Goal: Task Accomplishment & Management: Complete application form

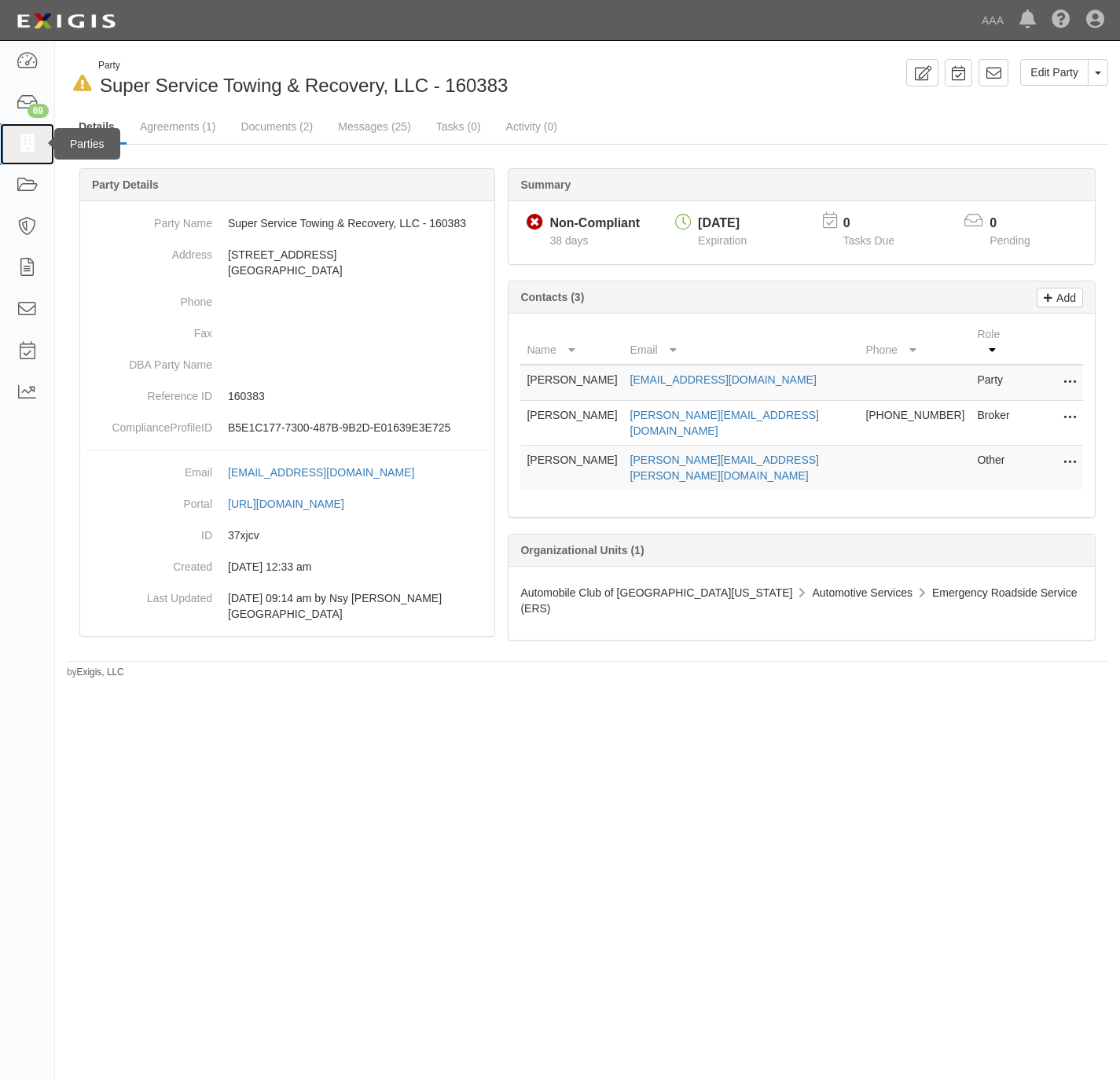
click at [22, 140] on icon at bounding box center [27, 144] width 22 height 18
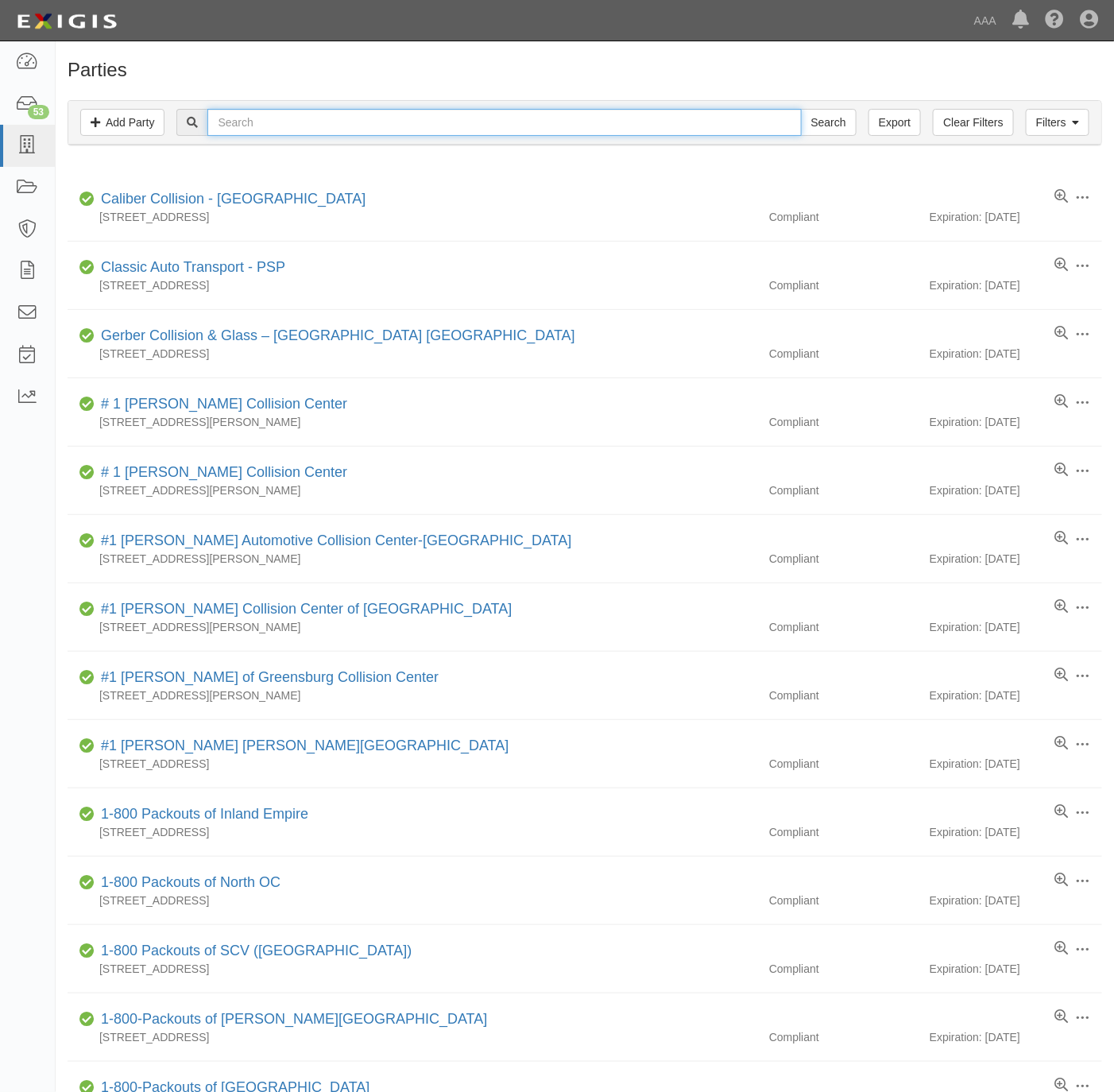
click at [631, 127] on input "text" at bounding box center [504, 122] width 593 height 27
paste input "Family Auto Center"
type input "Family Auto Center"
click at [811, 114] on input "Search" at bounding box center [829, 122] width 56 height 27
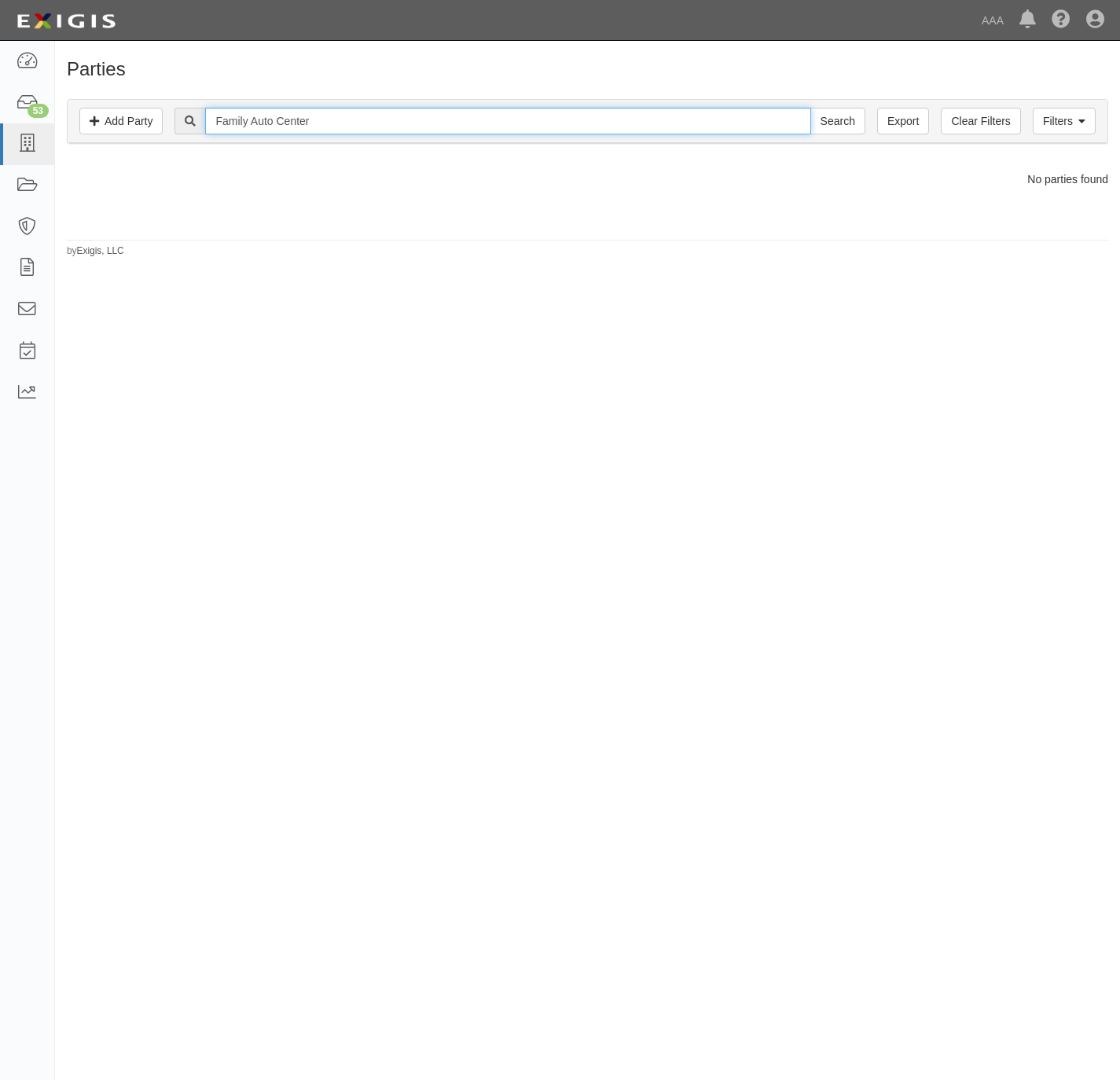
click at [300, 121] on input "Family Auto Center" at bounding box center [508, 121] width 605 height 27
type input "Family Auto"
click at [810, 108] on input "Search" at bounding box center [838, 121] width 55 height 27
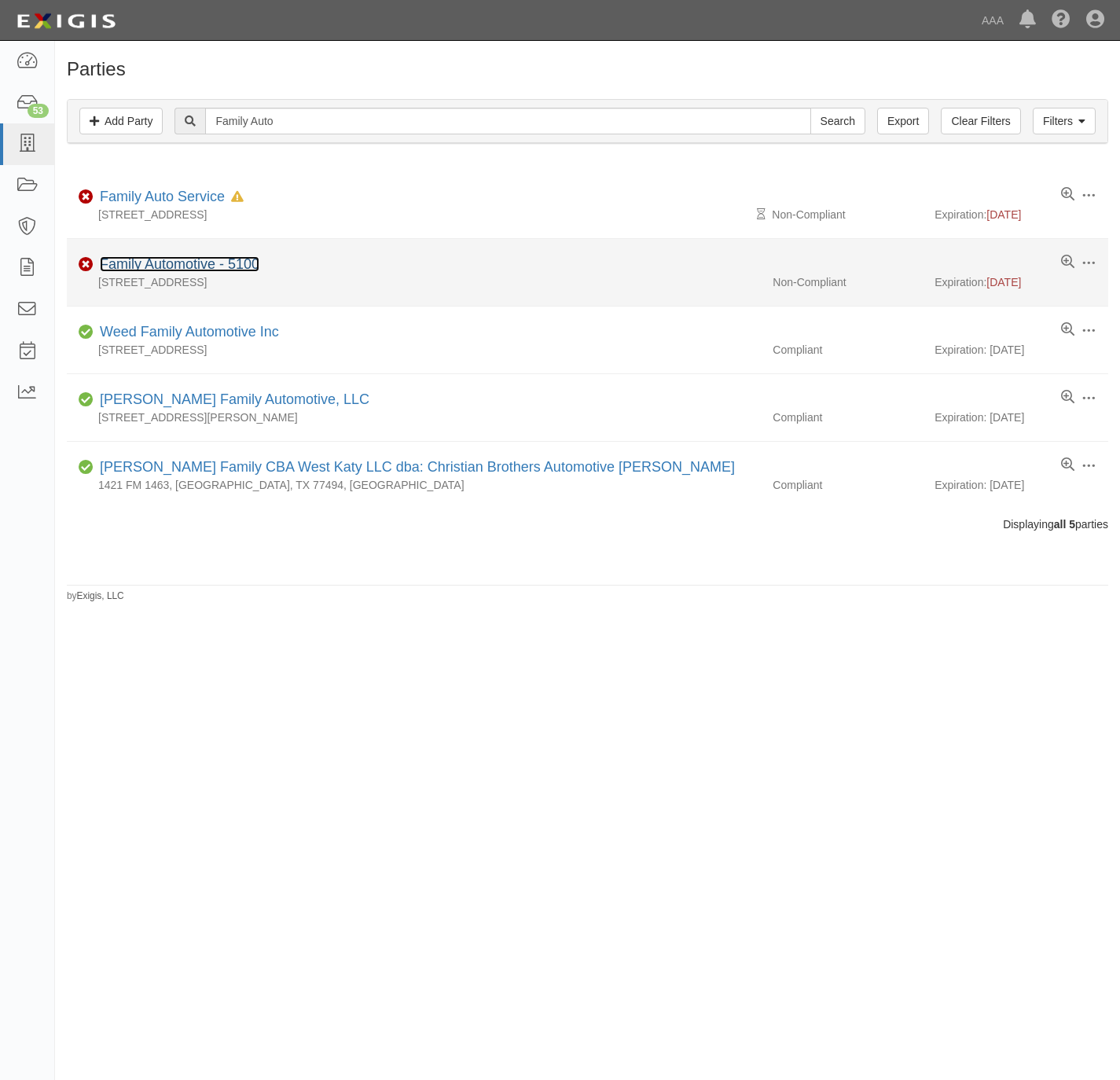
click at [149, 265] on link "Family Automotive - 5100" at bounding box center [179, 264] width 159 height 16
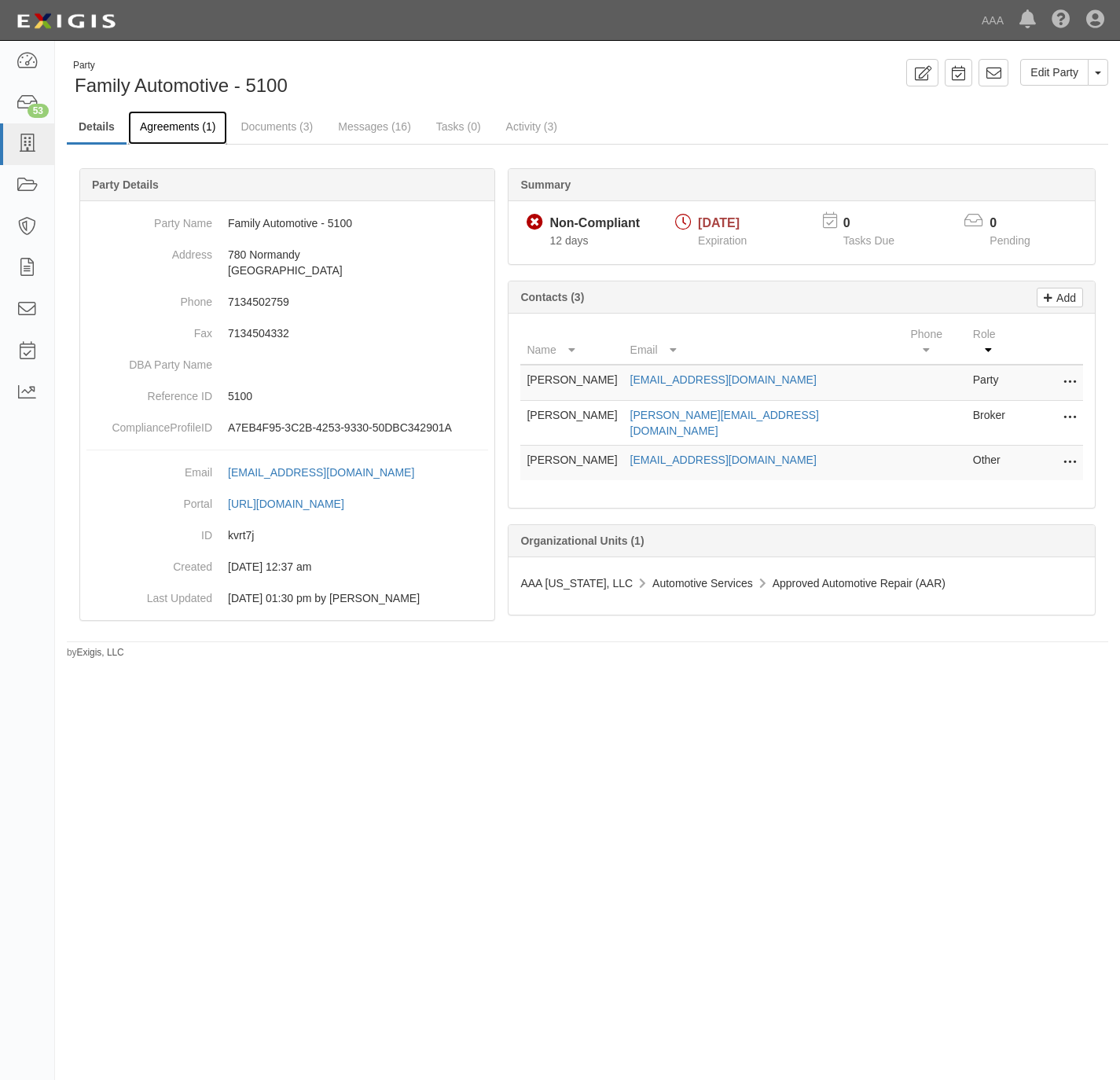
click at [167, 130] on link "Agreements (1)" at bounding box center [177, 128] width 99 height 34
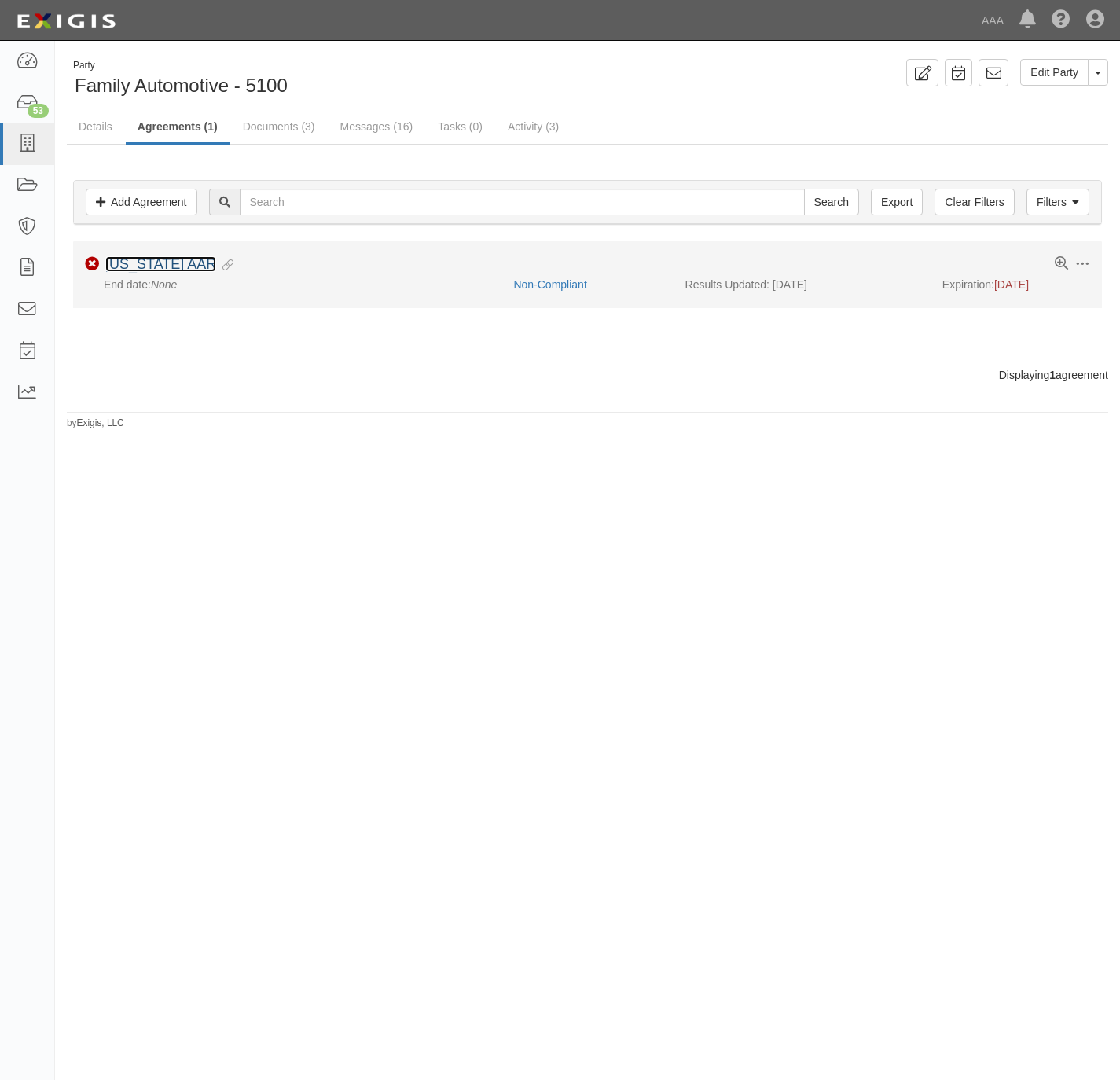
click at [139, 265] on link "[US_STATE] AAR" at bounding box center [161, 264] width 111 height 16
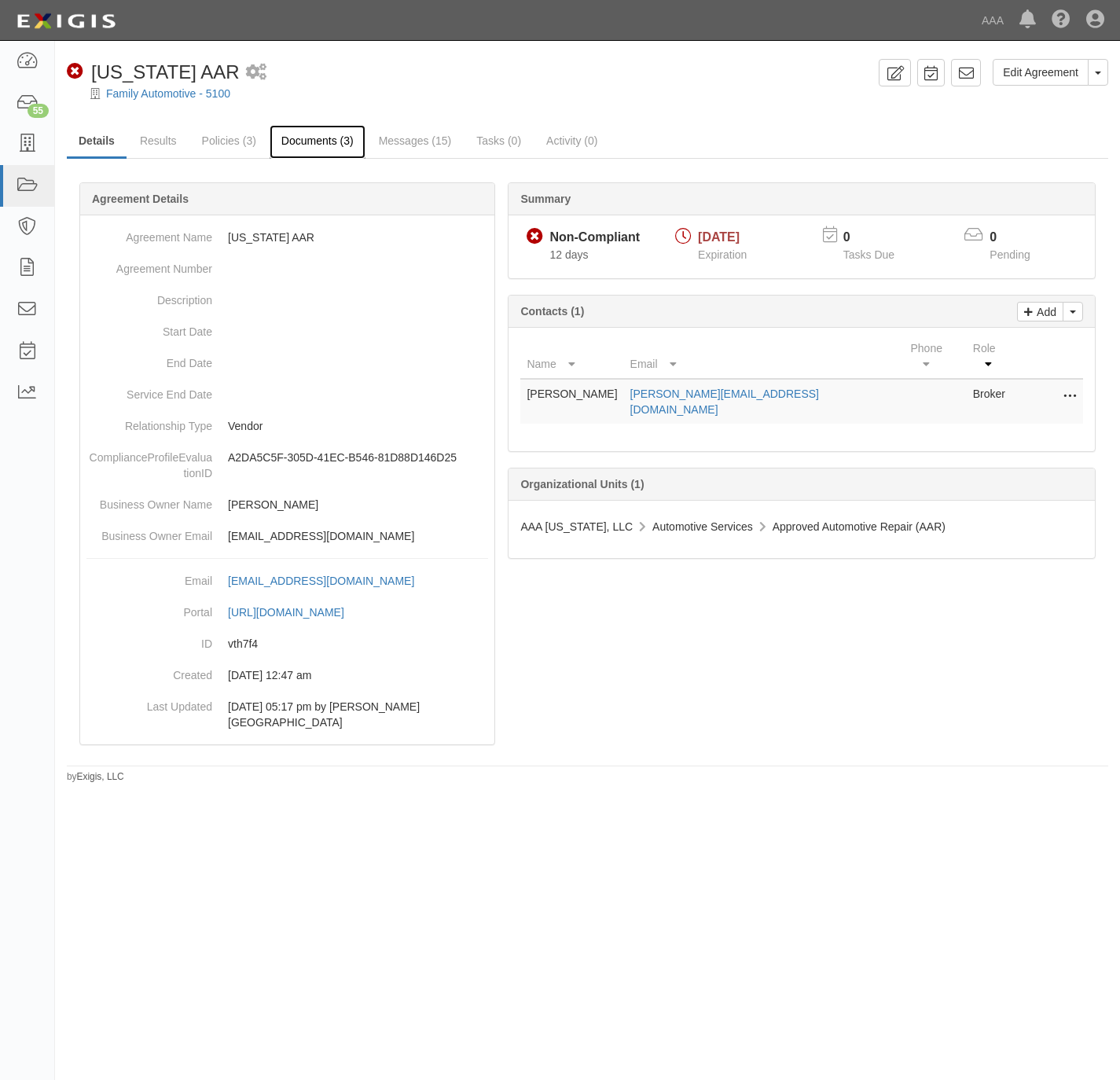
click at [292, 134] on link "Documents (3)" at bounding box center [317, 142] width 96 height 34
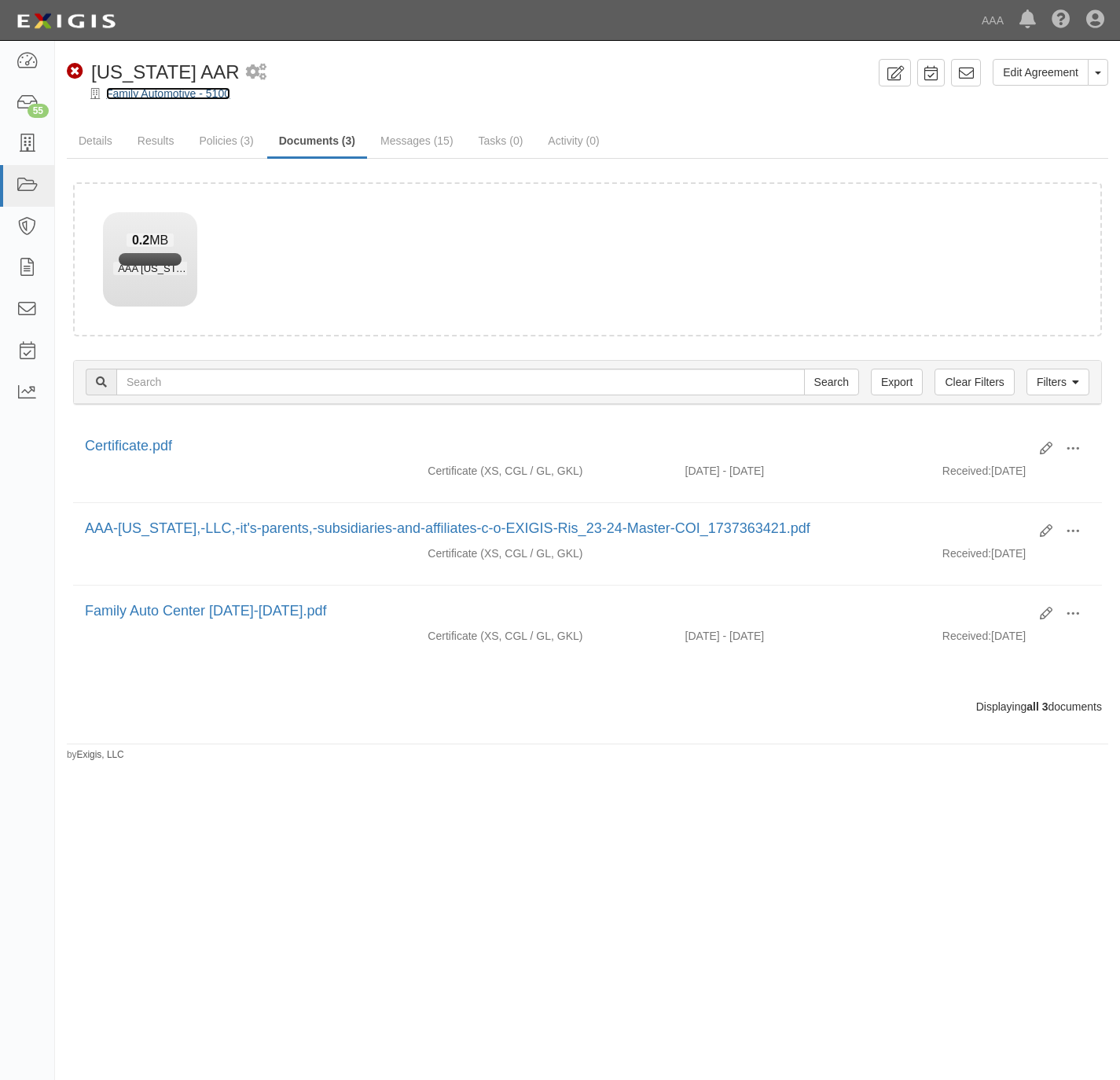
click at [177, 92] on link "Family Automotive - 5100" at bounding box center [167, 94] width 124 height 13
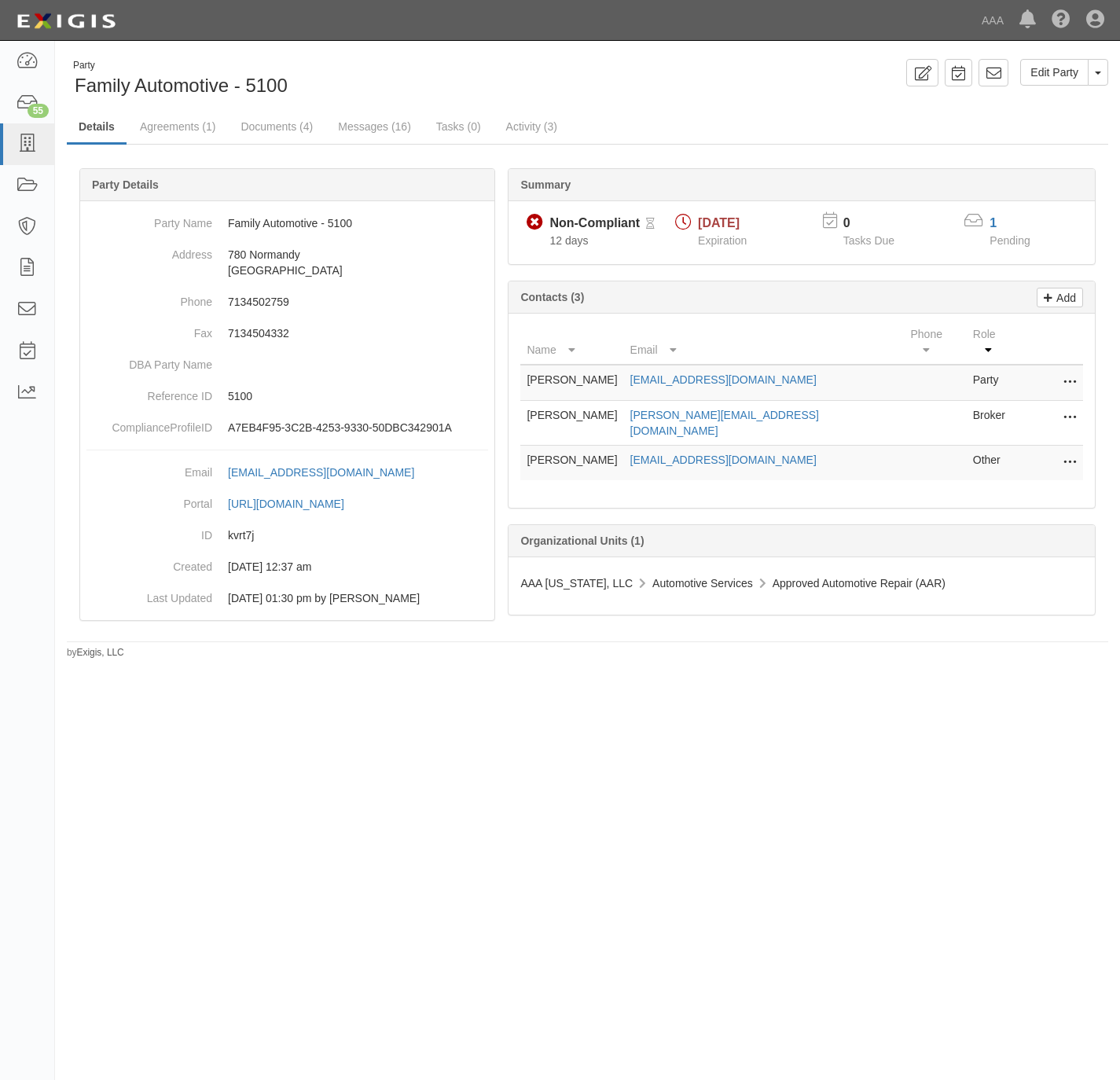
click at [1073, 408] on icon at bounding box center [1069, 419] width 13 height 20
click at [993, 408] on link "Edit" at bounding box center [1013, 413] width 124 height 29
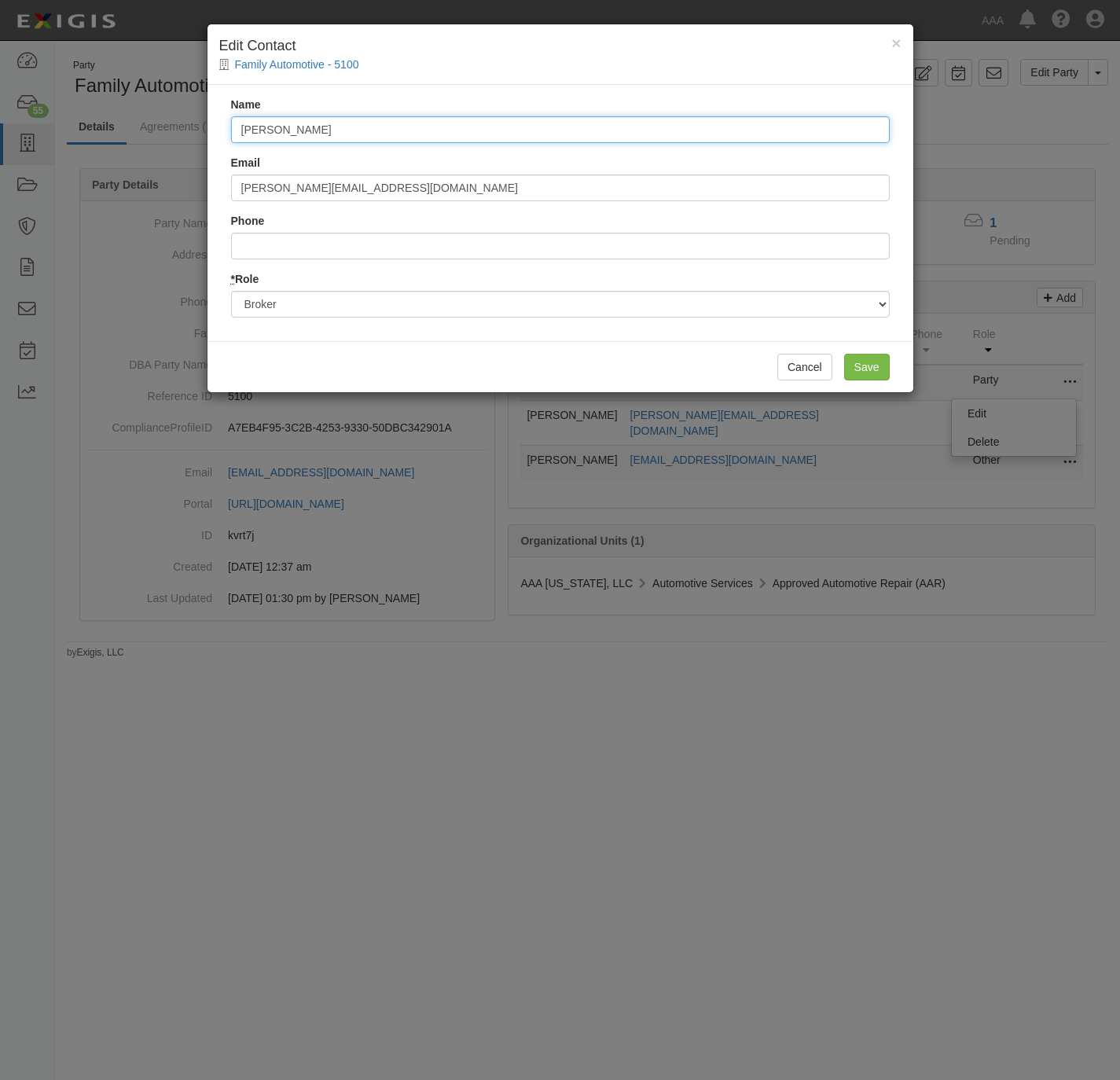
click at [473, 130] on input "Alexis E. Garza" at bounding box center [560, 129] width 658 height 27
click at [473, 131] on input "Alexis E. Garza" at bounding box center [560, 129] width 658 height 27
paste input "Hannah Bradford"
type input "Hannah Bradford"
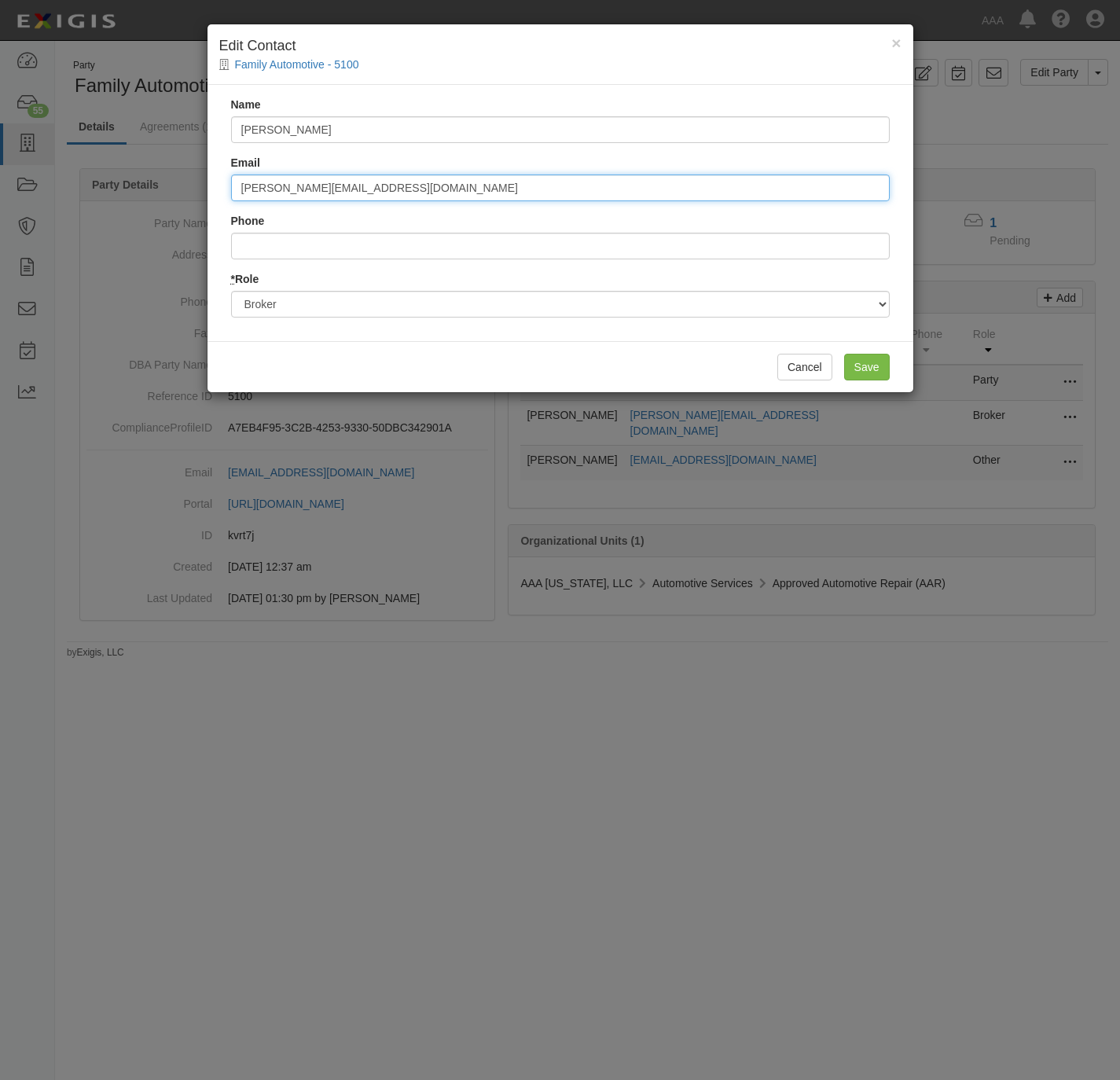
click at [478, 194] on input "alexise.garza@assuredpartners.com" at bounding box center [560, 188] width 658 height 27
paste input "hannah.bradford"
type input "[PERSON_NAME][EMAIL_ADDRESS][DOMAIN_NAME]"
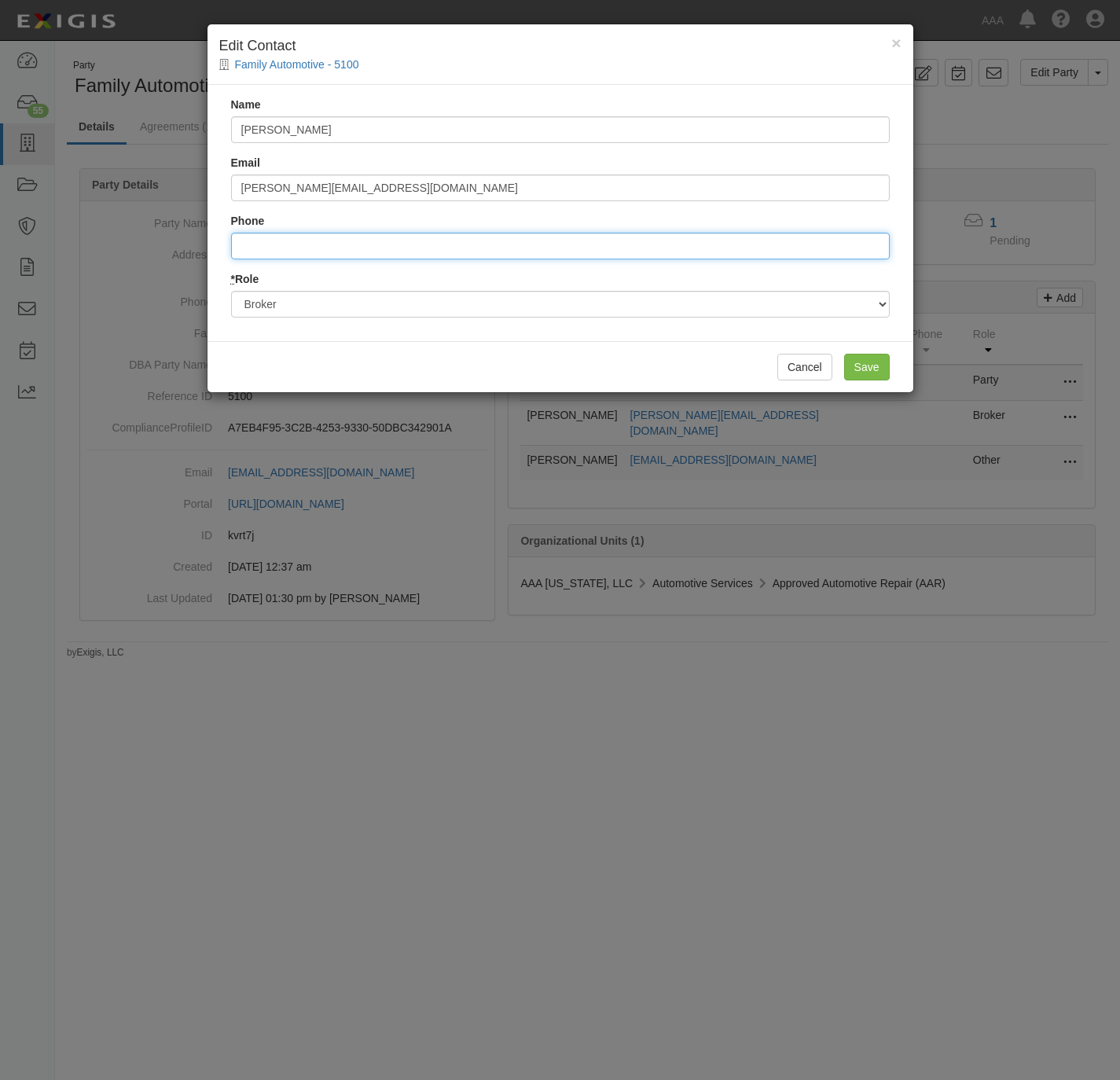
click at [309, 243] on input "Phone" at bounding box center [560, 246] width 658 height 27
paste input "972.461.7323"
type input "972.461.7323"
click at [863, 364] on input "Save" at bounding box center [867, 367] width 46 height 27
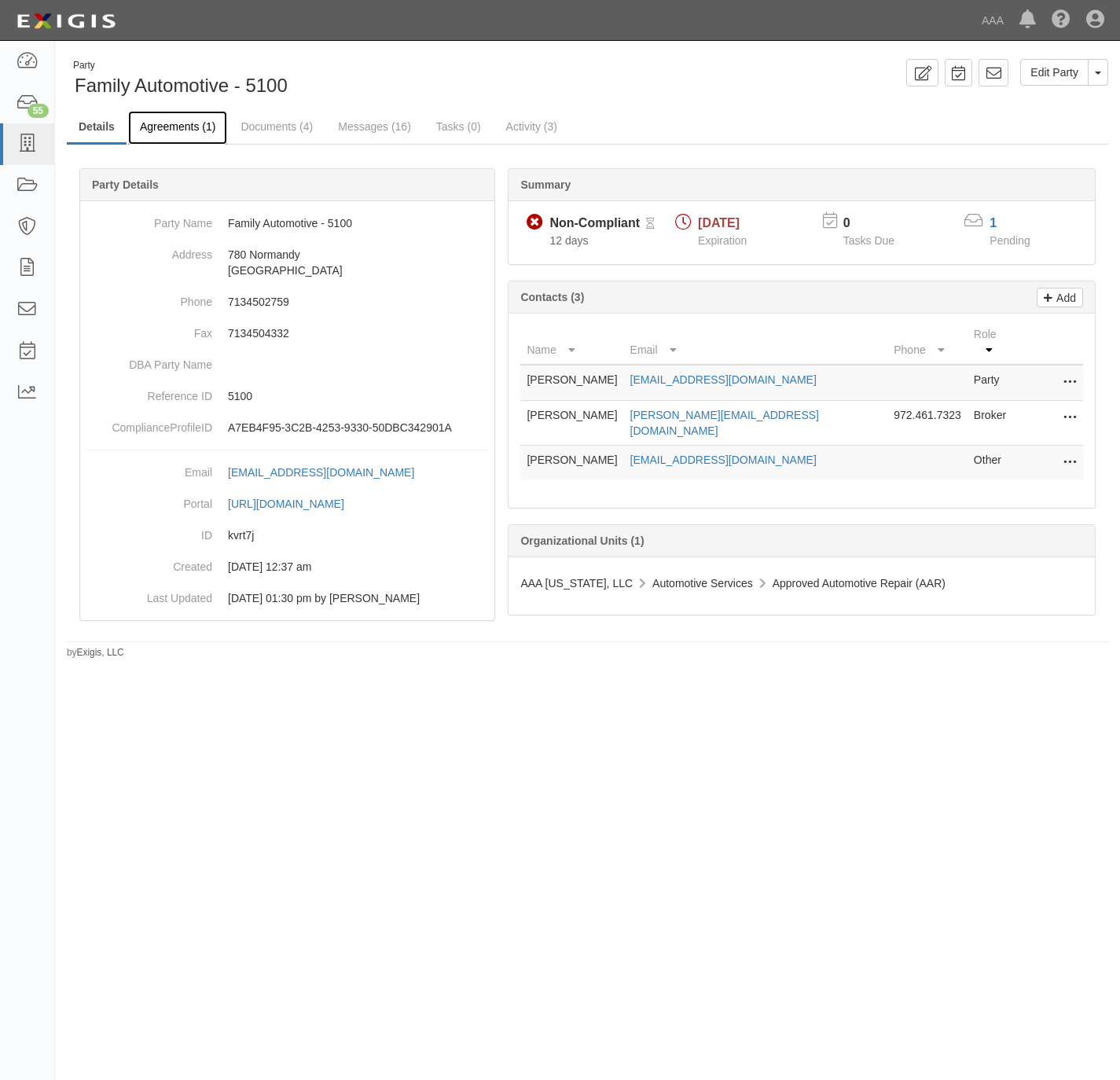
click at [177, 132] on link "Agreements (1)" at bounding box center [177, 128] width 99 height 34
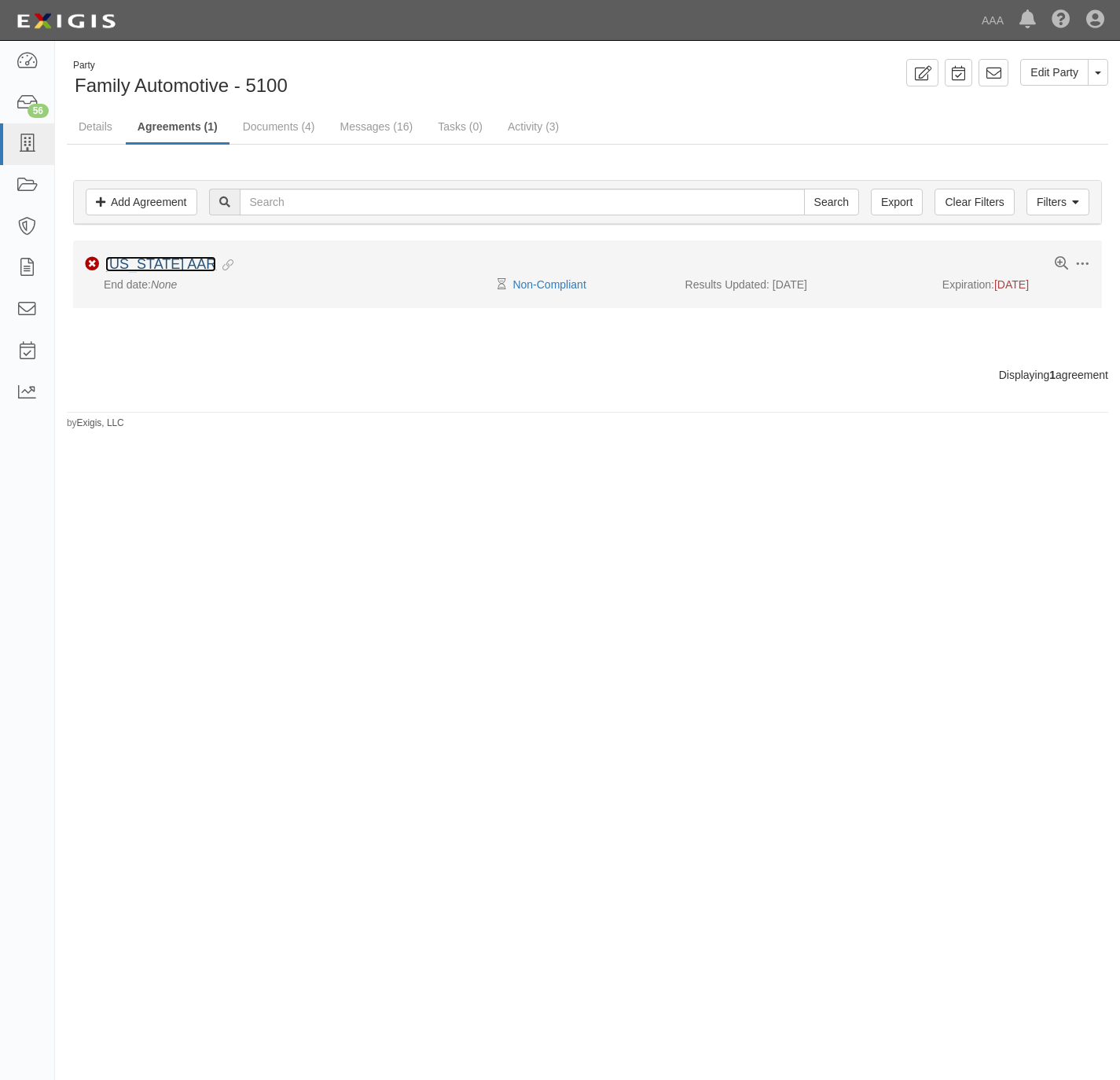
click at [143, 265] on link "[US_STATE] AAR" at bounding box center [161, 264] width 111 height 16
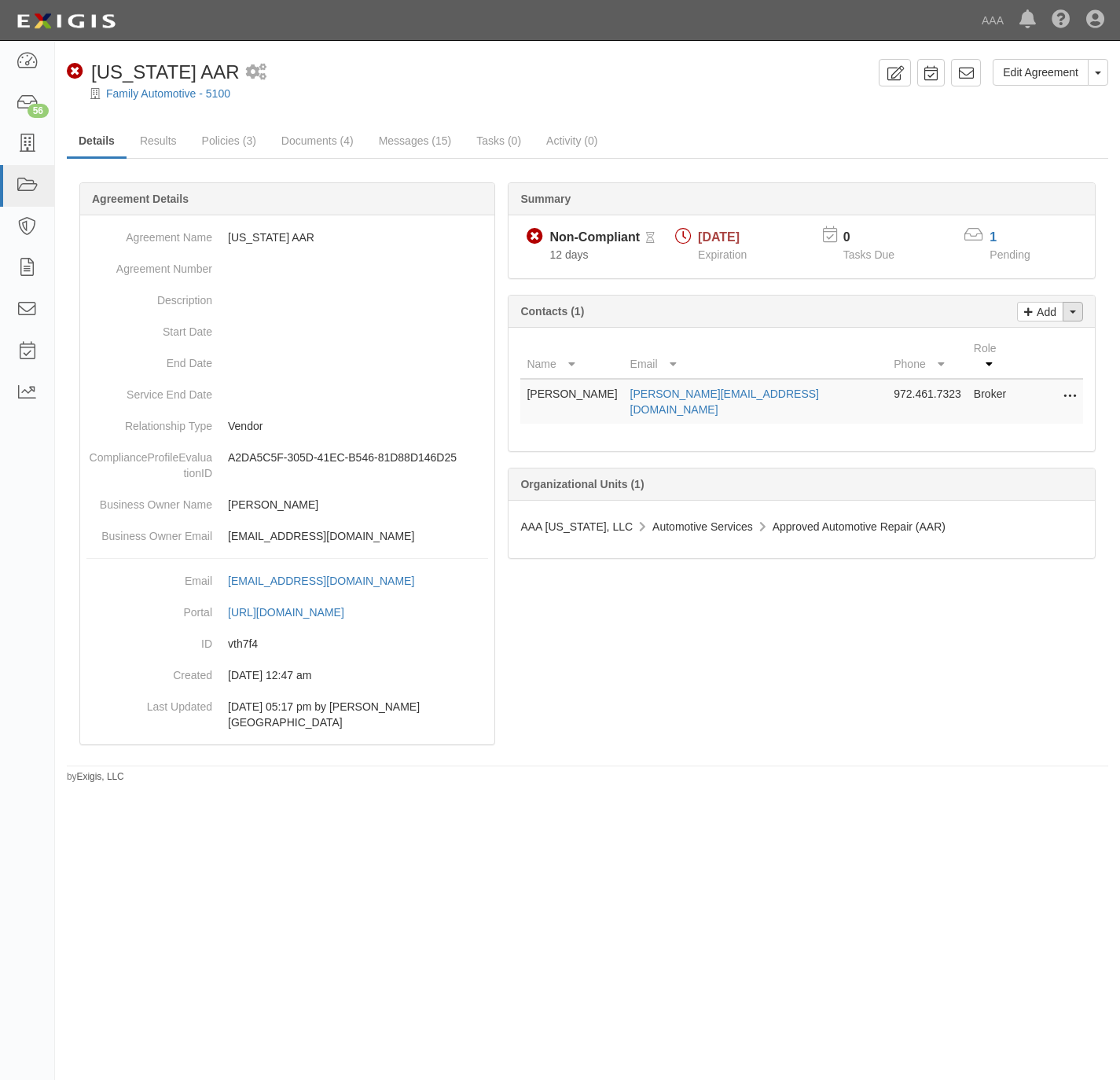
click at [1078, 316] on button "Toggle Contact Dropdown" at bounding box center [1072, 311] width 20 height 19
click at [1035, 342] on link "Change contacts" at bounding box center [1020, 339] width 124 height 20
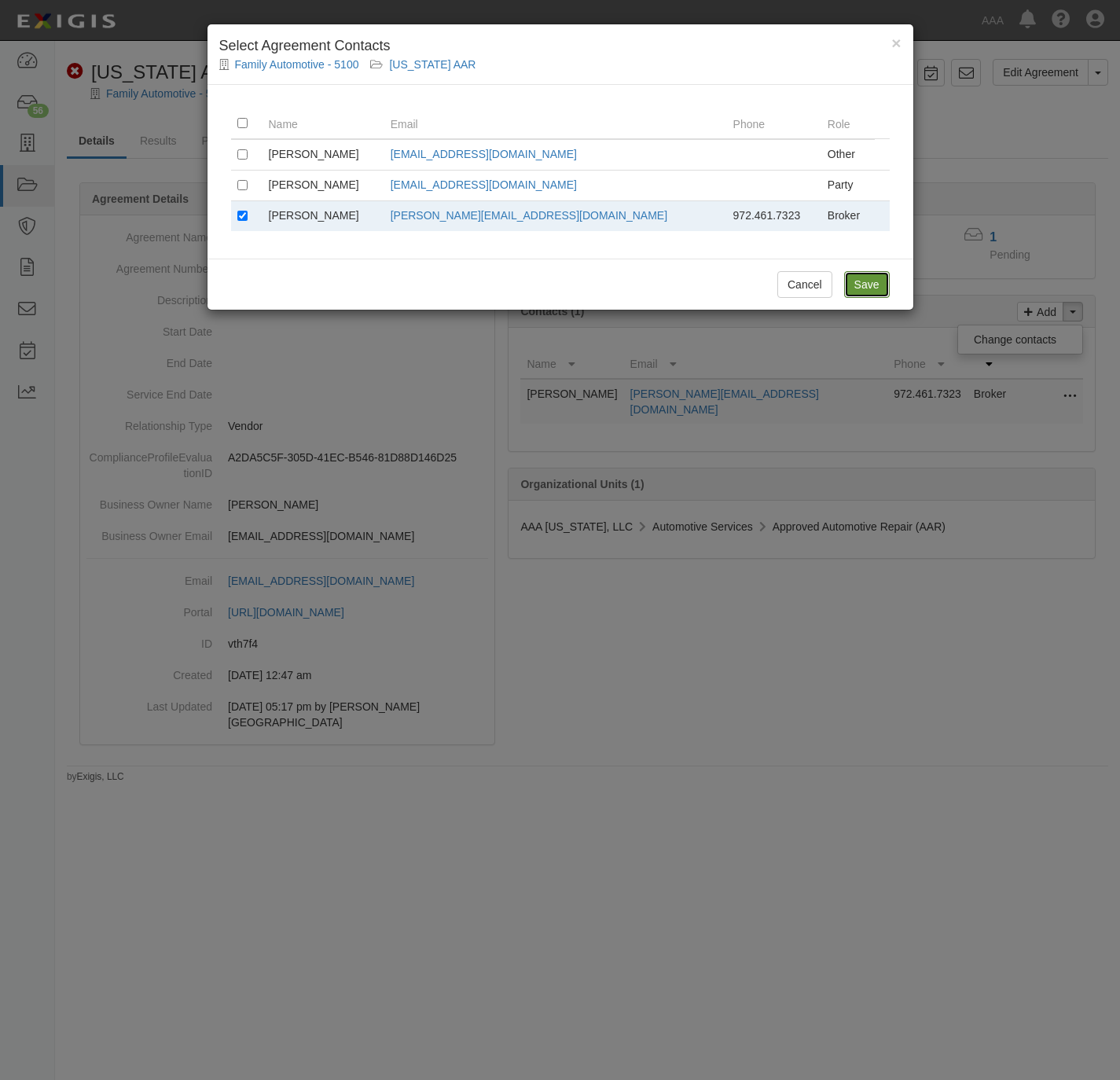
click at [863, 294] on input "Save" at bounding box center [867, 284] width 46 height 27
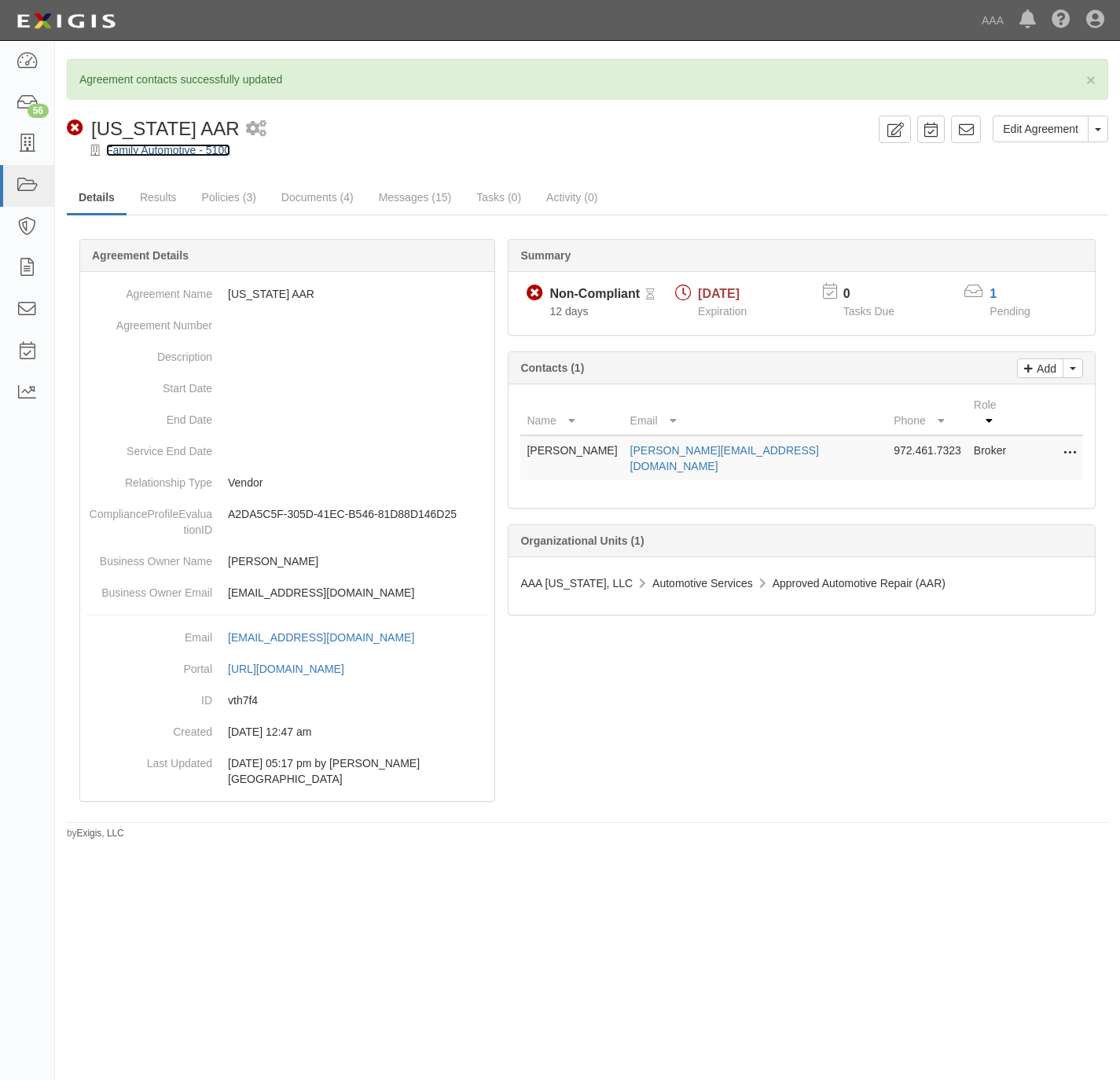
click at [120, 151] on link "Family Automotive - 5100" at bounding box center [167, 150] width 124 height 13
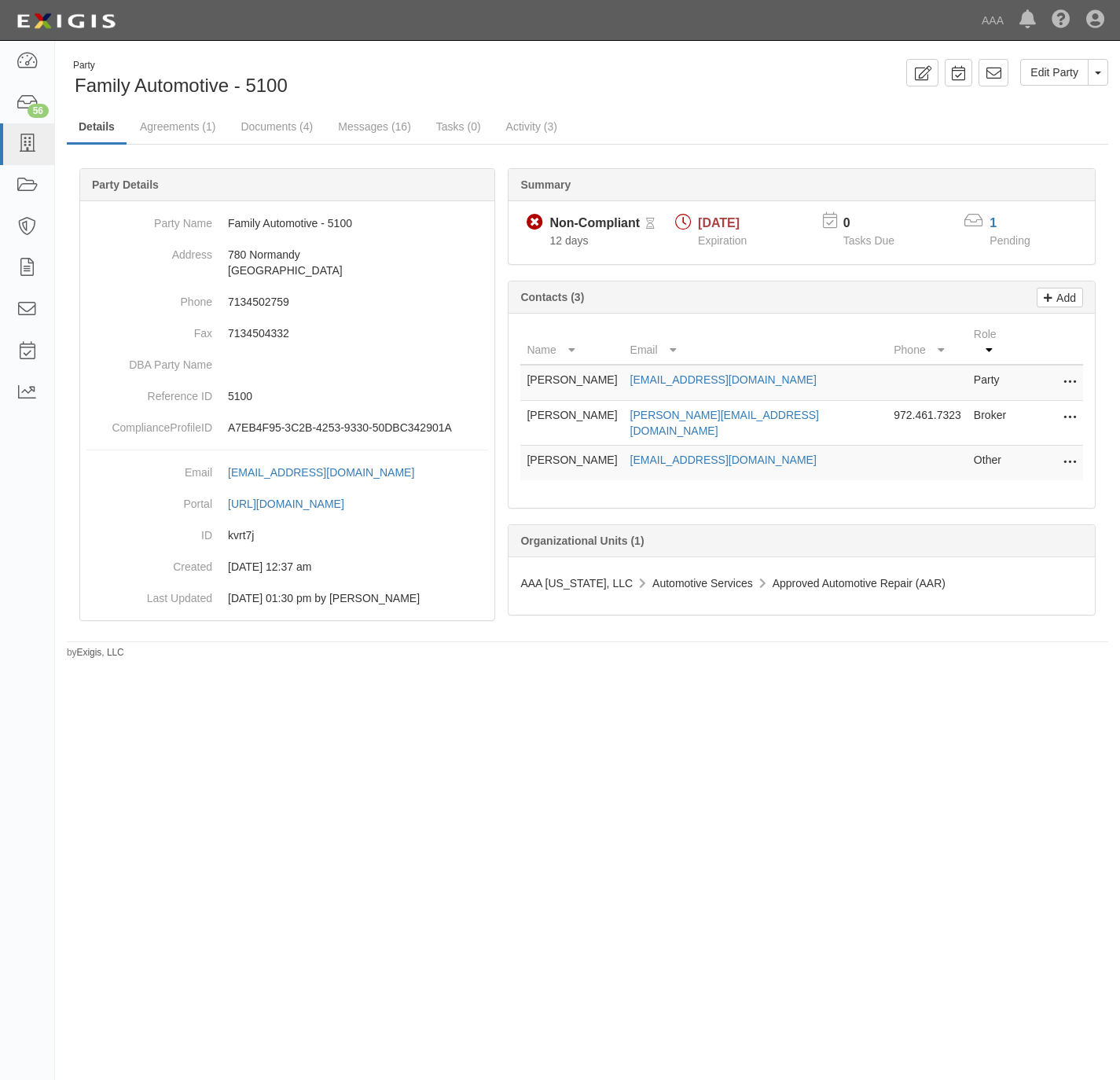
click at [682, 75] on div "Edit Party Toggle Party Dropdown View Audit Trail Archive Party Send Message Ad…" at bounding box center [853, 73] width 532 height 28
drag, startPoint x: 17, startPoint y: 144, endPoint x: 170, endPoint y: 121, distance: 154.7
click at [19, 144] on icon at bounding box center [27, 144] width 22 height 18
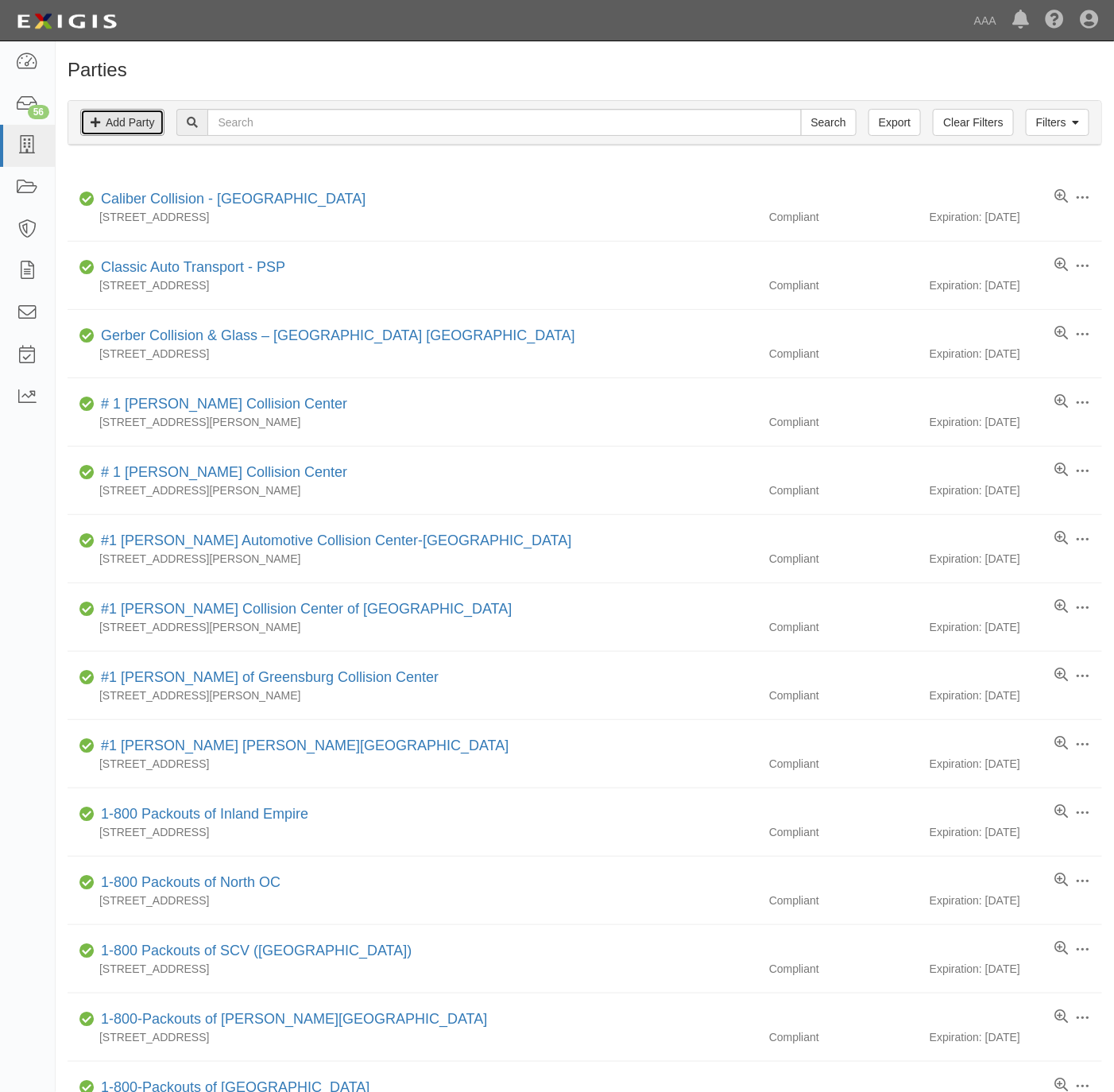
drag, startPoint x: 122, startPoint y: 127, endPoint x: 352, endPoint y: 70, distance: 237.0
click at [122, 127] on link "Add Party" at bounding box center [122, 122] width 85 height 27
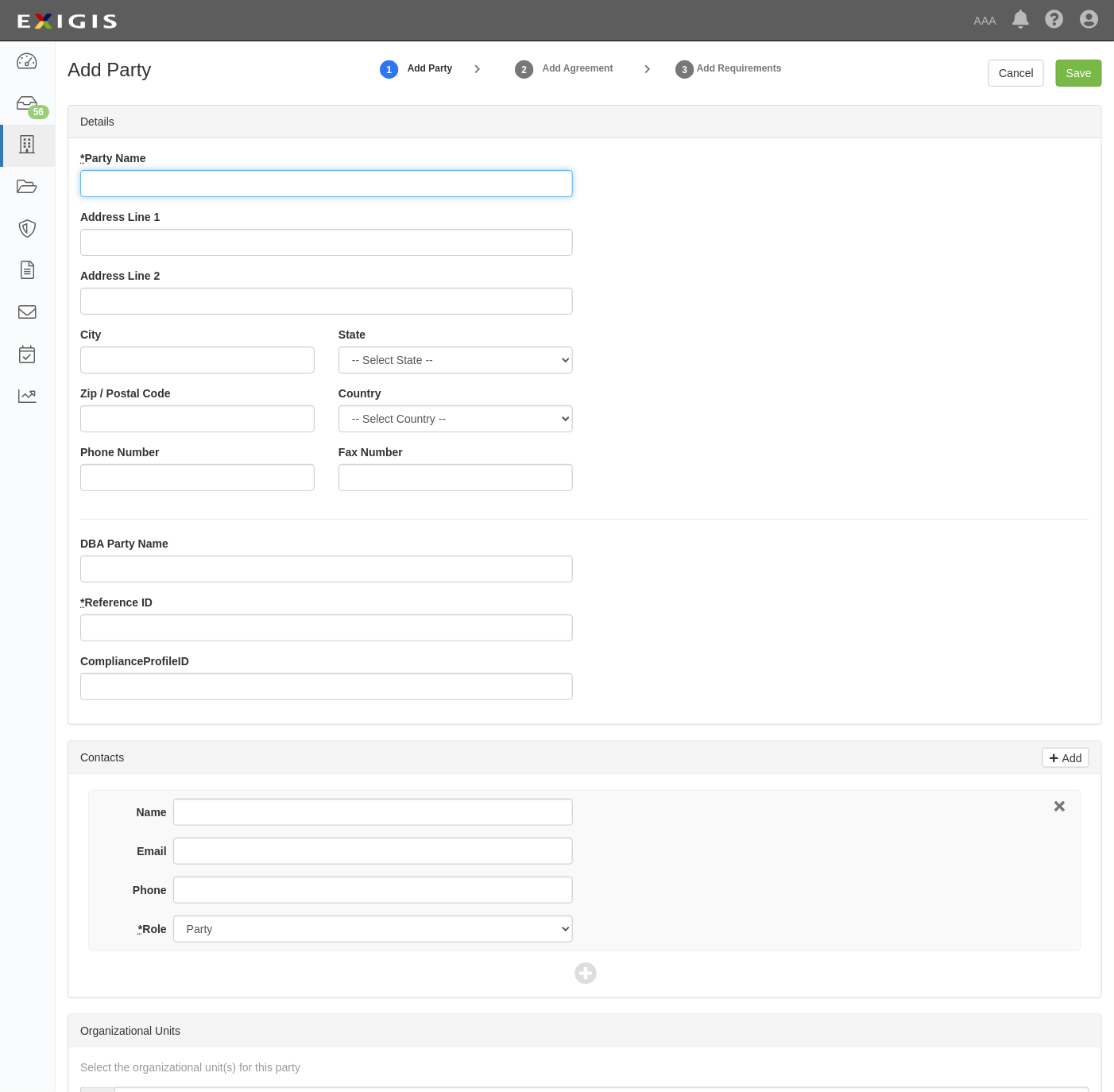
click at [444, 191] on input "* Party Name" at bounding box center [326, 183] width 493 height 27
paste input "Red Top Auto and Towing"
type input "Red Top Auto and Towing"
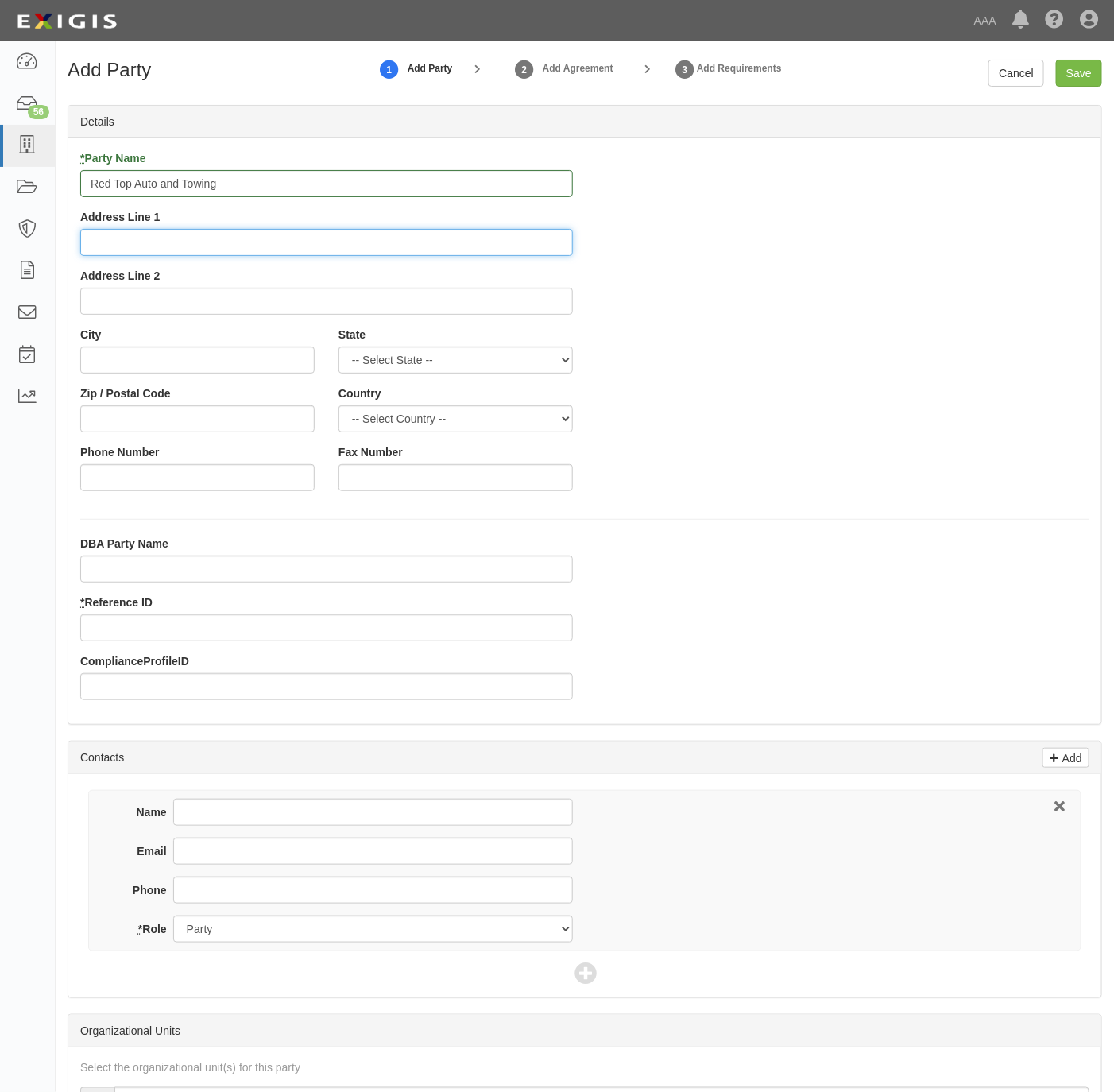
click at [227, 242] on input "Address Line 1" at bounding box center [326, 242] width 493 height 27
paste input "771 E Lawrence Harris Hwy"
type input "771 E Lawrence Harris Hwy"
click at [105, 366] on input "City" at bounding box center [197, 360] width 234 height 27
paste input "Slocomb,"
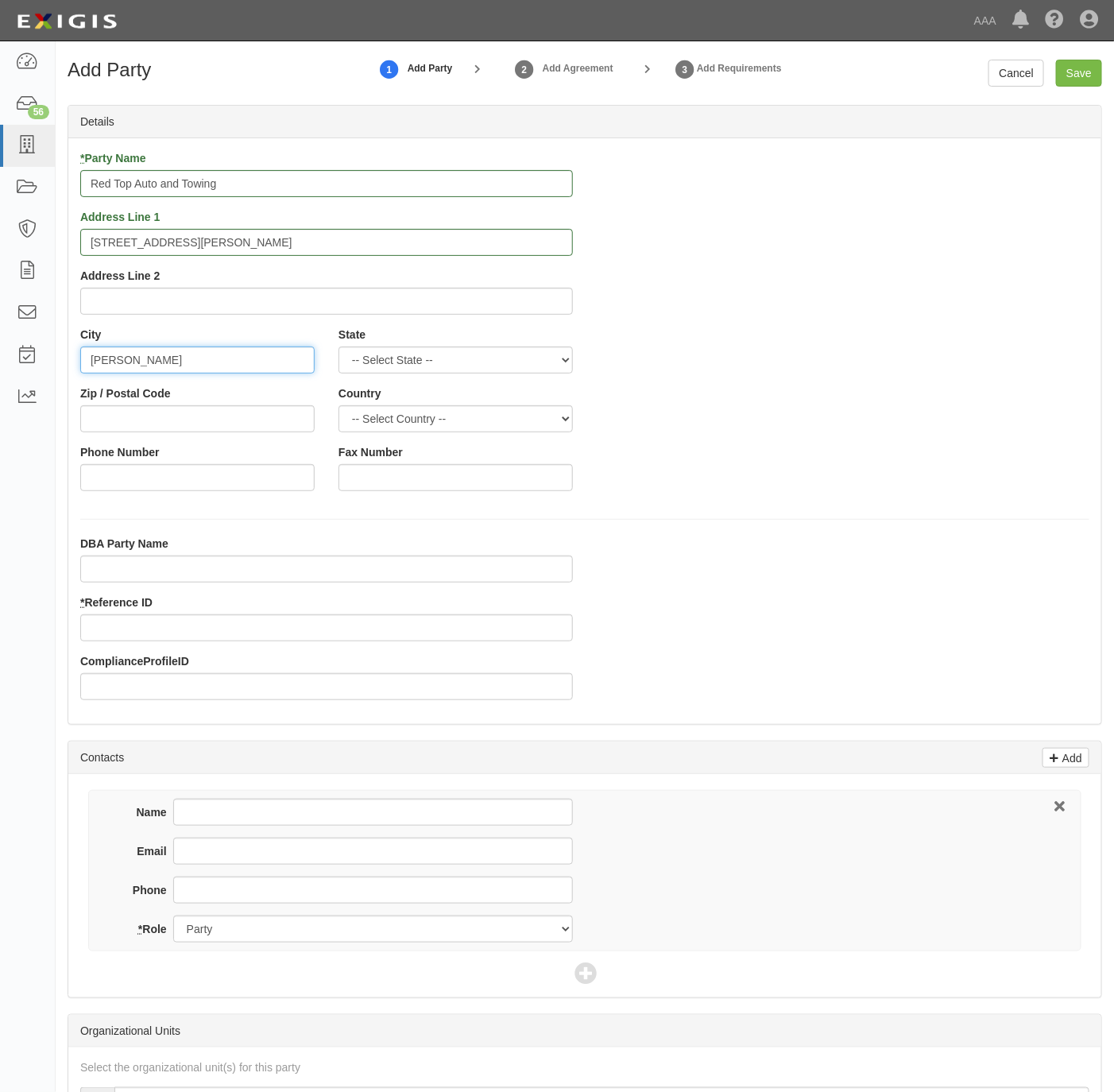
type input "Slocomb"
select select "AL"
type input "36375"
click at [189, 484] on input "Phone Number" at bounding box center [197, 477] width 234 height 27
paste input "334-258-5139"
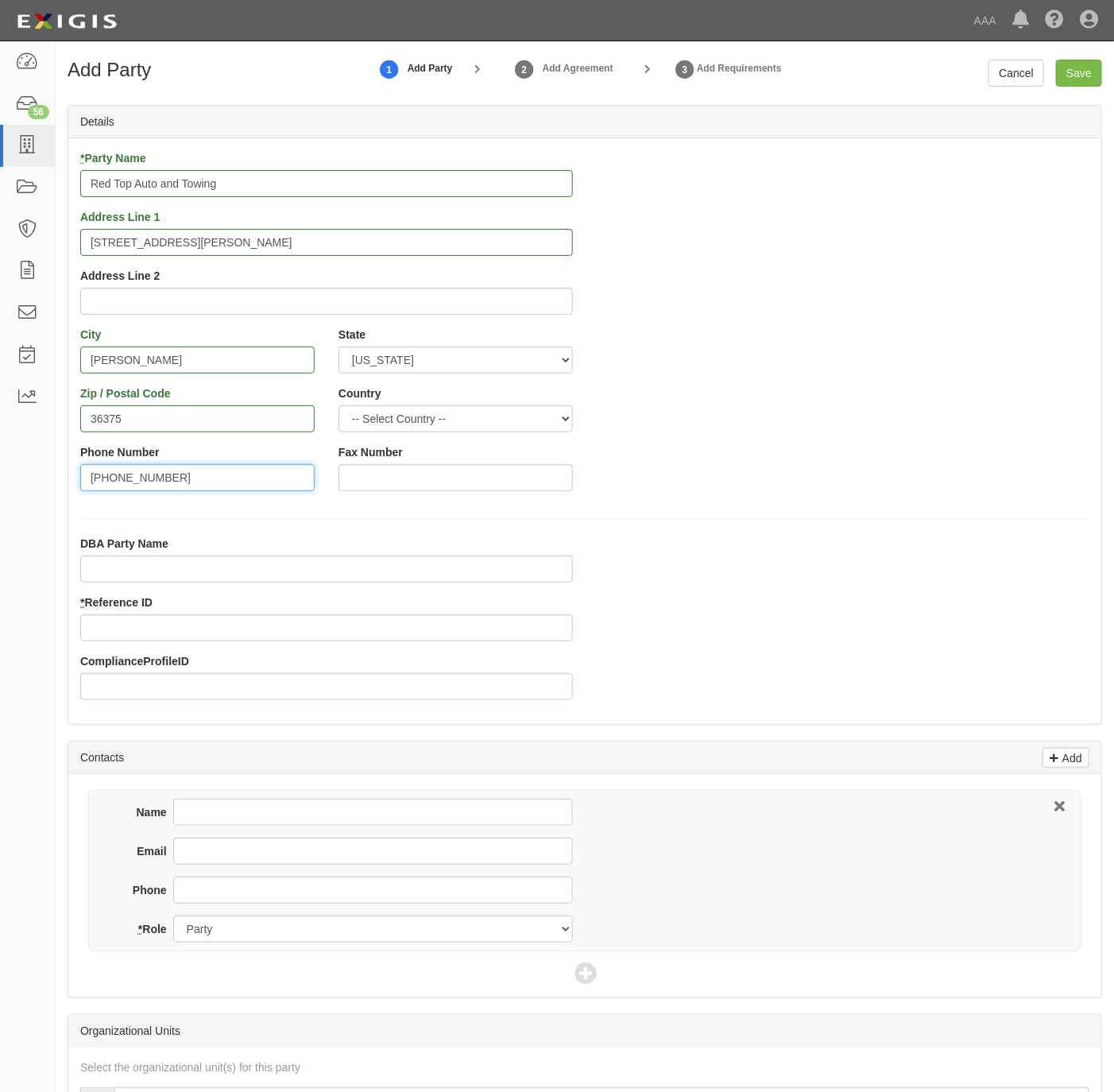
type input "334-258-5139"
click at [246, 886] on input "Phone" at bounding box center [373, 890] width 400 height 27
paste input "334-258-5139"
type input "334-258-5139"
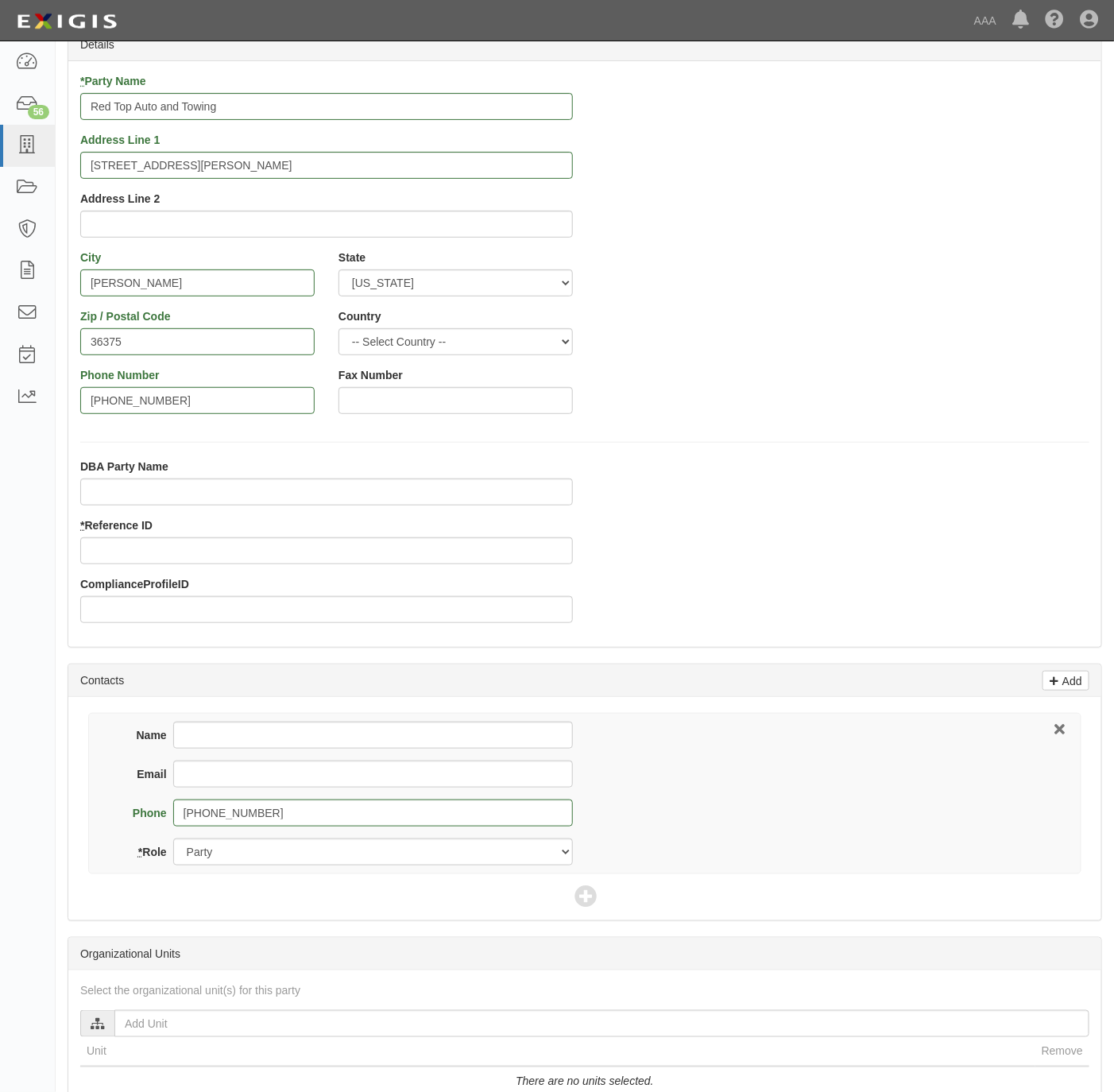
scroll to position [119, 0]
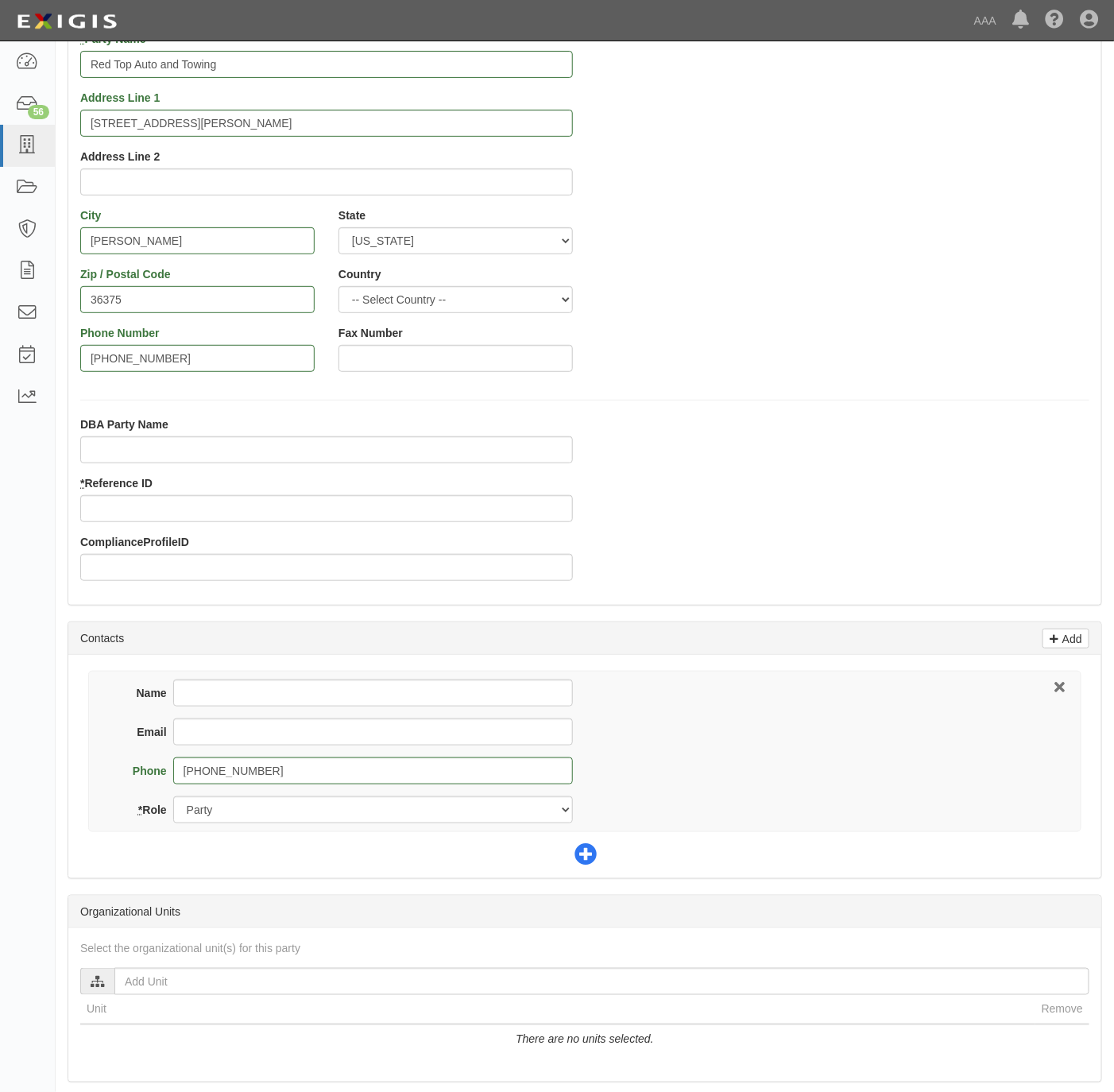
click at [590, 856] on icon at bounding box center [586, 856] width 22 height 22
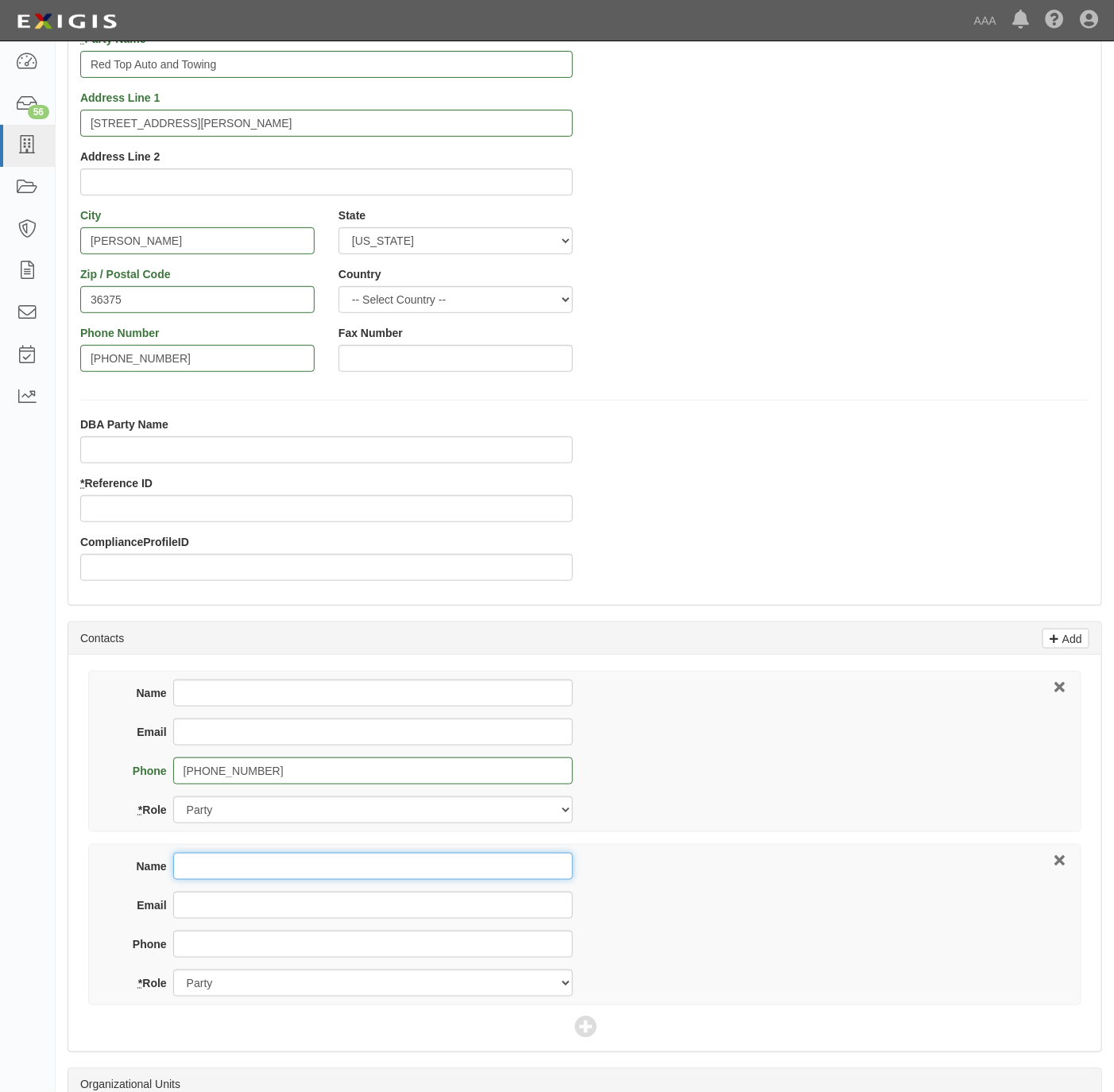
click at [276, 872] on input "Name" at bounding box center [373, 866] width 400 height 27
type input "Kelley Garrett"
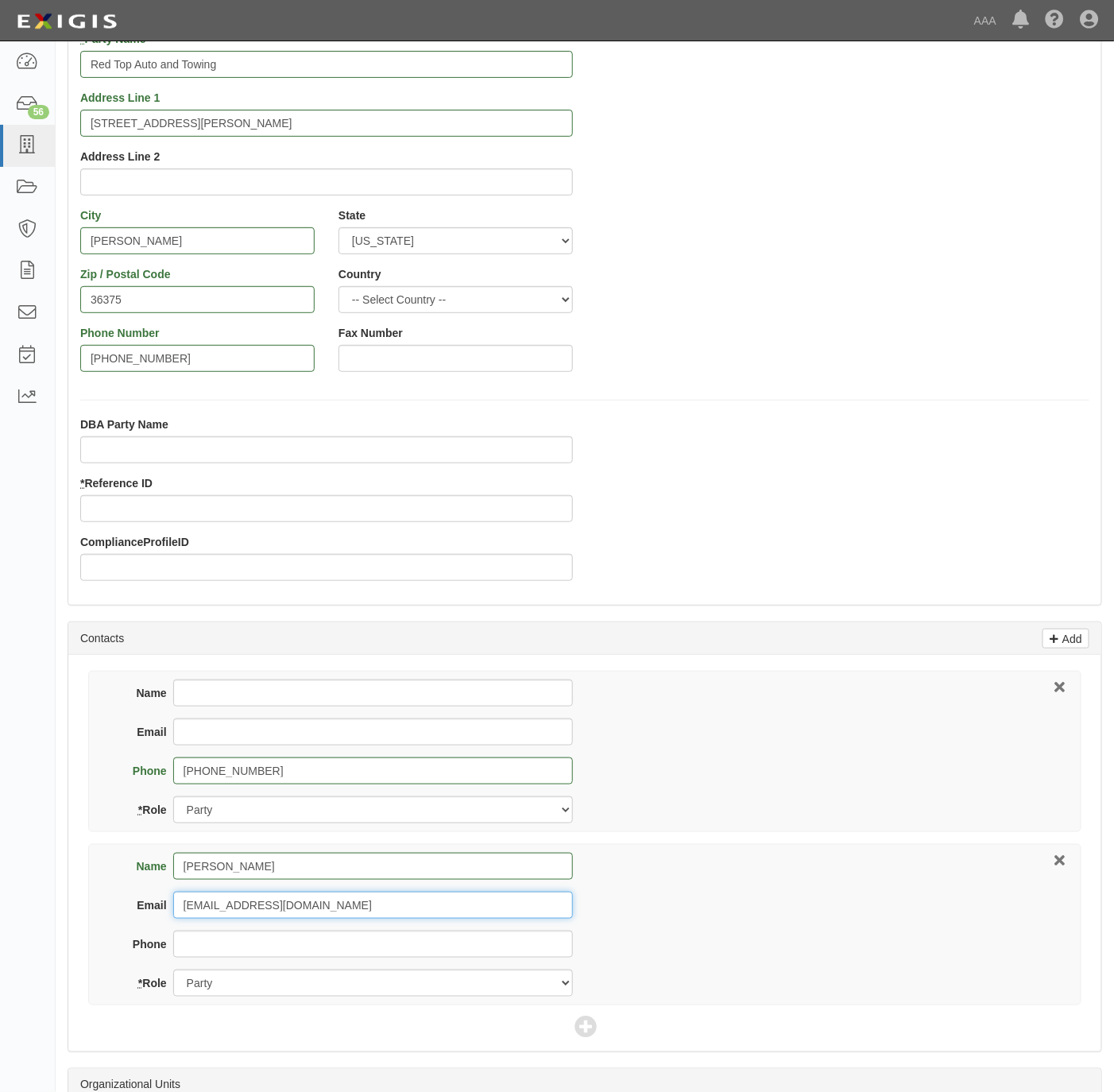
type input "kgarrett@schutzins.com"
type input "334-886-0245"
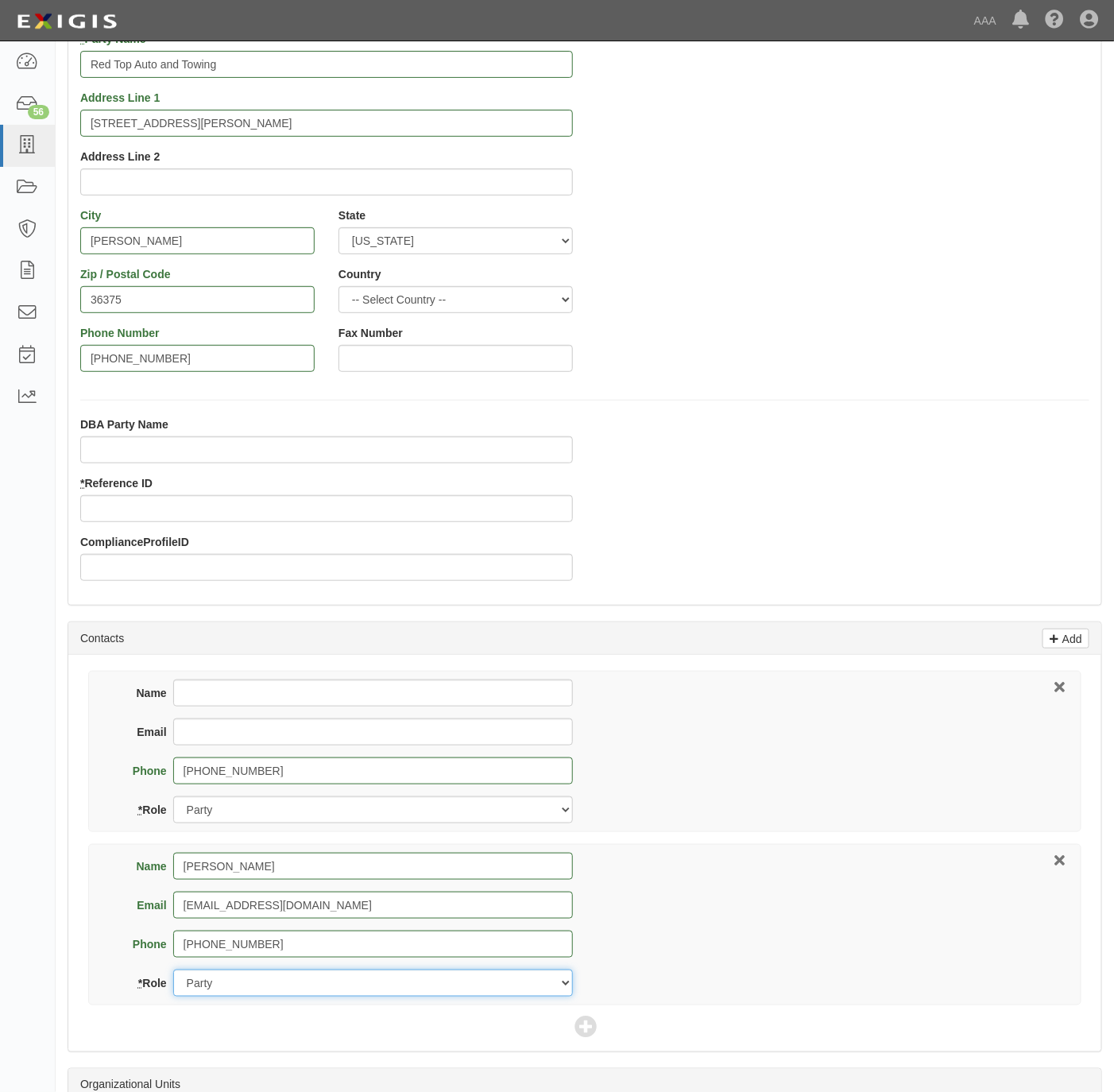
select select "Broker"
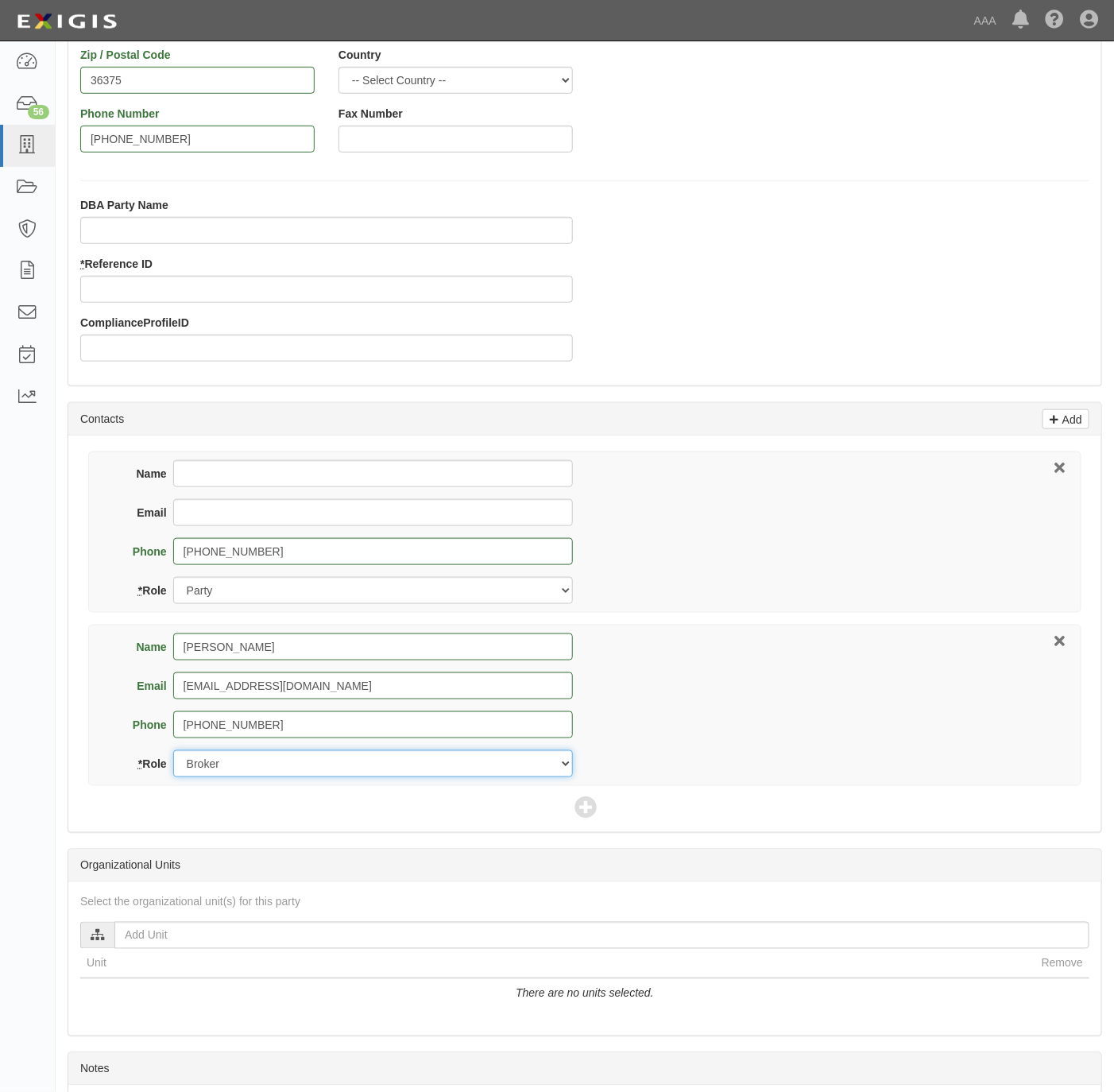
scroll to position [358, 0]
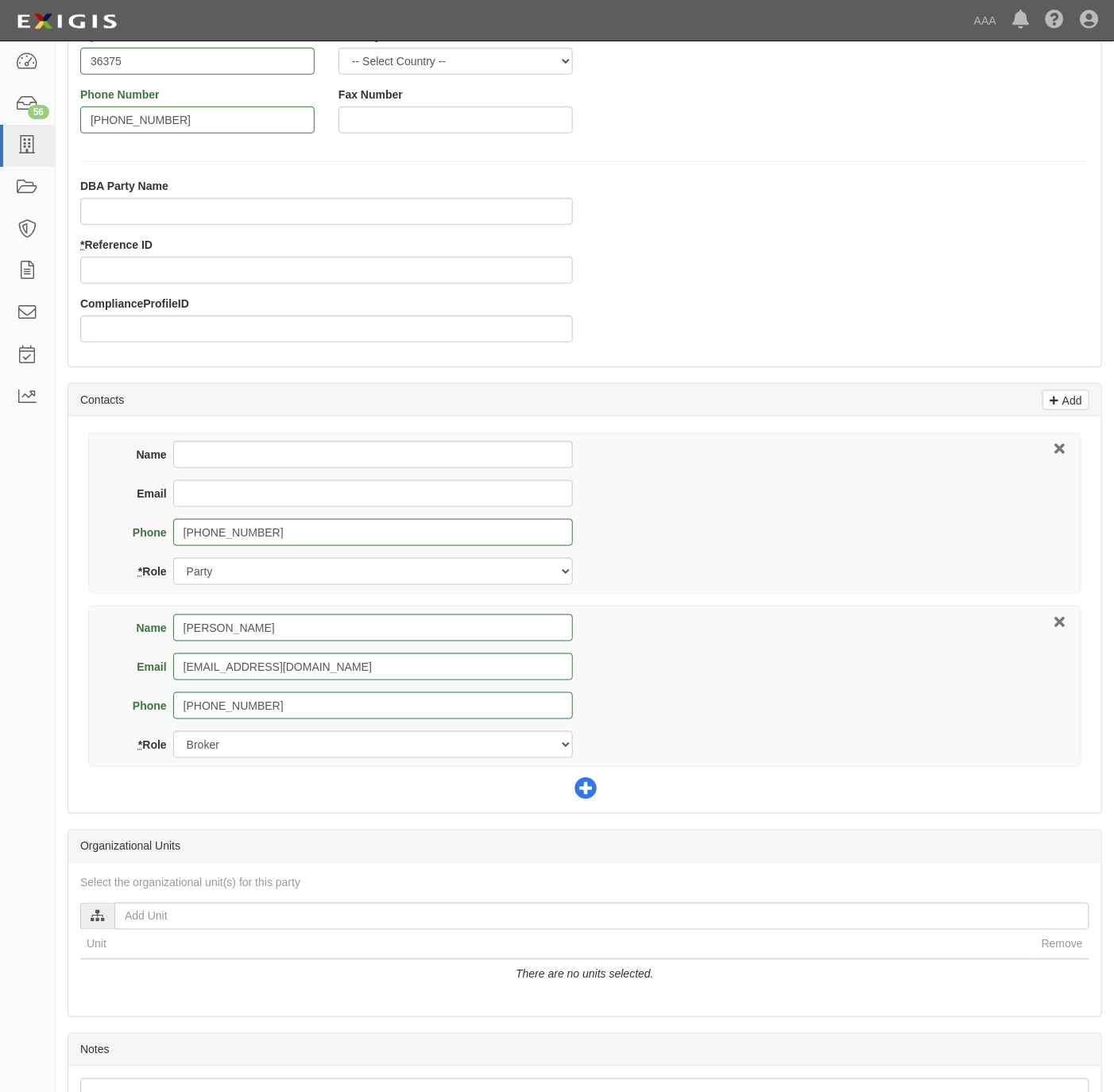
click at [592, 796] on icon at bounding box center [586, 791] width 22 height 22
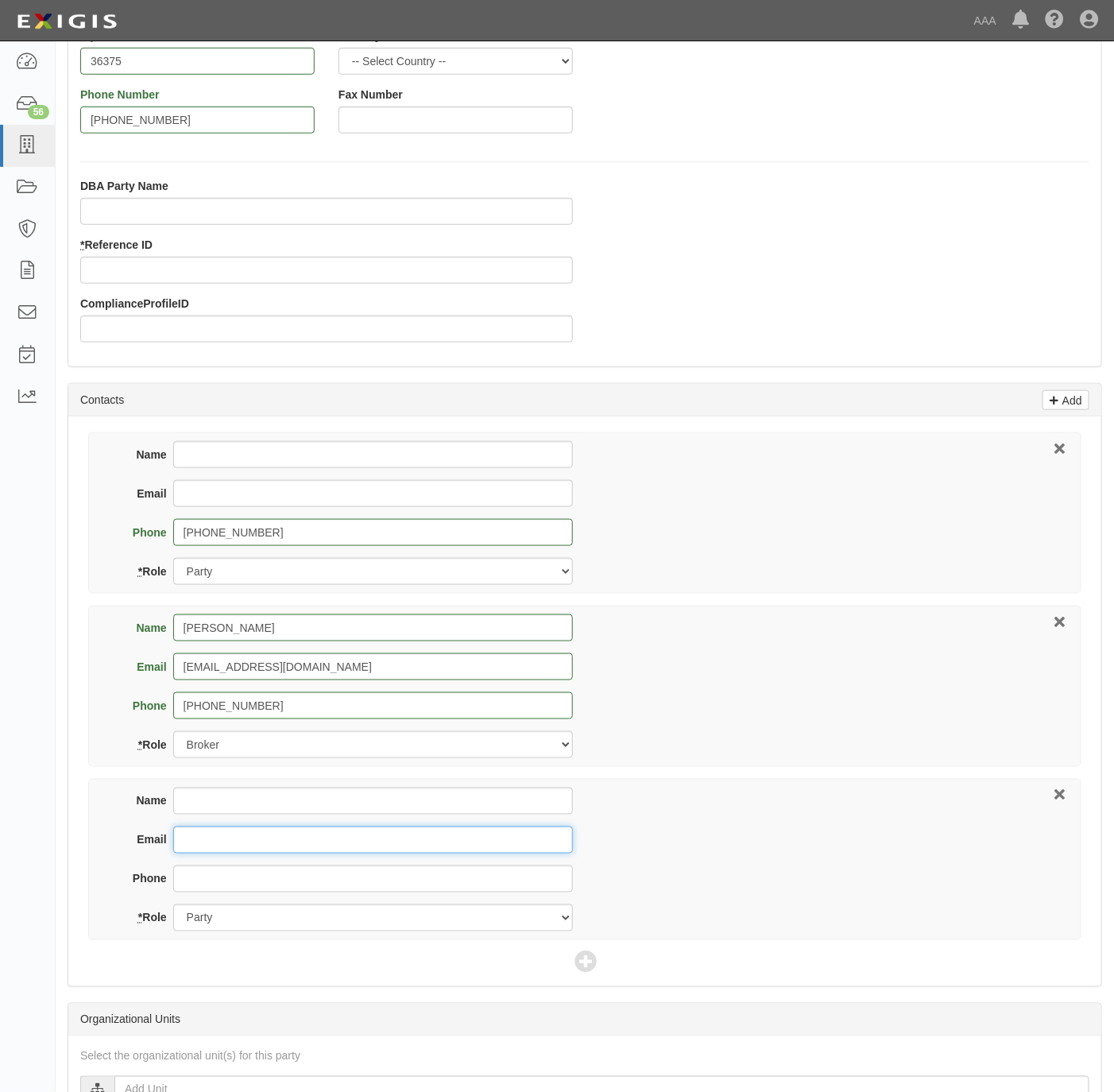
click at [291, 849] on input "Email" at bounding box center [373, 840] width 400 height 27
paste input "Coggins.frank@ace.aaa.com"
click at [195, 845] on input "Coggins.frank@ace.aaa.com" at bounding box center [373, 840] width 400 height 27
type input "coggins.frank@ace.aaa.com"
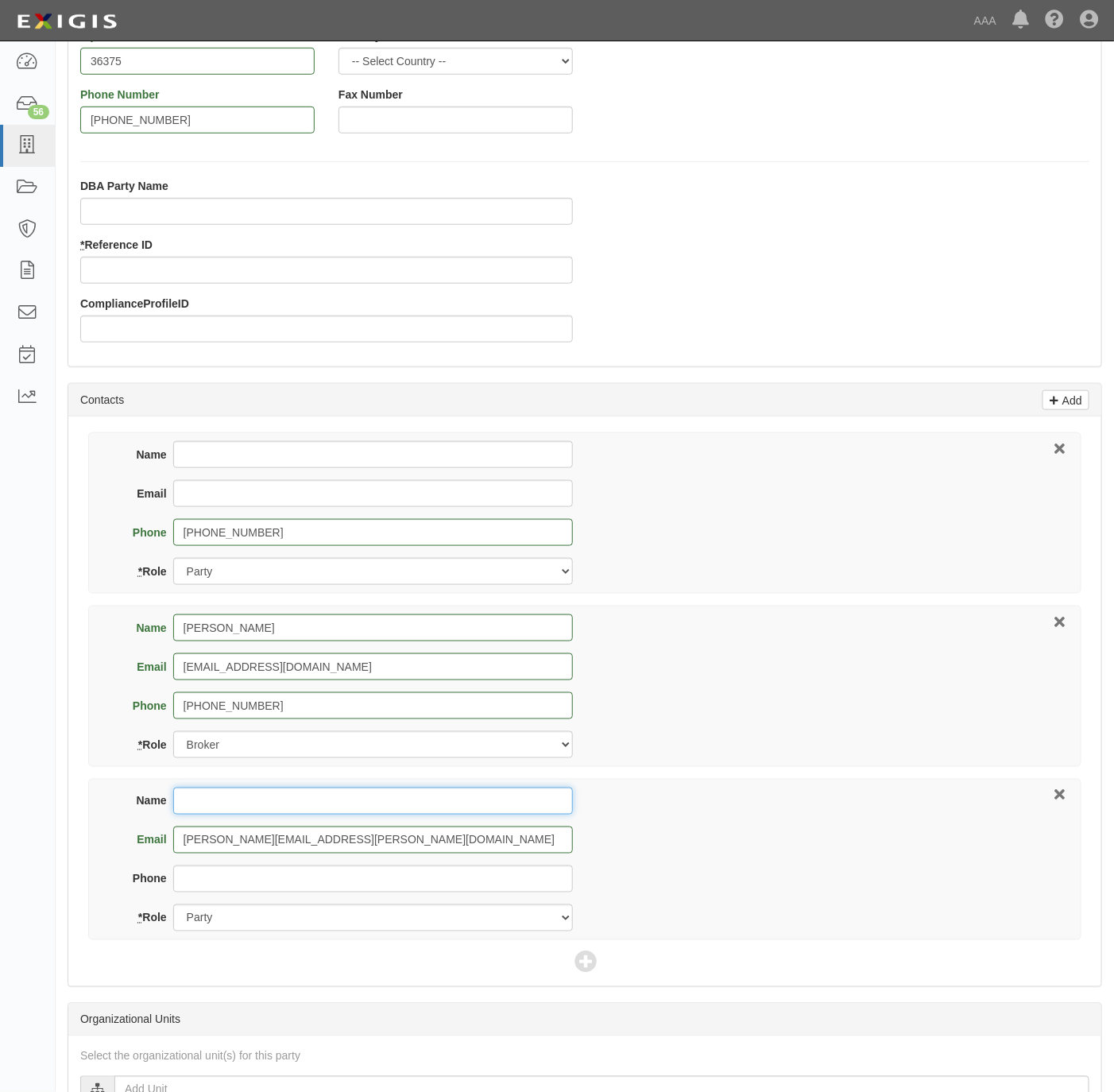
click at [268, 794] on input "Name" at bounding box center [373, 801] width 400 height 27
type input "Frank Coggins"
click at [777, 259] on div "DBA Party Name * Reference ID ComplianceProfileID" at bounding box center [584, 266] width 1033 height 177
click at [289, 916] on select "Party Broker Other" at bounding box center [373, 918] width 400 height 27
select select "Other"
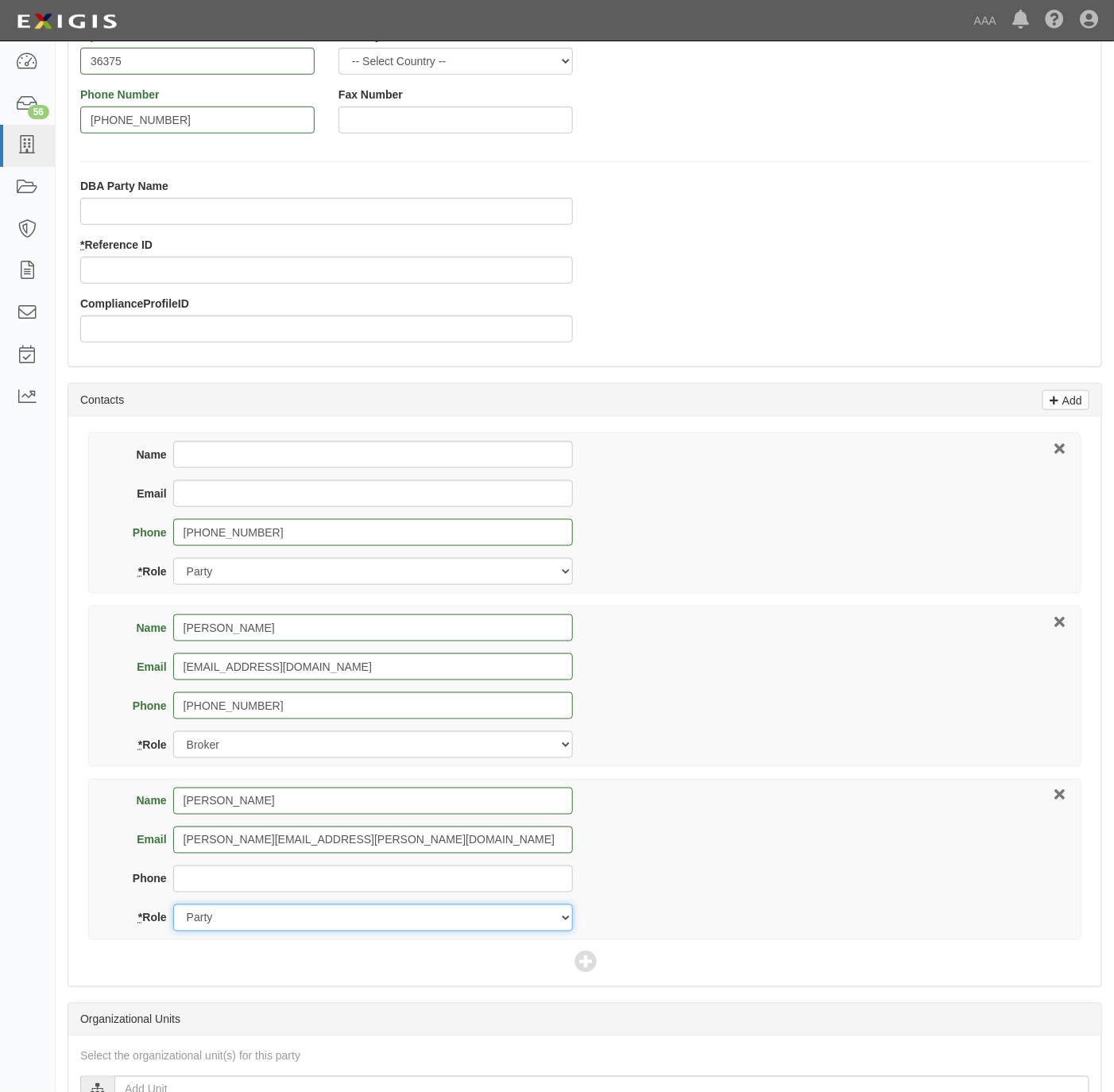
click at [173, 909] on select "Party Broker Other" at bounding box center [373, 918] width 400 height 27
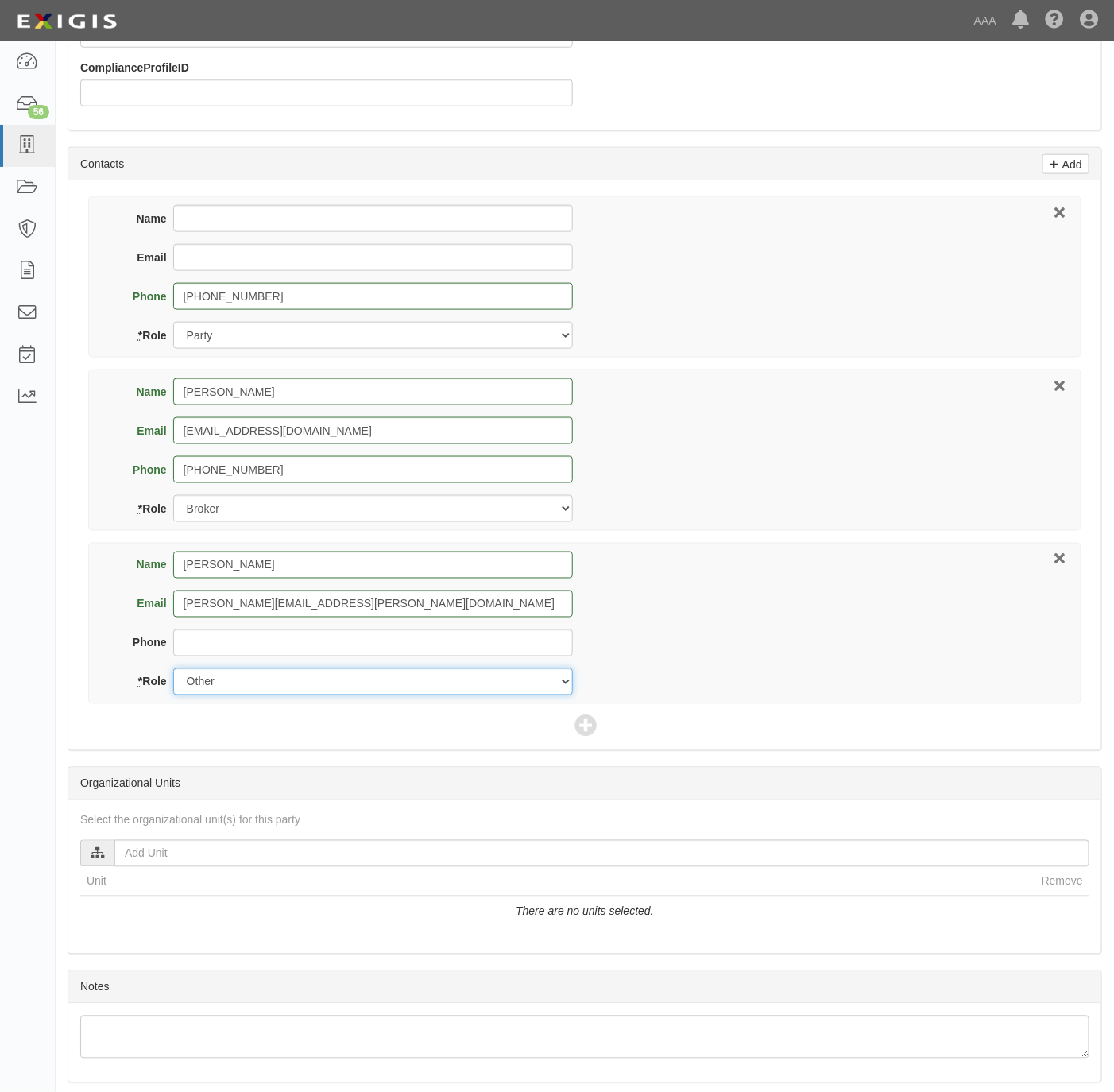
scroll to position [596, 0]
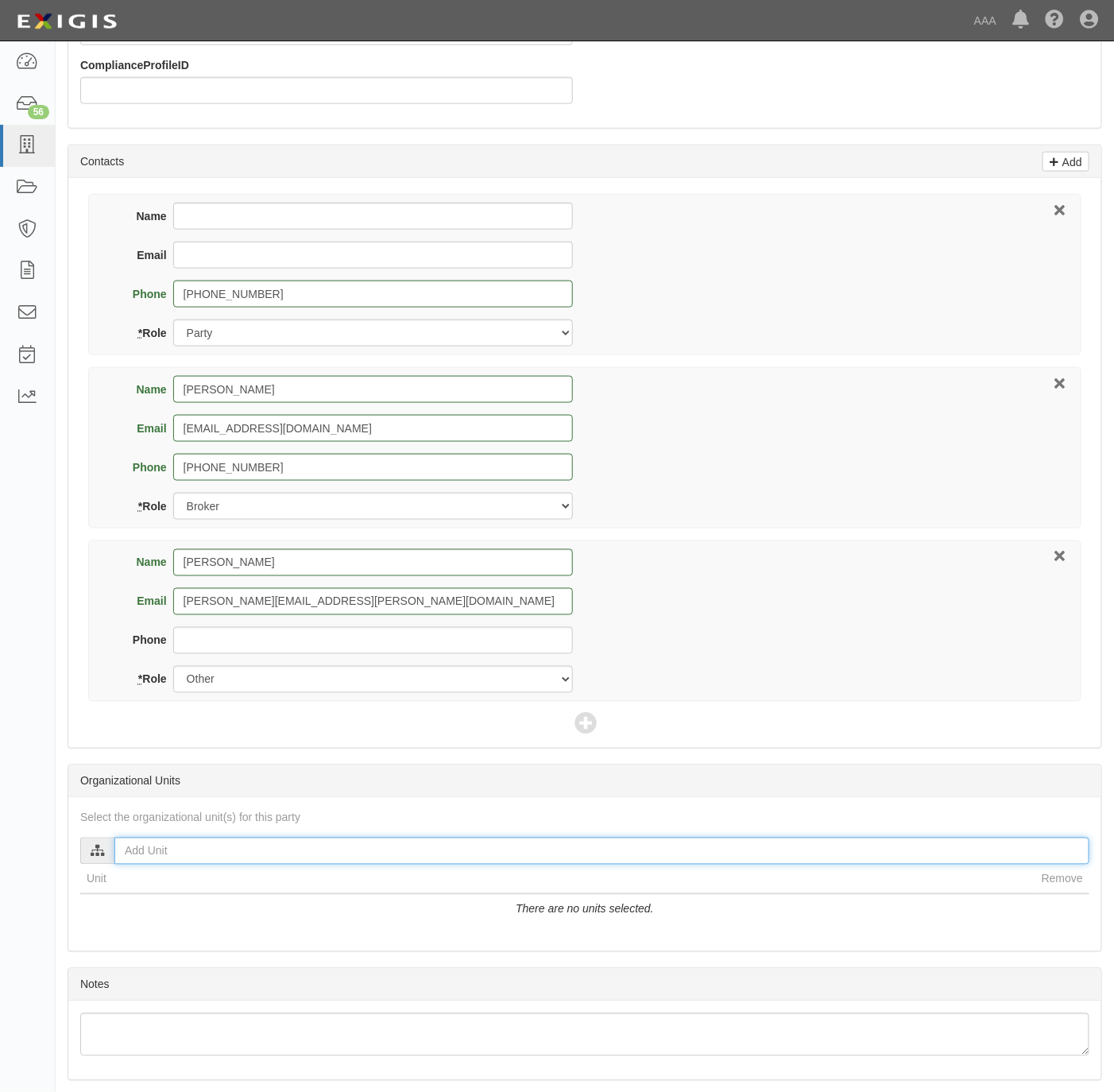
click at [204, 855] on input "text" at bounding box center [602, 851] width 975 height 27
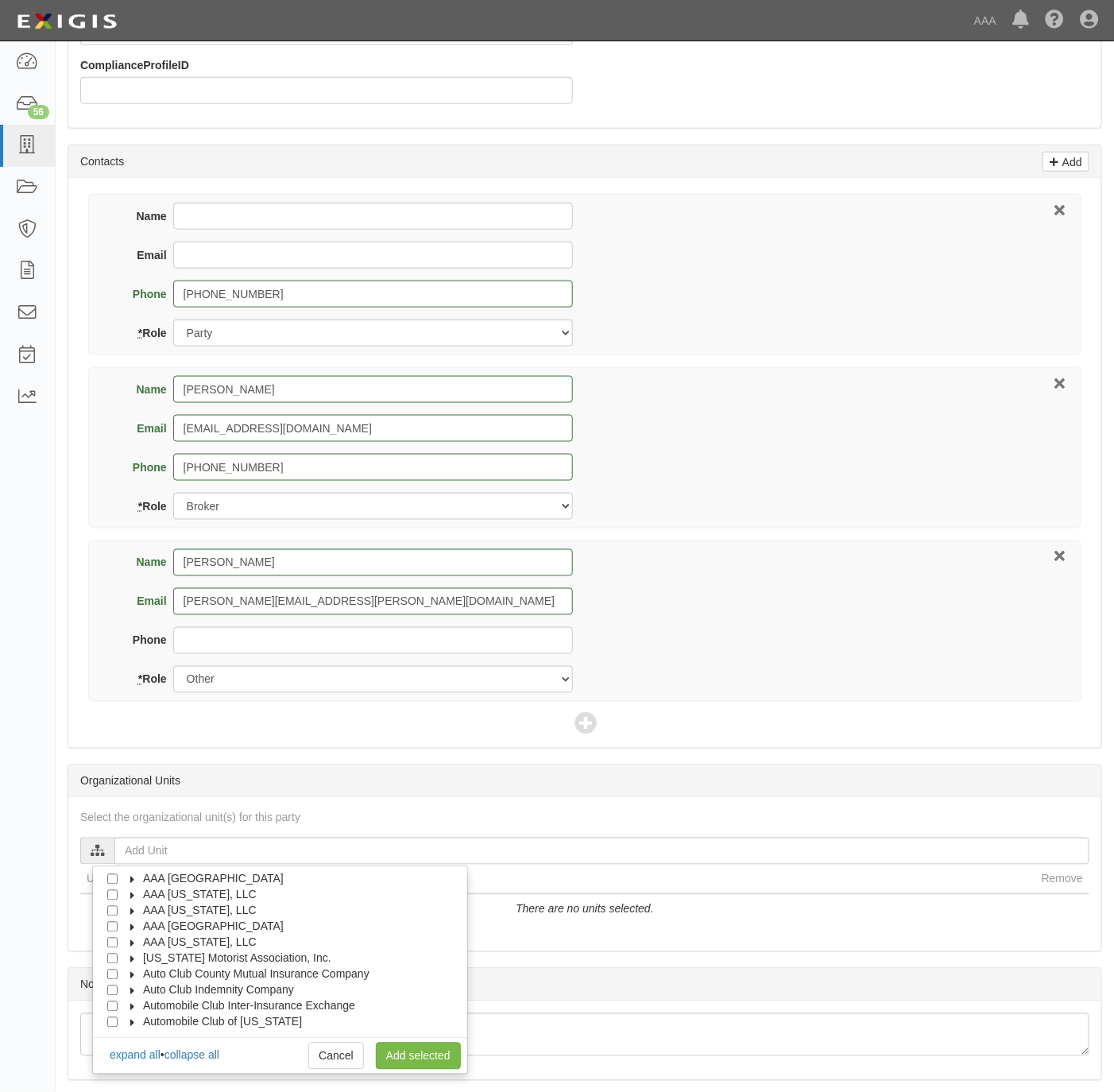
click at [204, 951] on label "AAA [US_STATE], LLC" at bounding box center [190, 942] width 134 height 16
click at [206, 978] on span "[US_STATE] Motorist Association, Inc." at bounding box center [237, 975] width 189 height 13
click at [204, 991] on span "Automotive Services" at bounding box center [207, 991] width 101 height 13
click at [136, 1024] on input "Emergency Roadside Service (ERS)" at bounding box center [140, 1022] width 10 height 10
checkbox input "true"
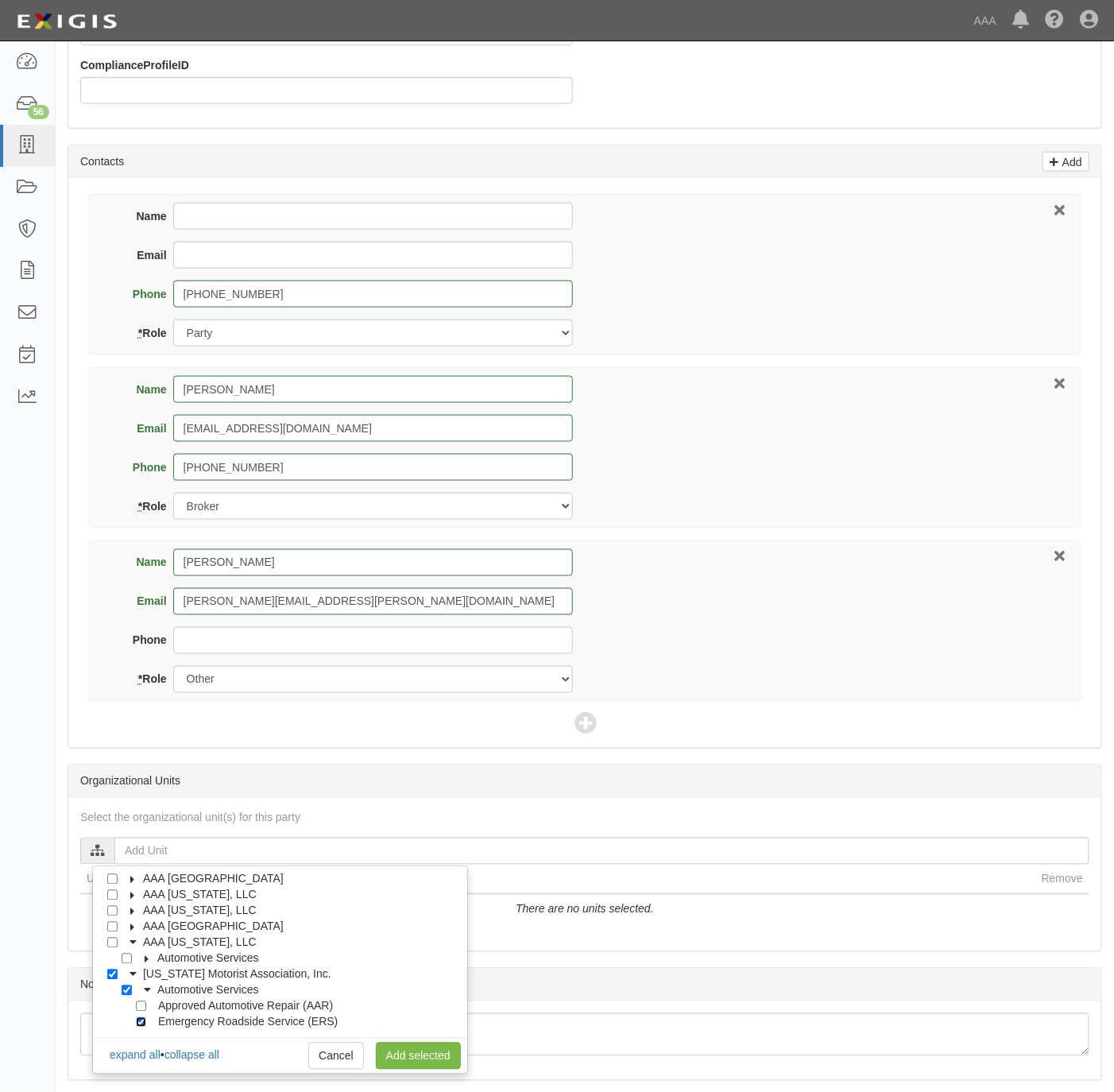
checkbox input "true"
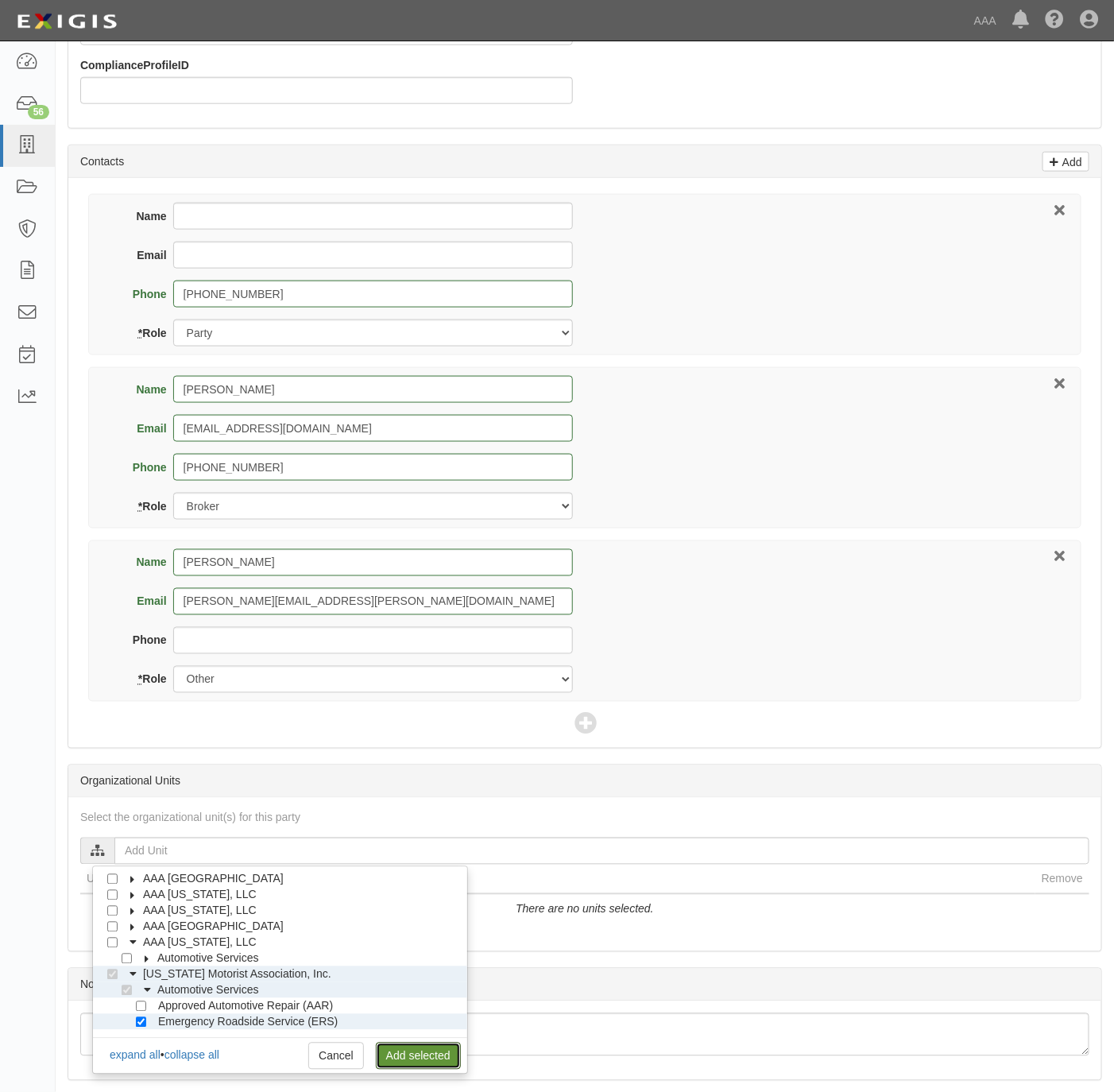
click at [411, 1061] on link "Add selected" at bounding box center [418, 1056] width 85 height 27
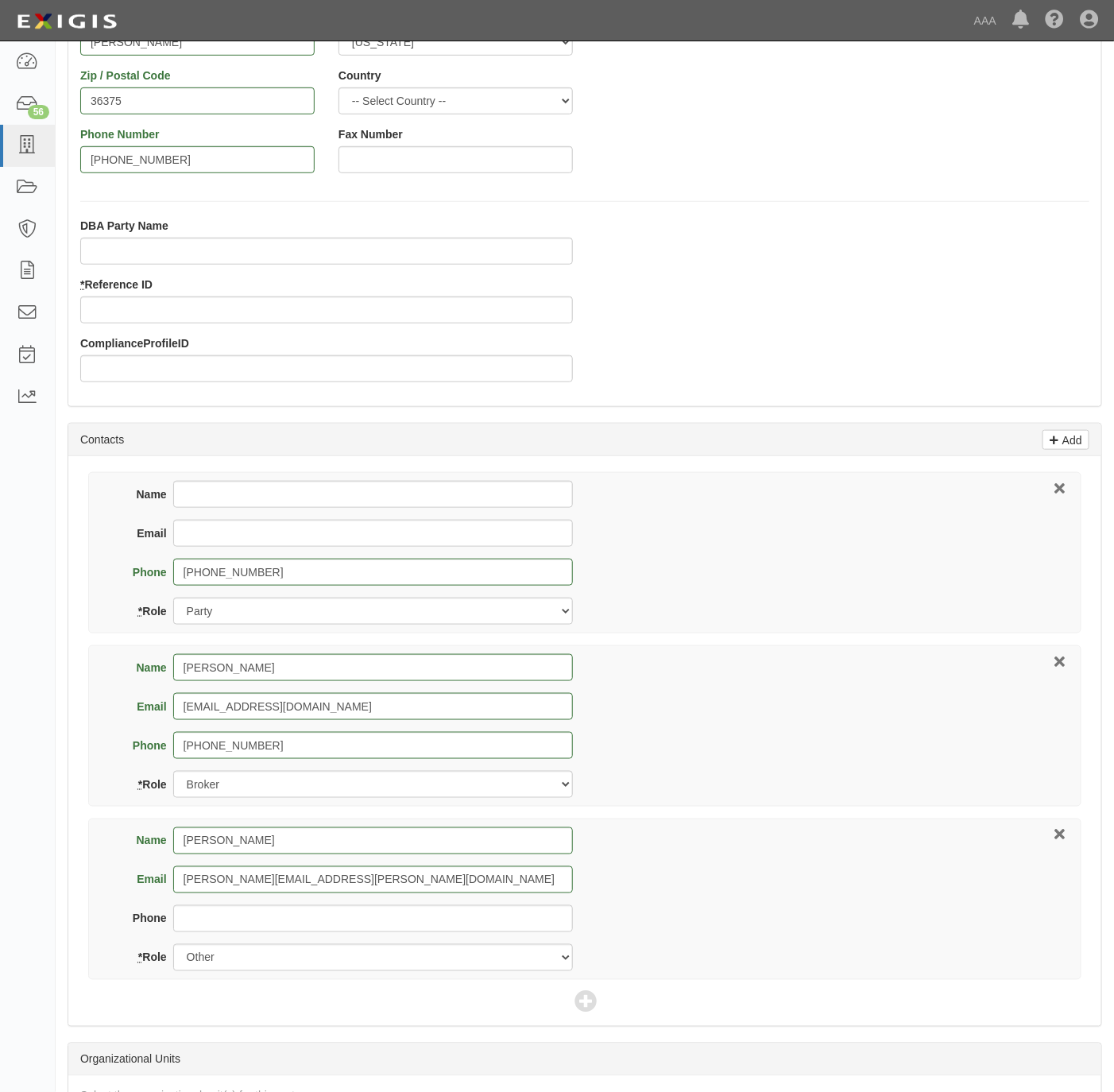
scroll to position [358, 0]
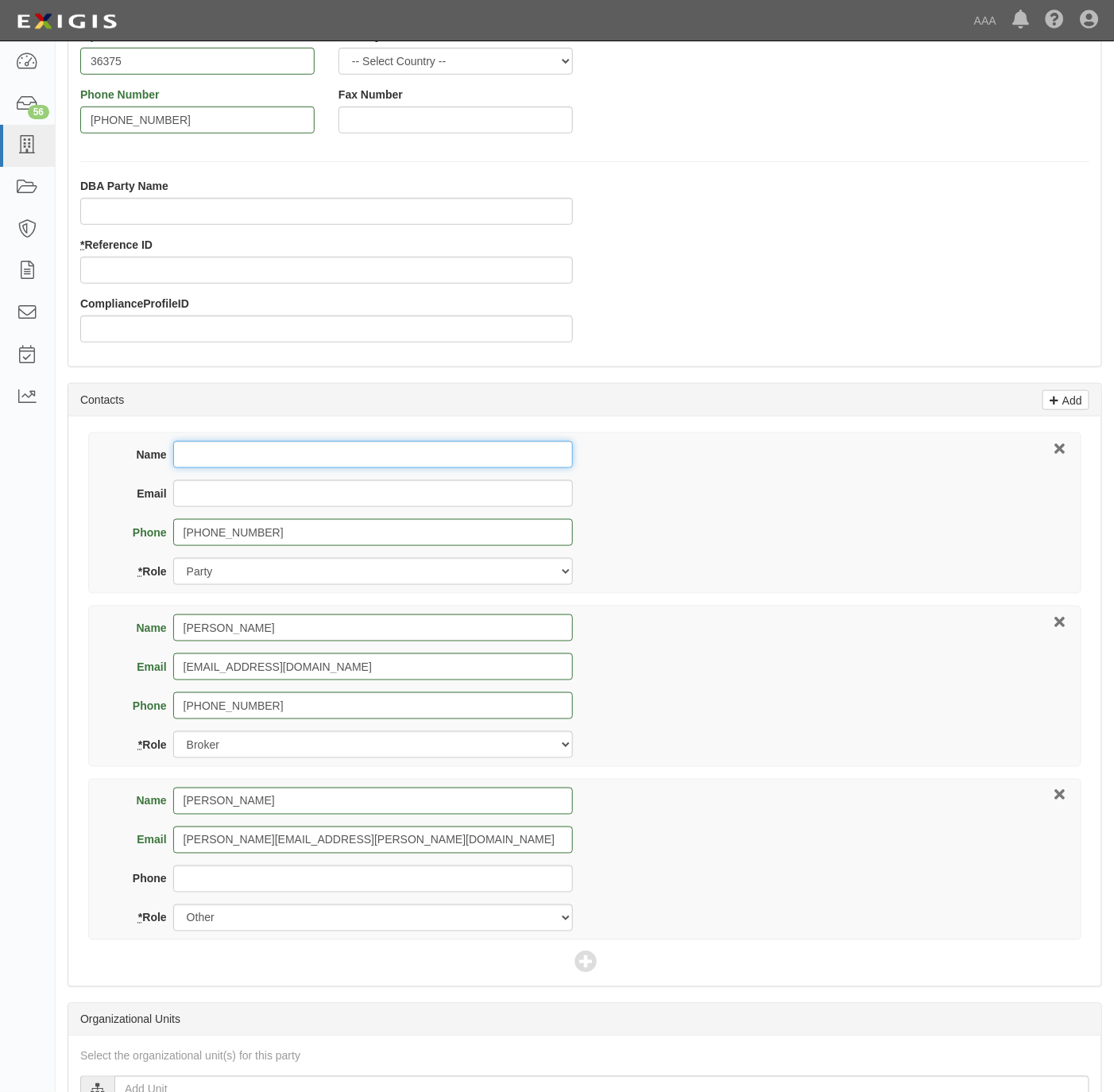
click at [501, 466] on input "Name" at bounding box center [373, 454] width 400 height 27
paste input "Jessica"
type input "Jessica"
click at [329, 501] on input "Email" at bounding box center [373, 493] width 400 height 27
paste input "redtopauto23@gmail.com"
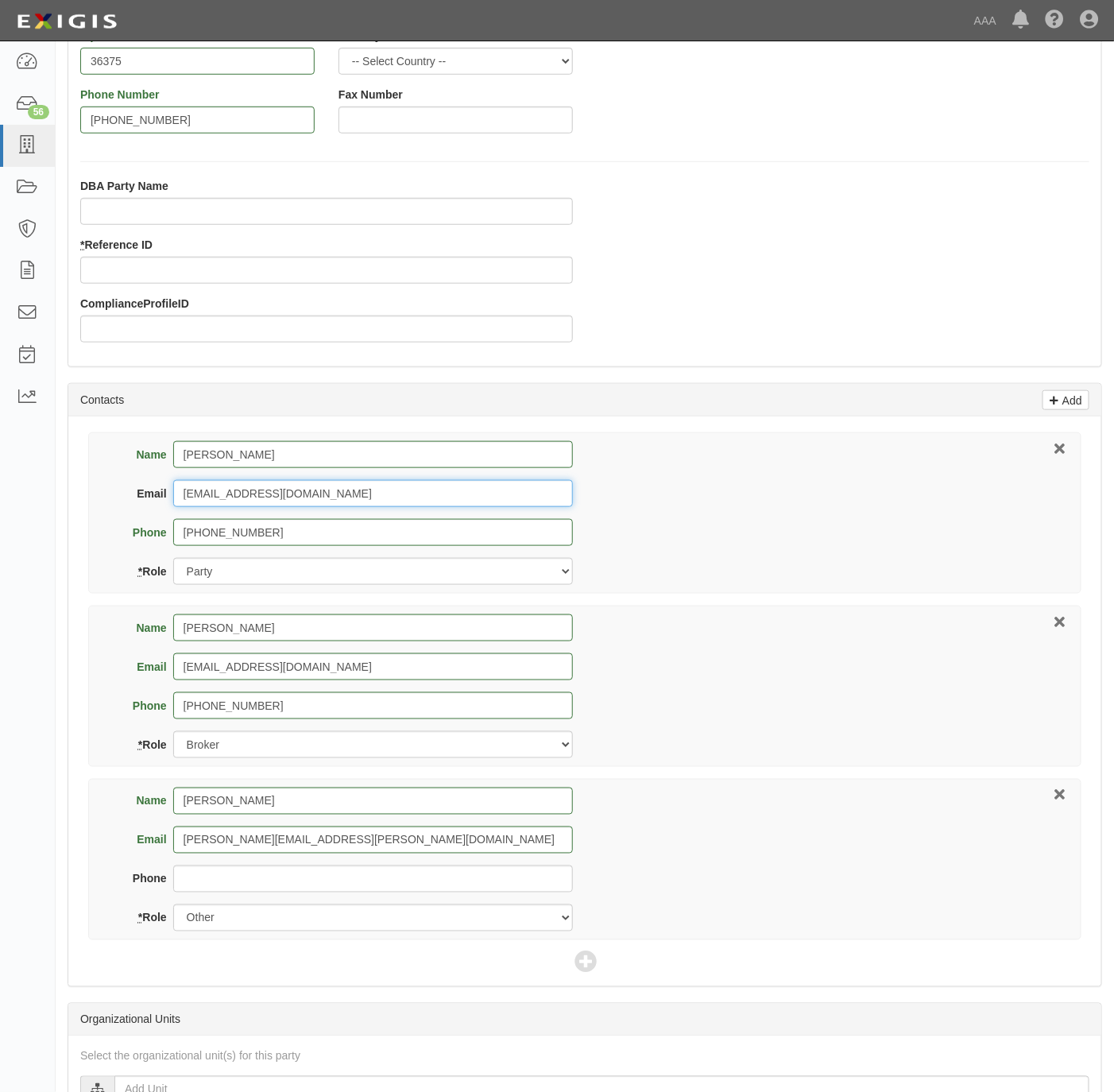
type input "redtopauto23@gmail.com"
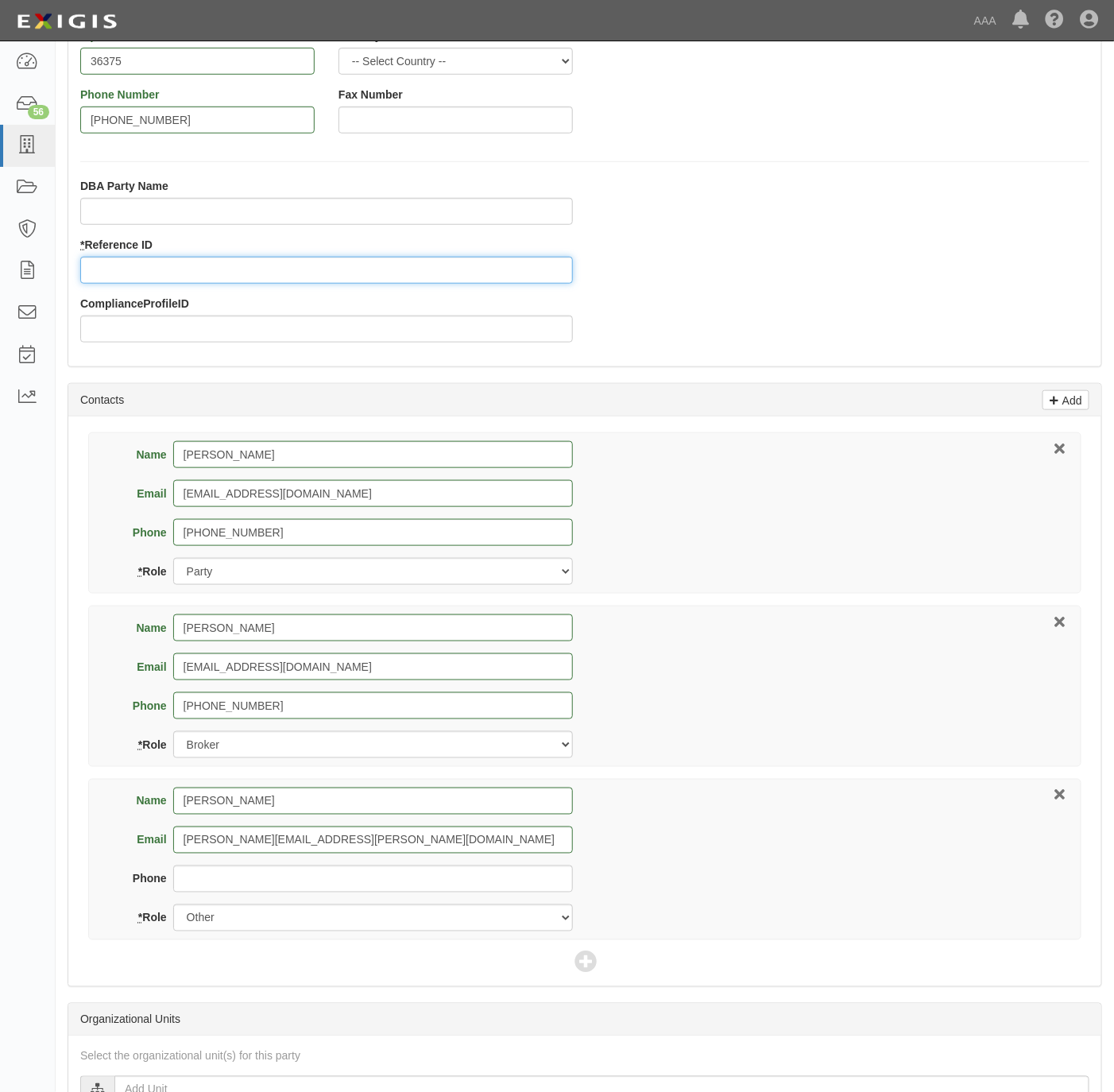
click at [229, 279] on input "* Reference ID" at bounding box center [326, 270] width 493 height 27
paste input "109448"
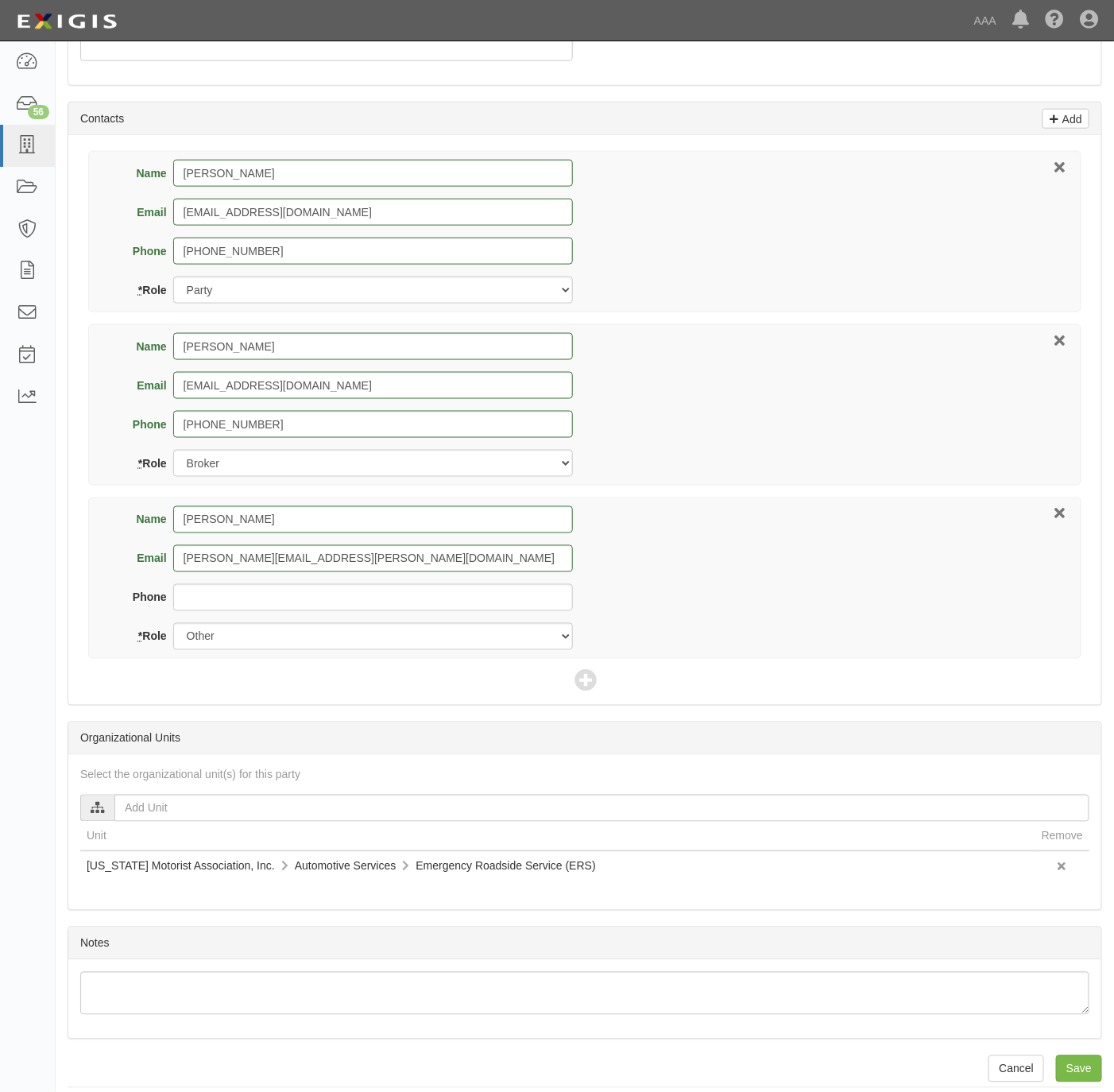
scroll to position [661, 0]
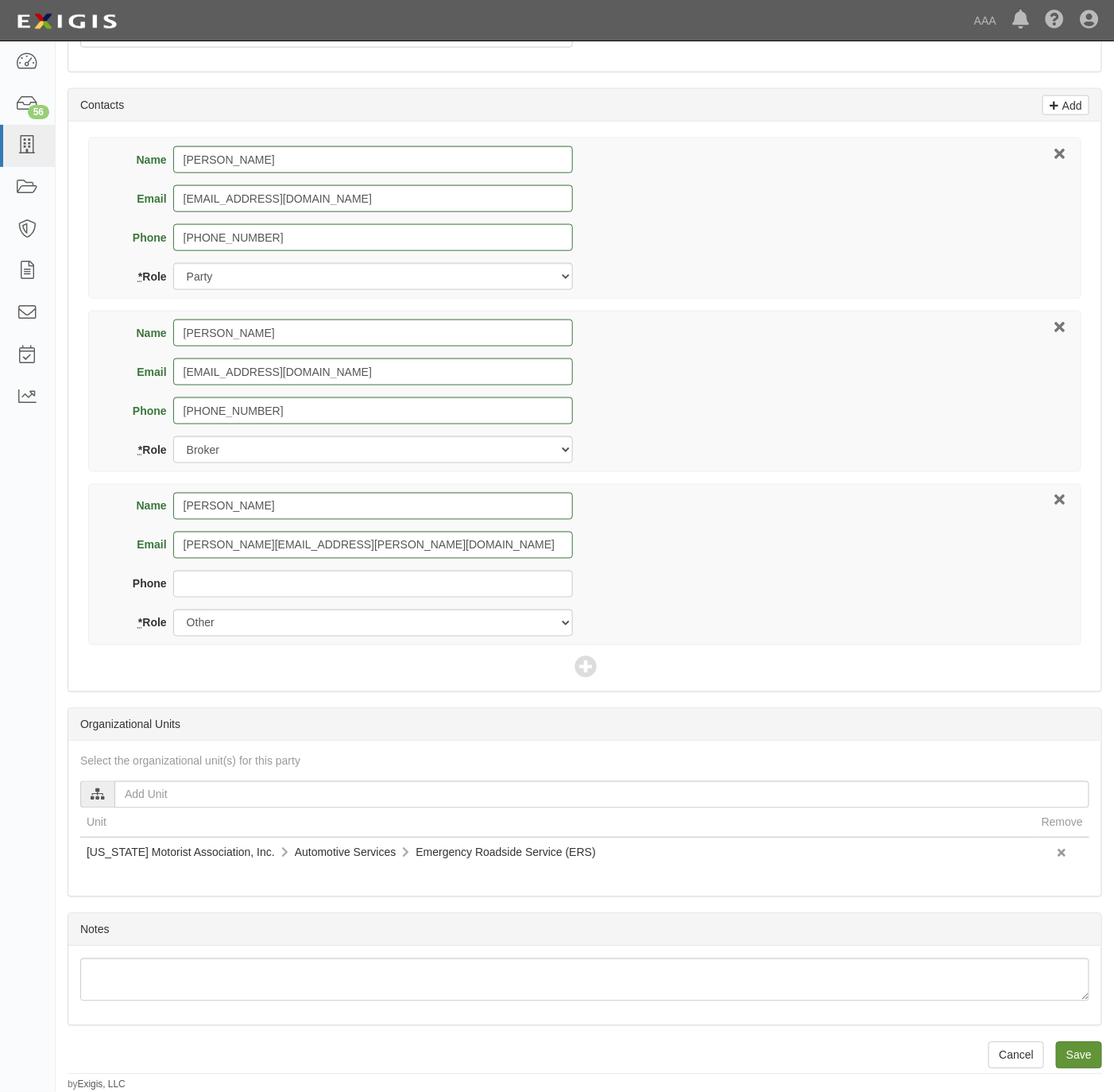
type input "109448"
click at [1081, 1054] on input "Save" at bounding box center [1080, 1055] width 46 height 27
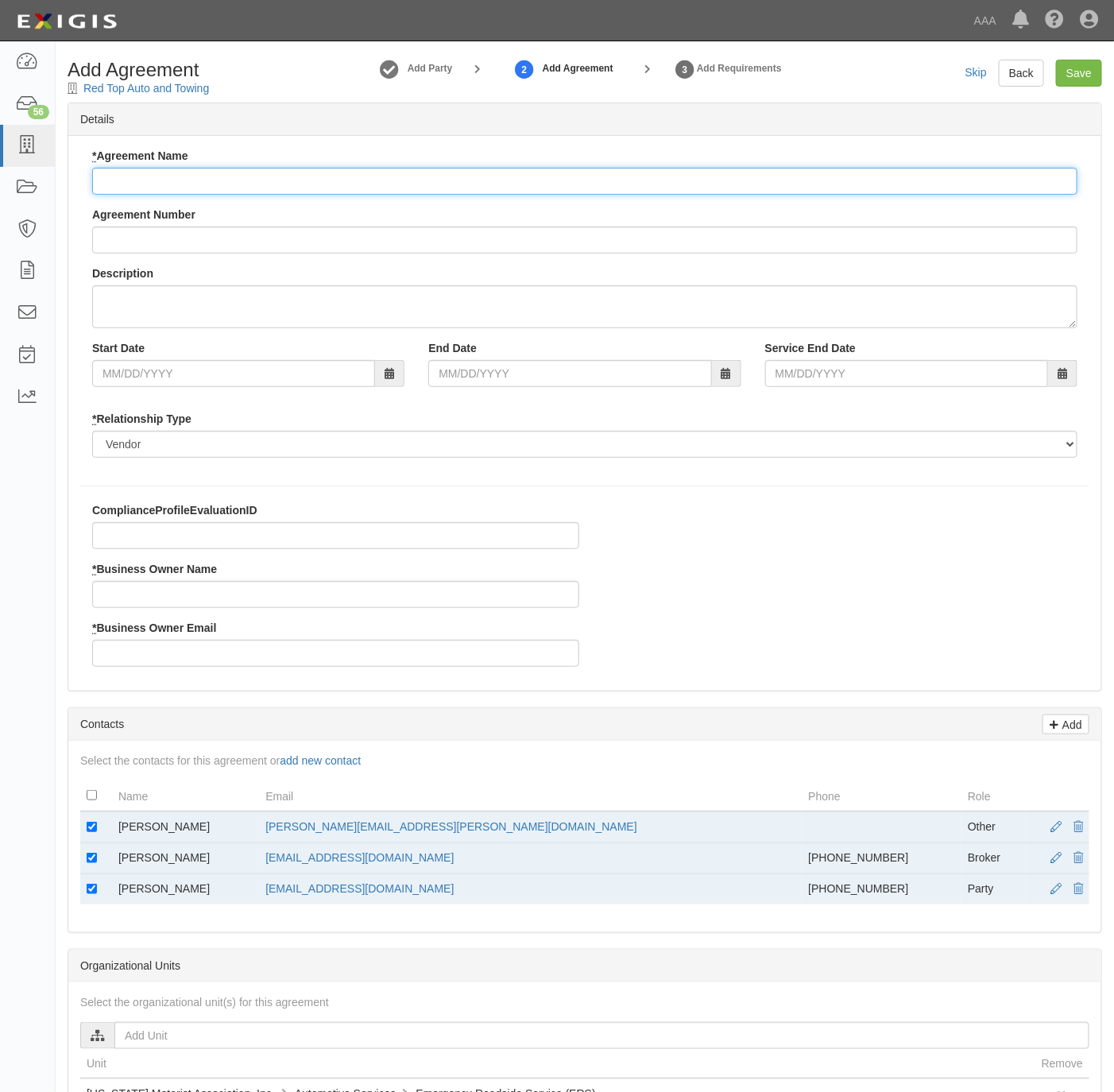
click at [254, 191] on input "* Agreement Name" at bounding box center [585, 180] width 986 height 27
paste input "Alabama ERS"
type input "Alabama ERS"
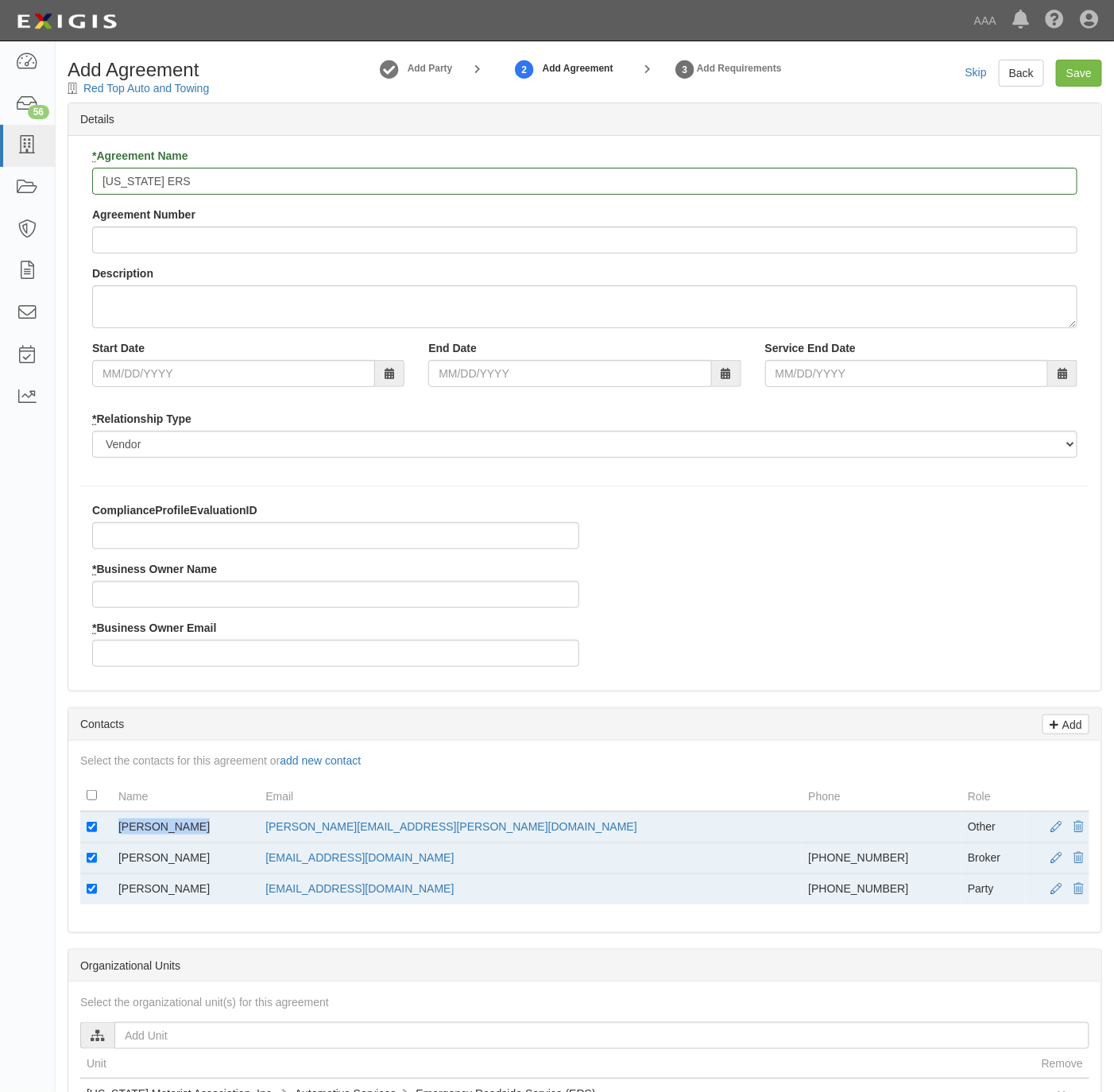
copy tr "Frank Coggins"
drag, startPoint x: 195, startPoint y: 831, endPoint x: 111, endPoint y: 833, distance: 84.0
click at [111, 833] on tr "Frank Coggins coggins.frank@ace.aaa.com Other" at bounding box center [584, 828] width 1009 height 32
drag, startPoint x: 110, startPoint y: 830, endPoint x: 131, endPoint y: 588, distance: 242.9
click at [131, 588] on input "* Business Owner Name" at bounding box center [336, 594] width 487 height 27
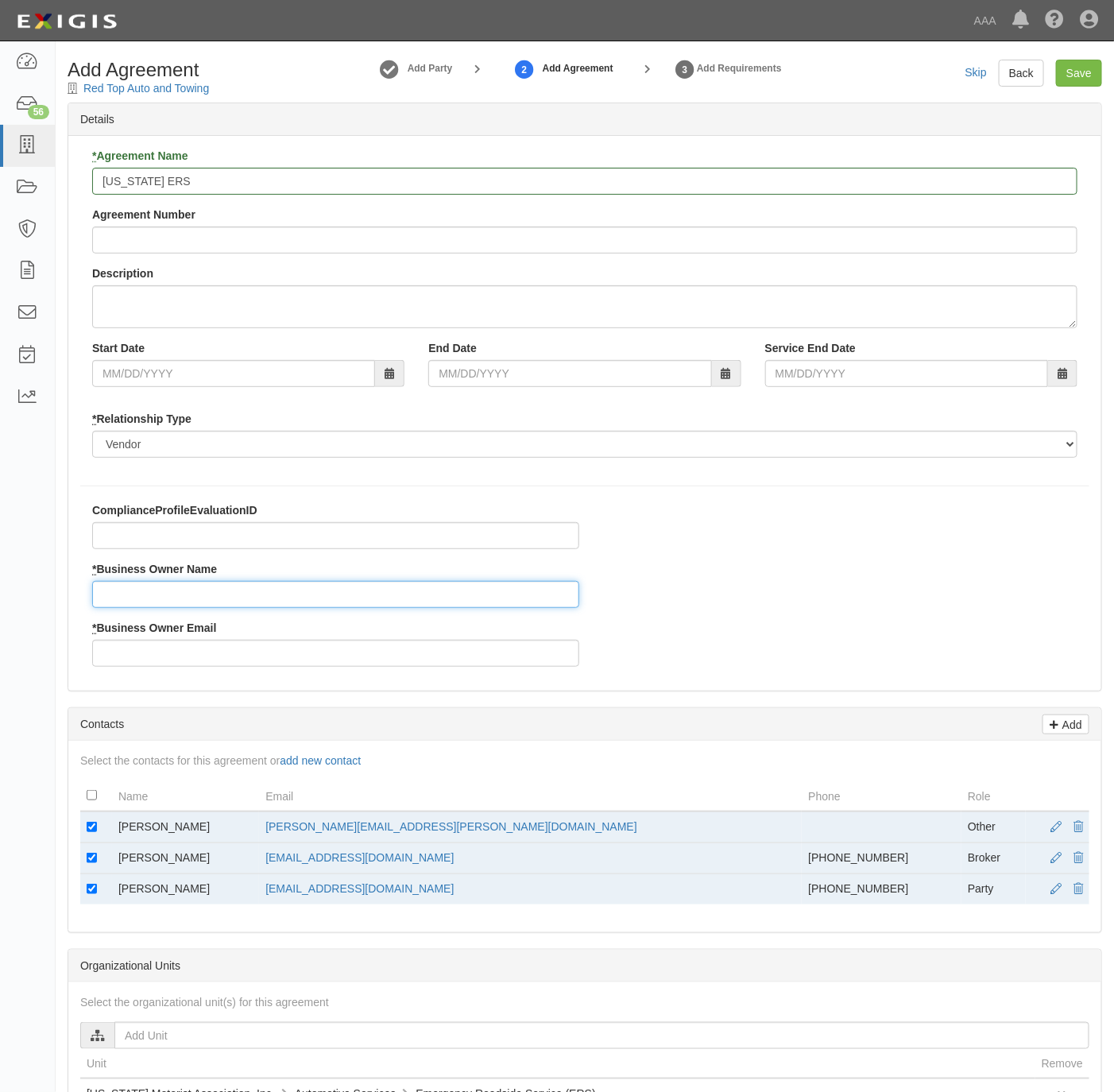
paste input "Frank Coggins"
type input "Frank Coggins"
drag, startPoint x: 482, startPoint y: 826, endPoint x: 331, endPoint y: 835, distance: 151.3
click at [331, 835] on td "coggins.frank@ace.aaa.com" at bounding box center [531, 828] width 543 height 32
copy link "coggins.frank@ace.aaa.com"
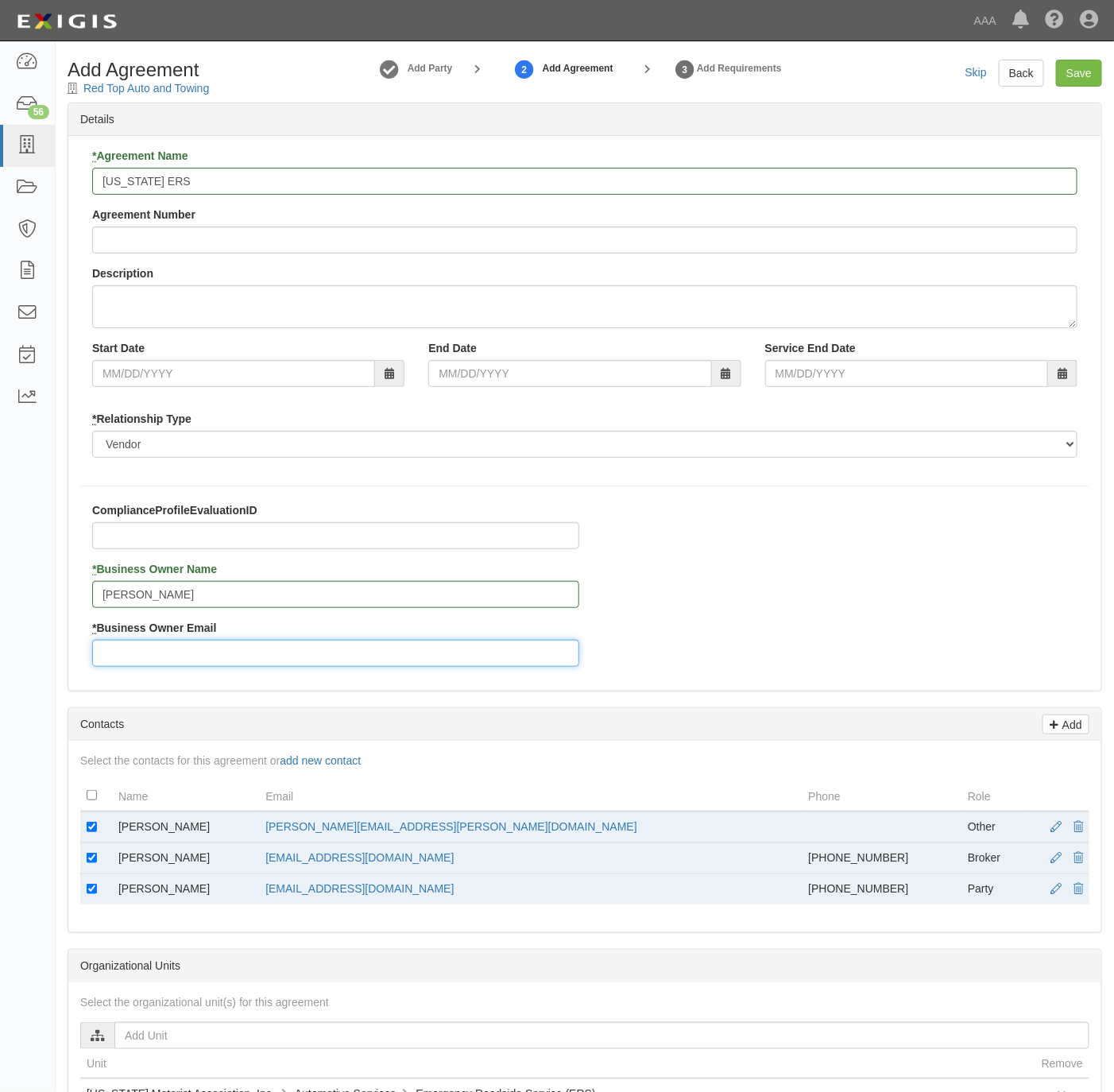
drag, startPoint x: 331, startPoint y: 835, endPoint x: 144, endPoint y: 660, distance: 256.1
click at [145, 661] on input "* Business Owner Email" at bounding box center [336, 653] width 487 height 27
paste input "coggins.frank@ace.aaa.com"
type input "coggins.frank@ace.aaa.com"
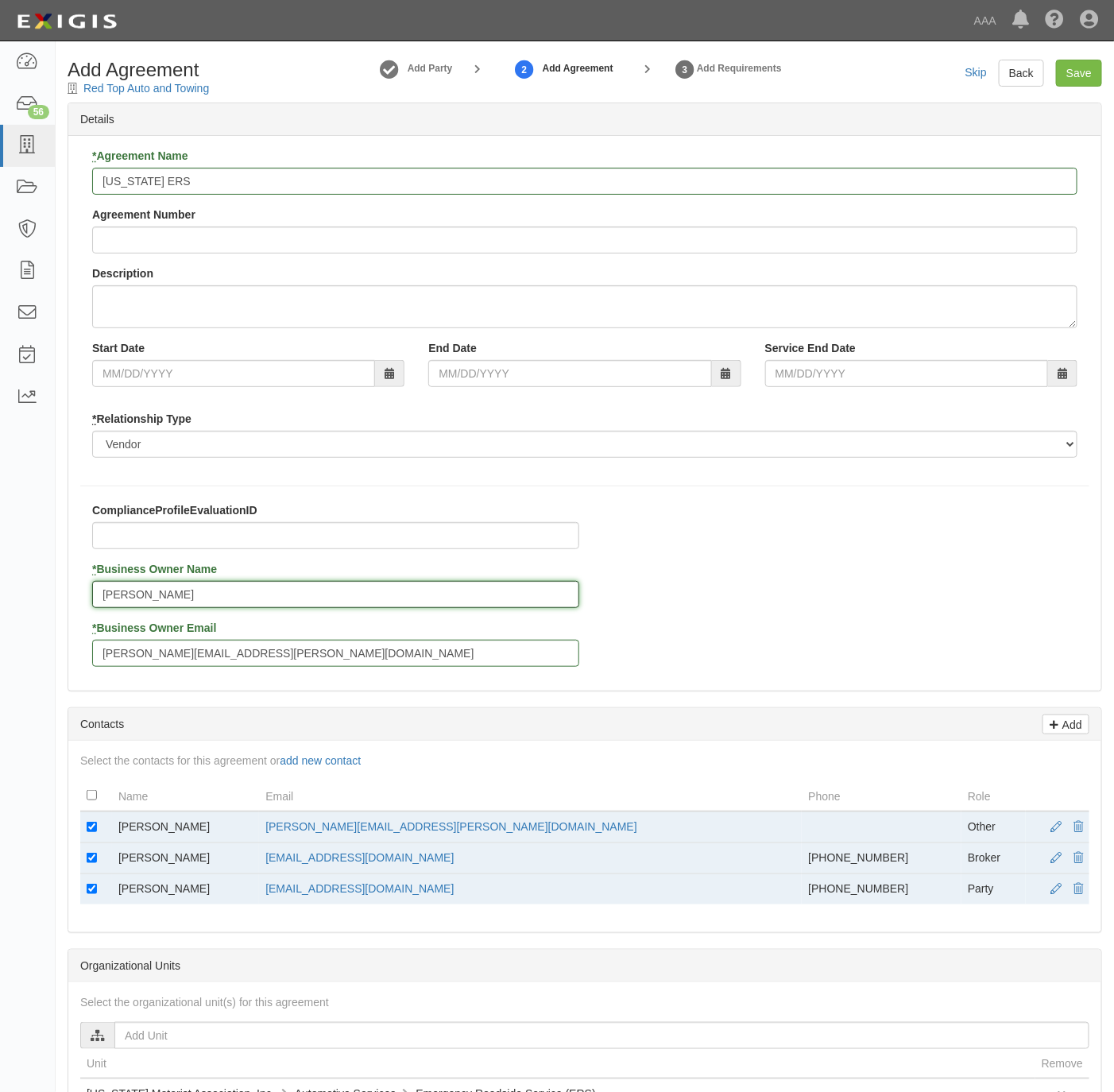
click at [117, 588] on input "Frank Coggins" at bounding box center [336, 594] width 487 height 27
type input "Frank Coggins"
click at [94, 825] on input "checkbox" at bounding box center [91, 827] width 10 height 10
checkbox input "false"
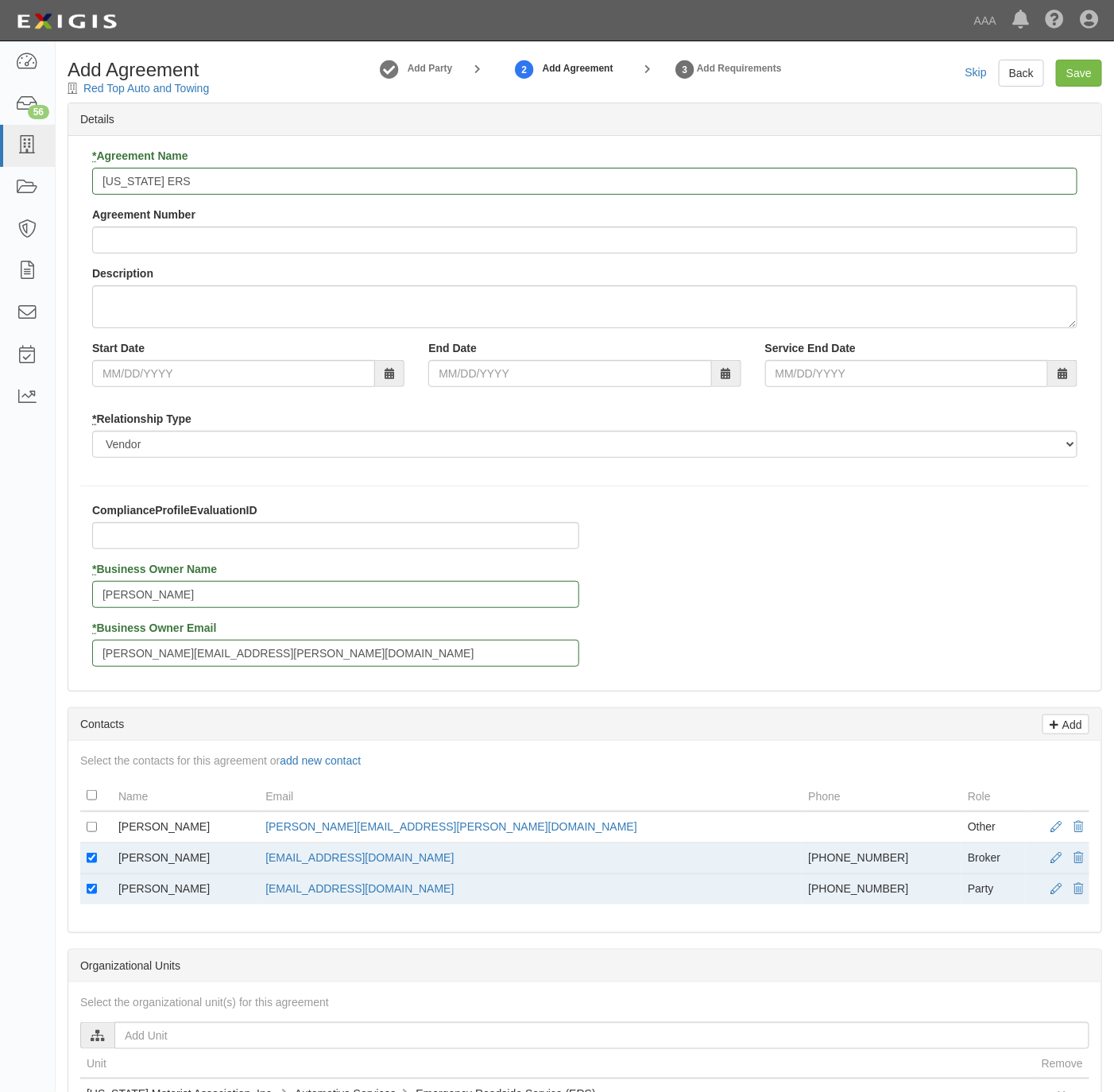
click at [86, 888] on td at bounding box center [96, 889] width 32 height 31
click at [86, 892] on input "checkbox" at bounding box center [91, 888] width 10 height 10
checkbox input "false"
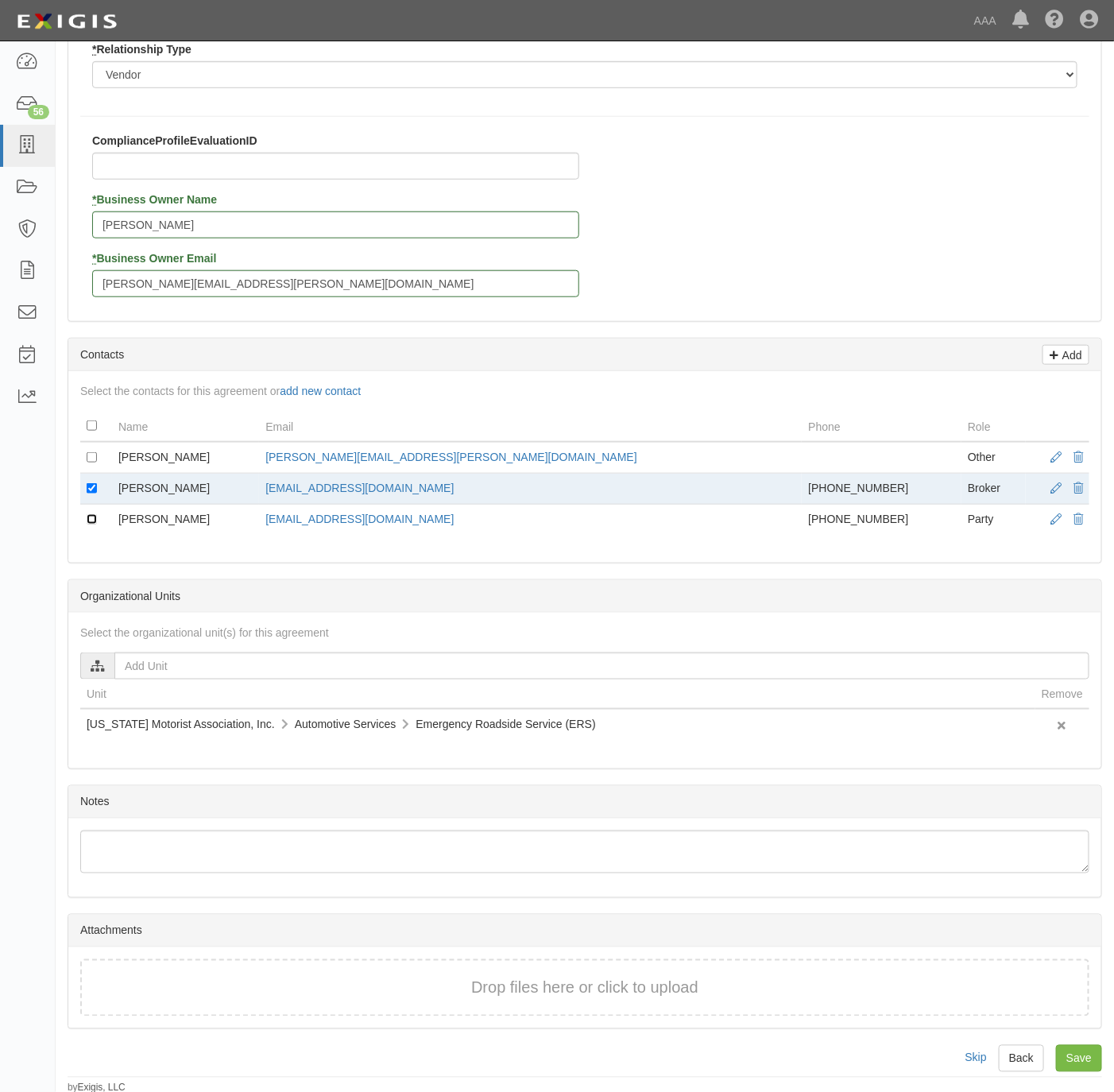
scroll to position [385, 0]
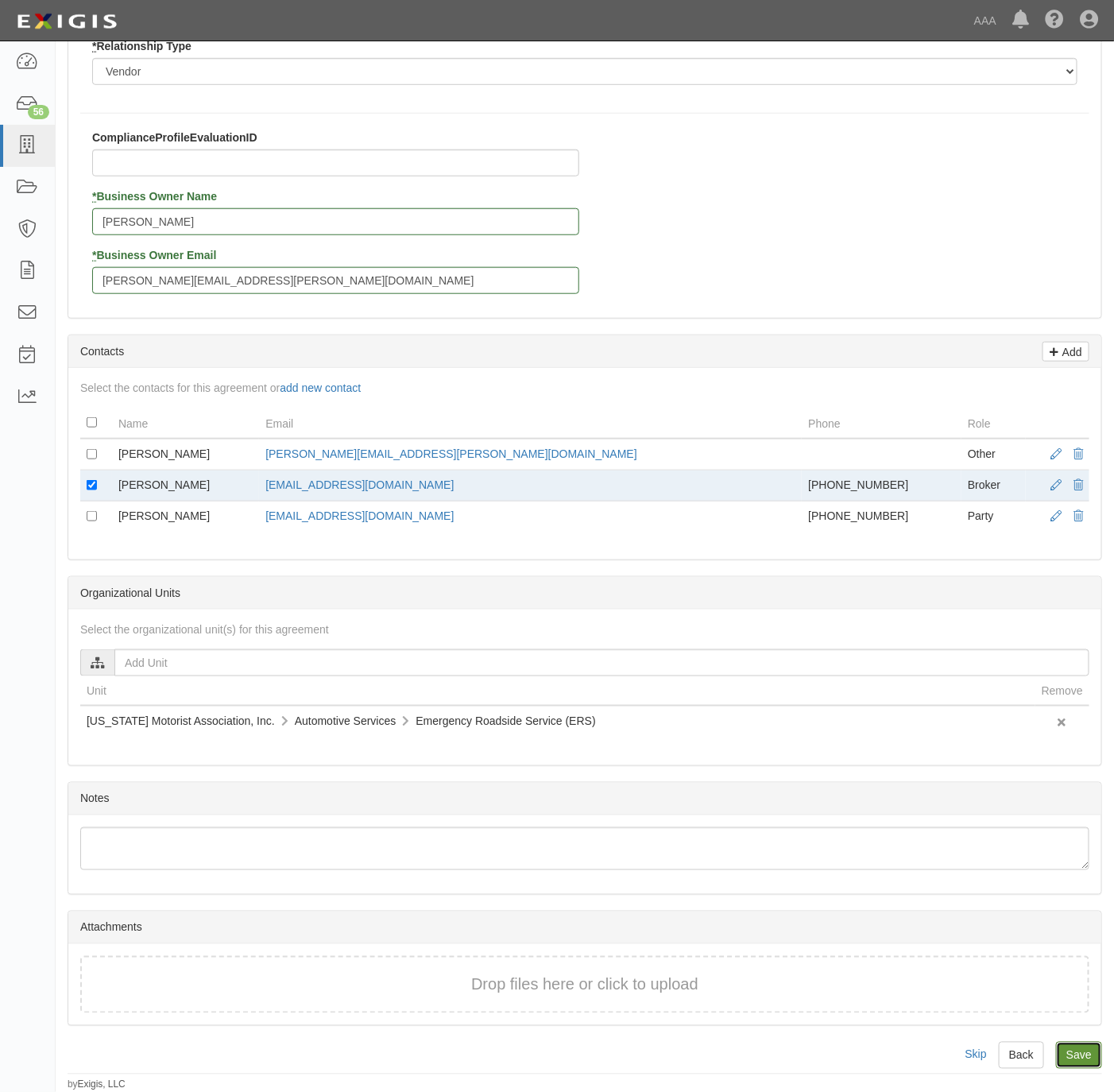
click at [1069, 1054] on input "Save" at bounding box center [1080, 1055] width 46 height 27
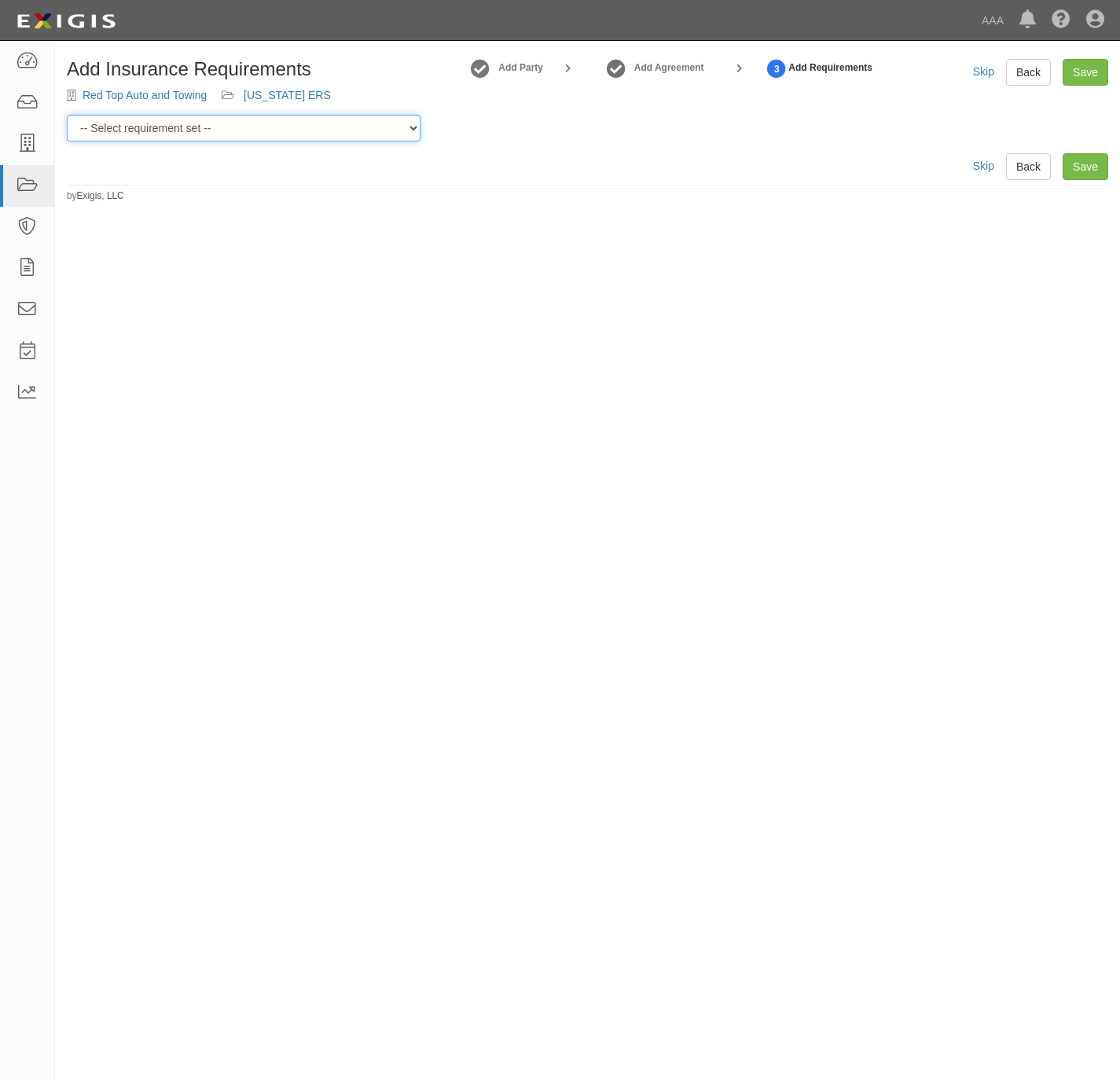
click at [214, 130] on select "-- Select requirement set -- AAA East Central AAR AAA East Central ERS AAA East…" at bounding box center [244, 128] width 354 height 27
select select "16902"
click at [67, 115] on select "-- Select requirement set -- AAA East Central AAR AAA East Central ERS AAA East…" at bounding box center [244, 128] width 354 height 27
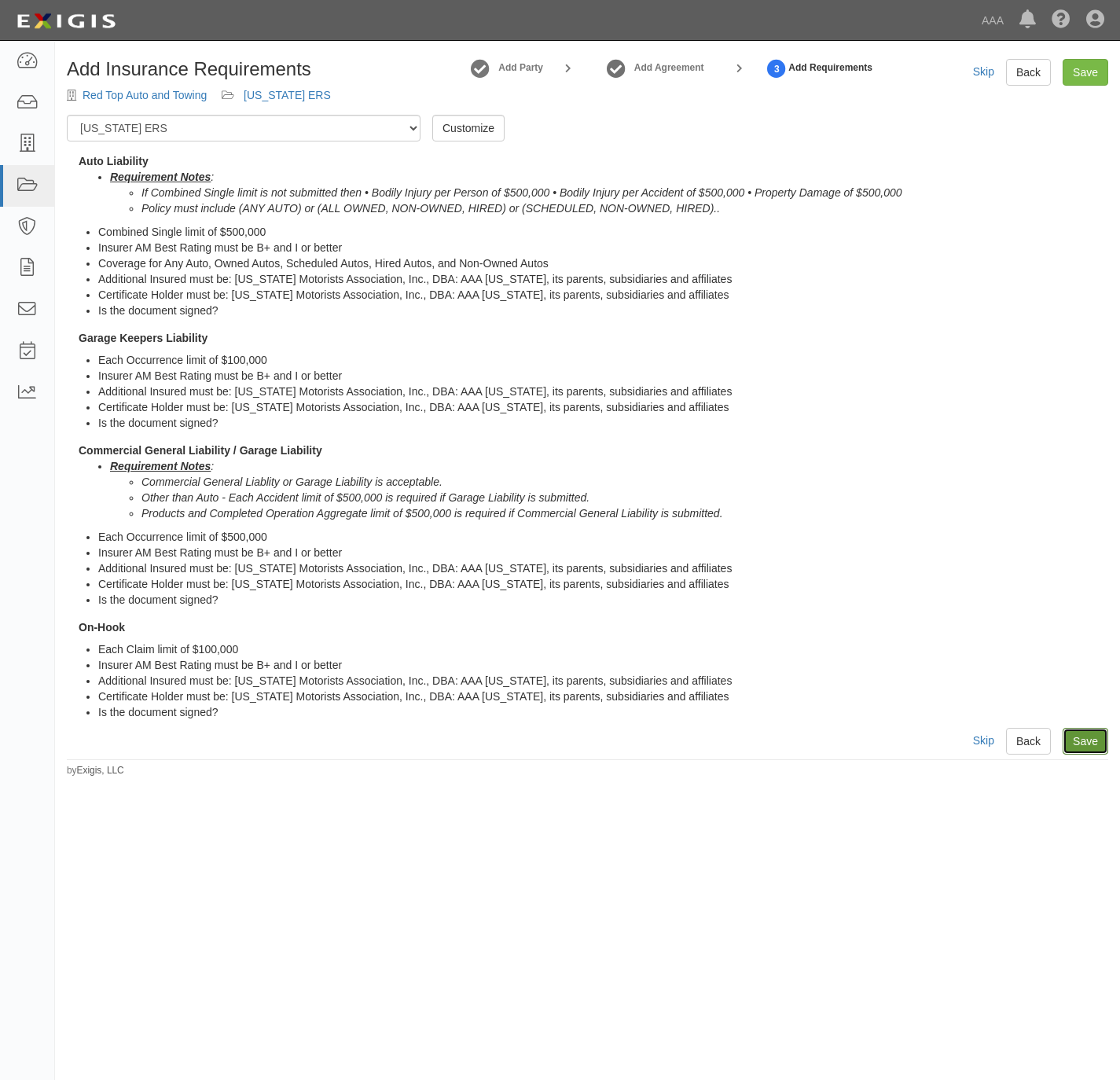
click at [1090, 737] on link "Save" at bounding box center [1085, 741] width 46 height 27
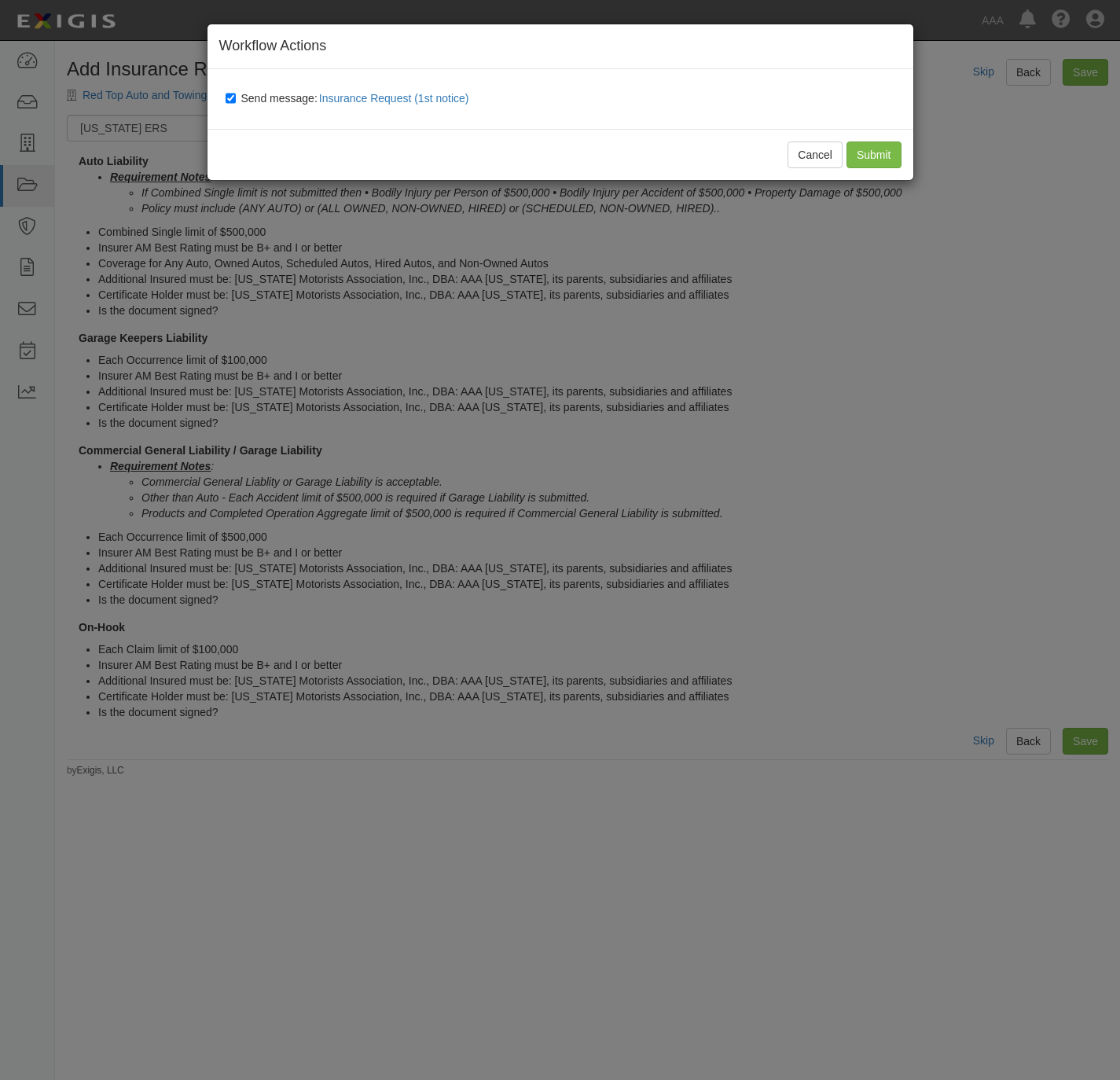
click at [247, 93] on span "Send message: Insurance Request (1st notice)" at bounding box center [358, 98] width 234 height 13
click at [235, 93] on input "Send message: Insurance Request (1st notice)" at bounding box center [230, 98] width 10 height 13
checkbox input "false"
click at [865, 144] on input "Submit" at bounding box center [874, 155] width 55 height 27
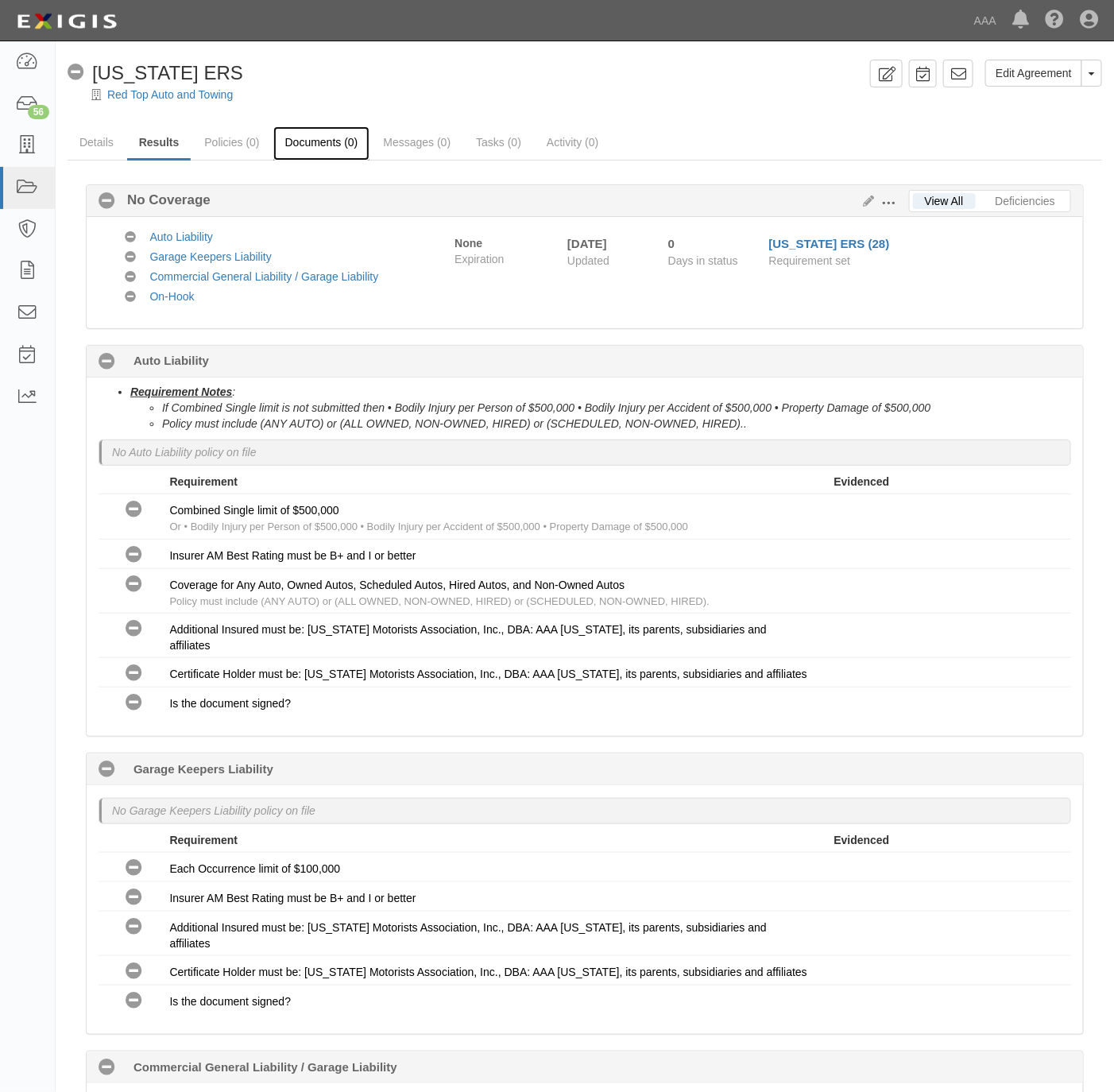
click at [310, 129] on link "Documents (0)" at bounding box center [322, 143] width 97 height 34
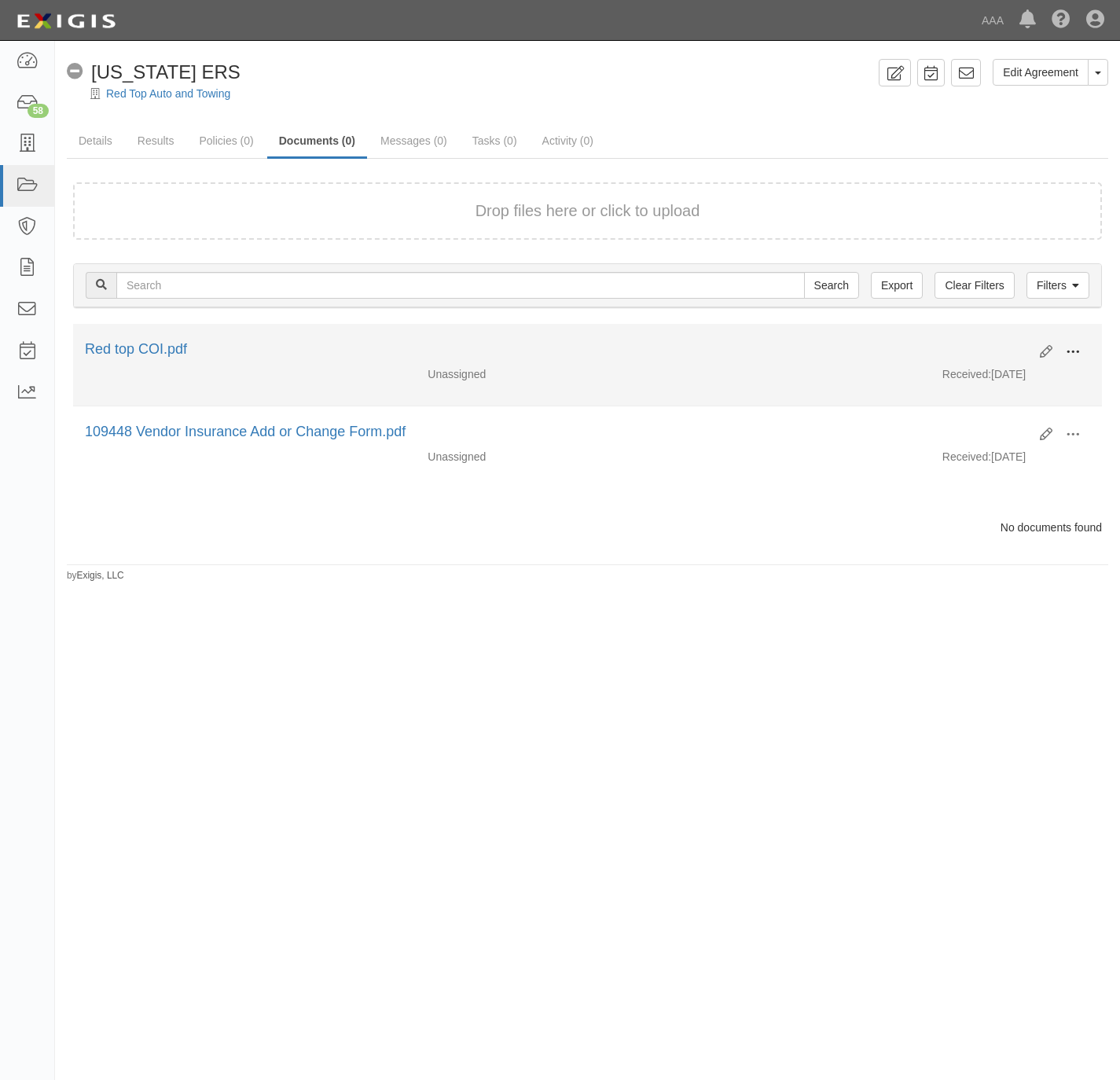
click at [1075, 350] on span at bounding box center [1072, 351] width 14 height 14
click at [1000, 376] on link "View" at bounding box center [996, 374] width 124 height 29
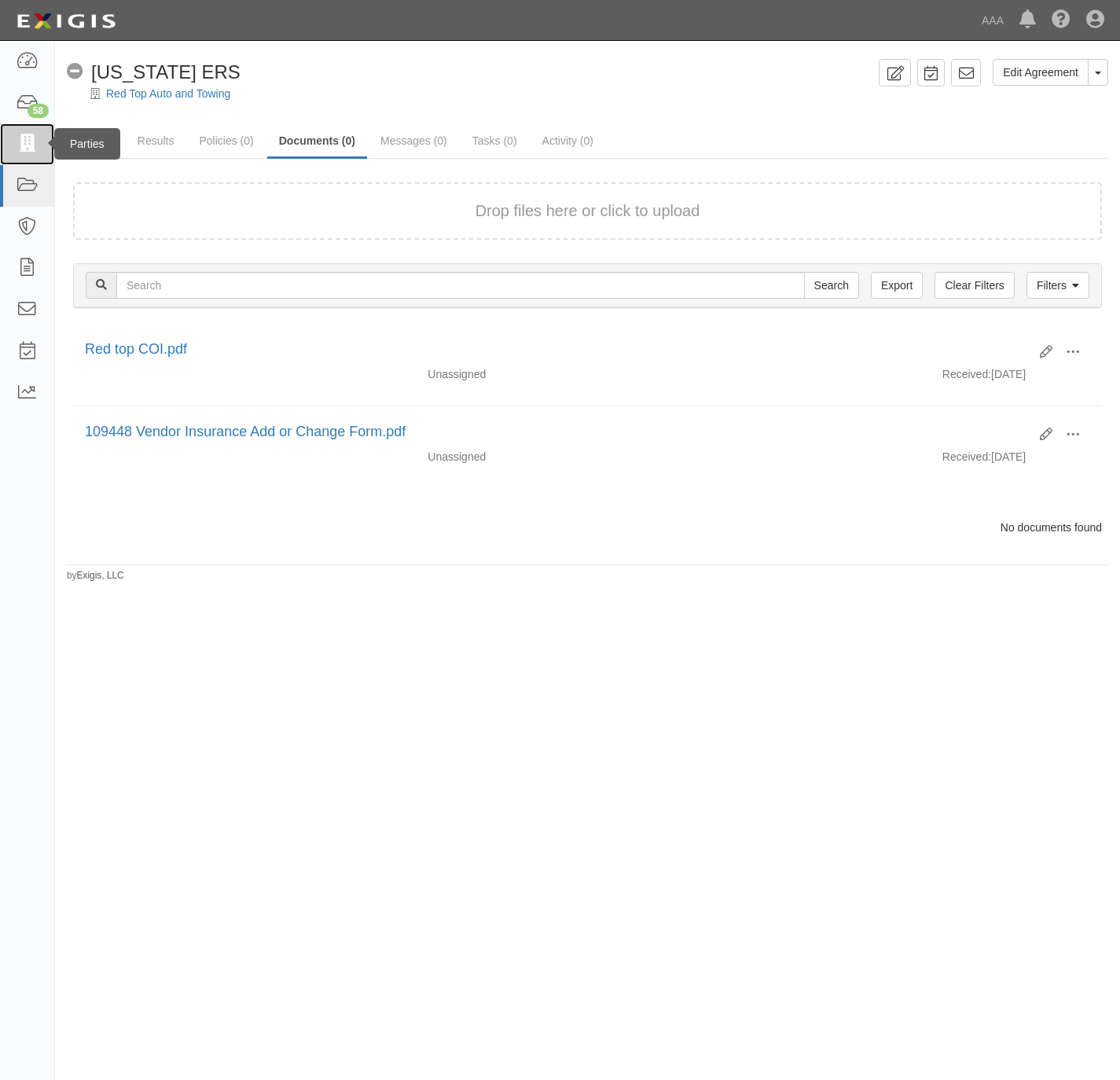
click at [16, 137] on icon at bounding box center [27, 144] width 22 height 18
